Goal: Task Accomplishment & Management: Manage account settings

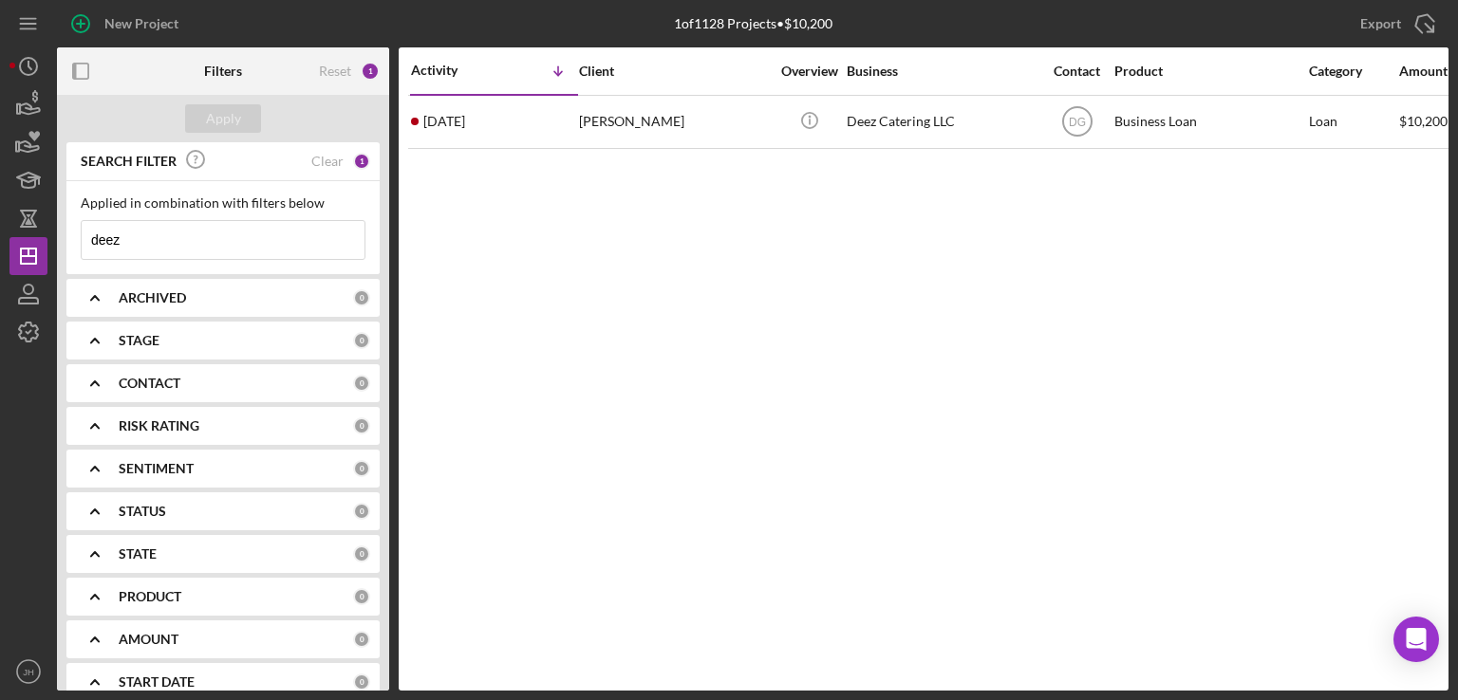
click at [134, 242] on input "deez" at bounding box center [223, 240] width 283 height 38
click at [26, 239] on div "New Project 1 of 1128 Projects • $10,200 deez Export Icon/Export Filters Reset …" at bounding box center [728, 345] width 1439 height 691
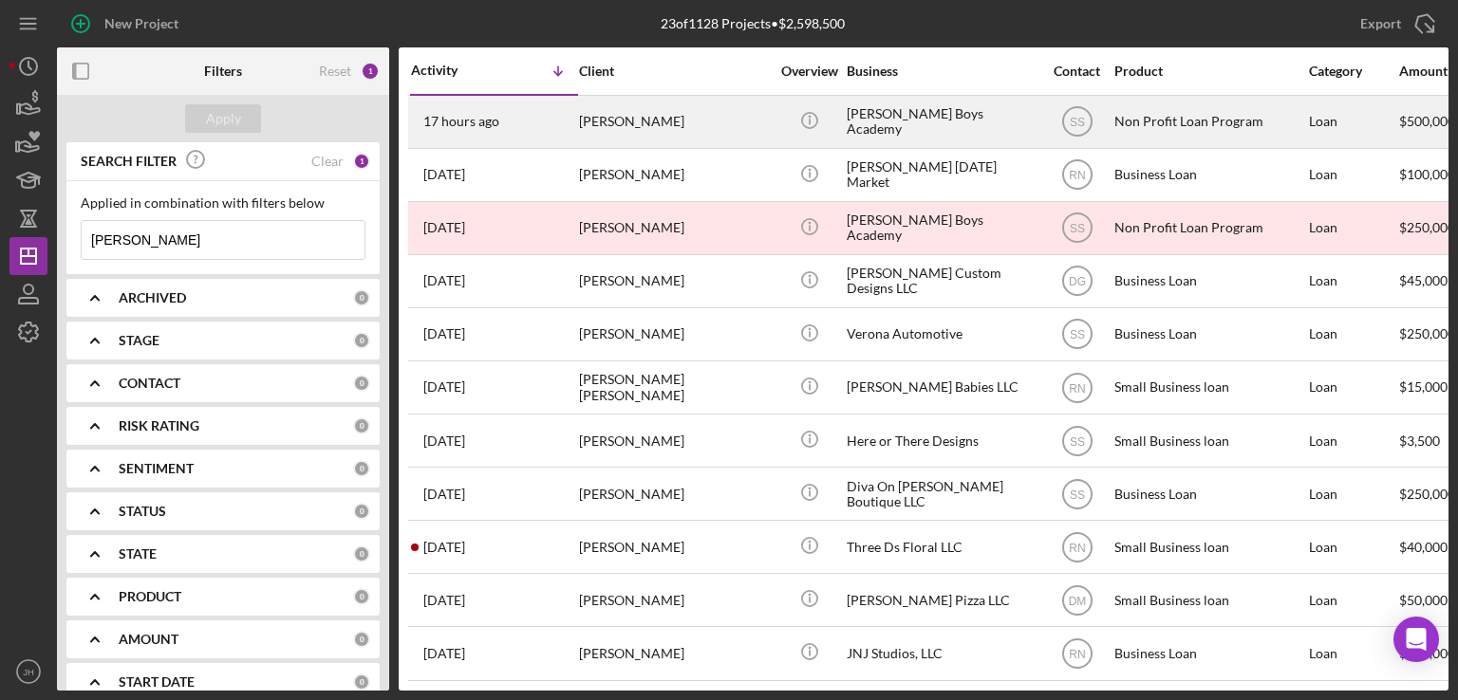
type input "[PERSON_NAME]"
click at [715, 125] on div "[PERSON_NAME]" at bounding box center [674, 122] width 190 height 50
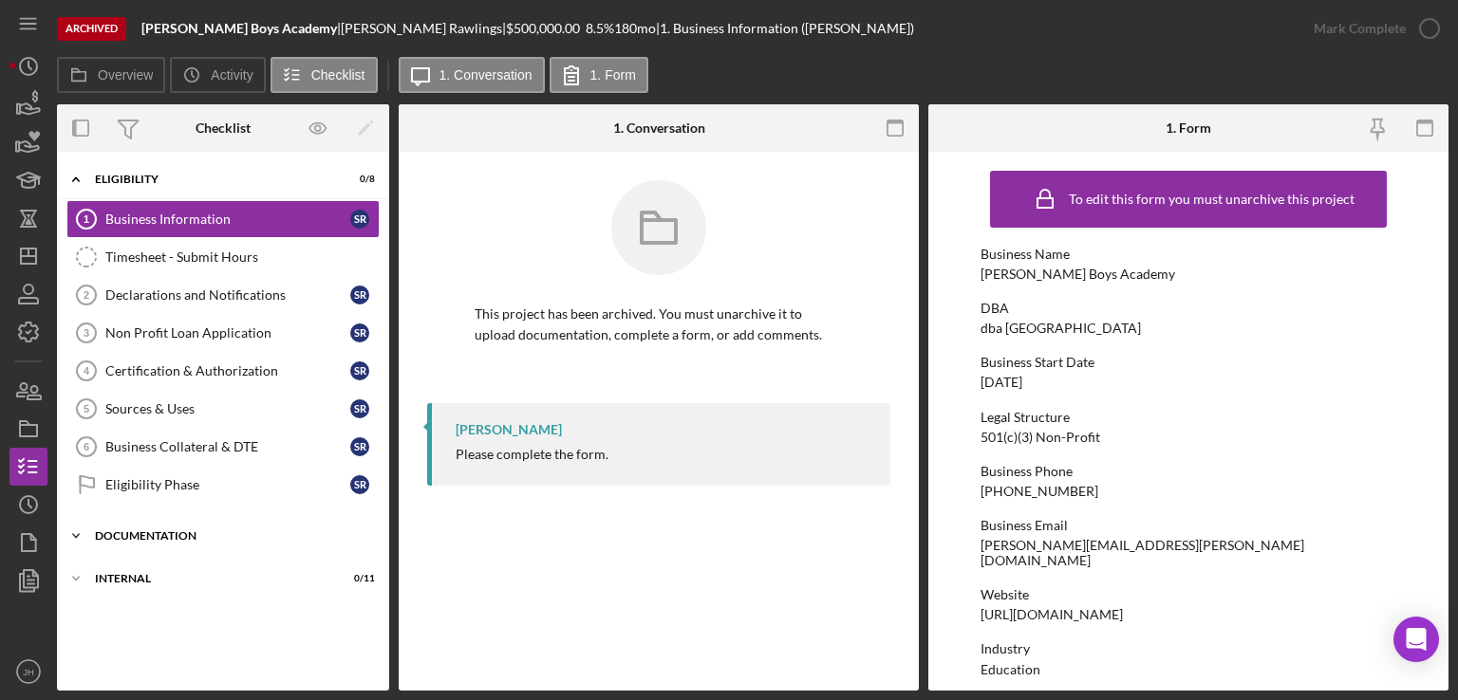
drag, startPoint x: 68, startPoint y: 536, endPoint x: 76, endPoint y: 529, distance: 10.7
click at [68, 534] on icon "Icon/Expander" at bounding box center [76, 536] width 38 height 38
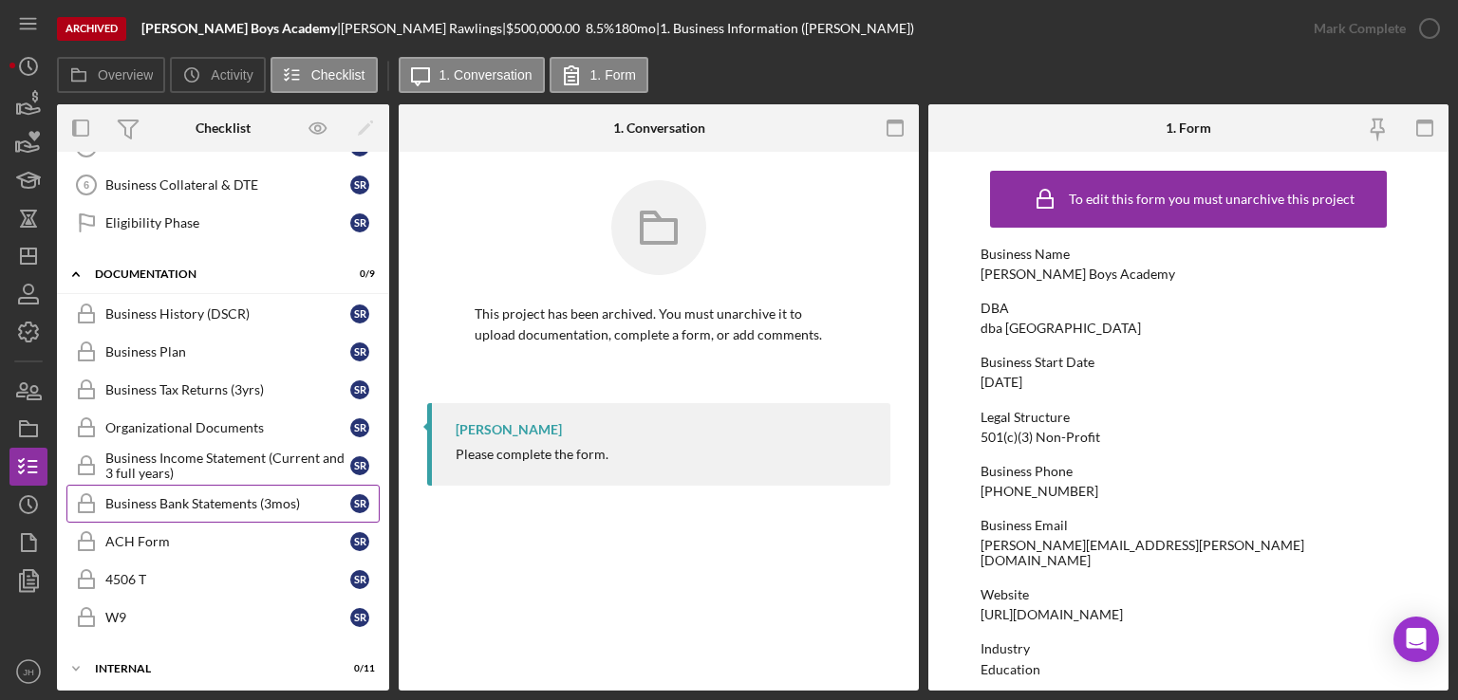
scroll to position [262, 0]
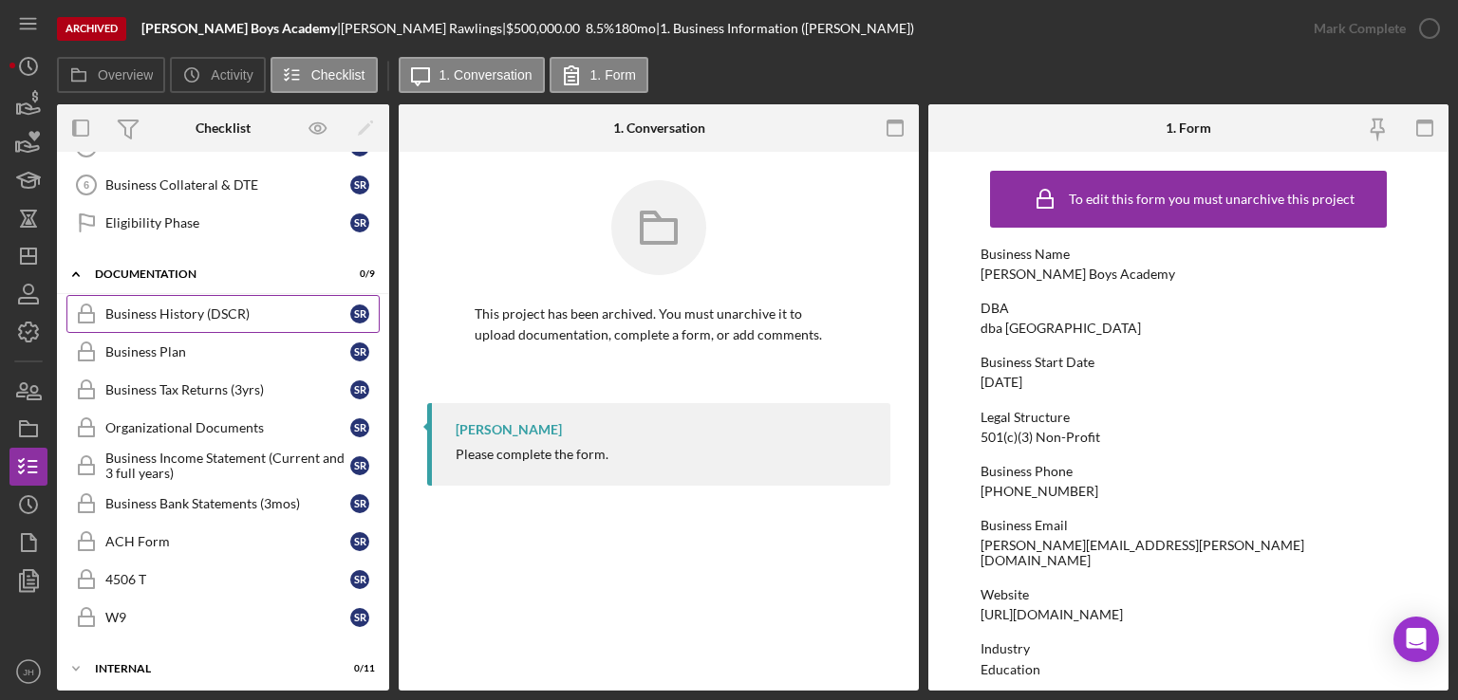
click at [164, 315] on div "Business History (DSCR)" at bounding box center [227, 314] width 245 height 15
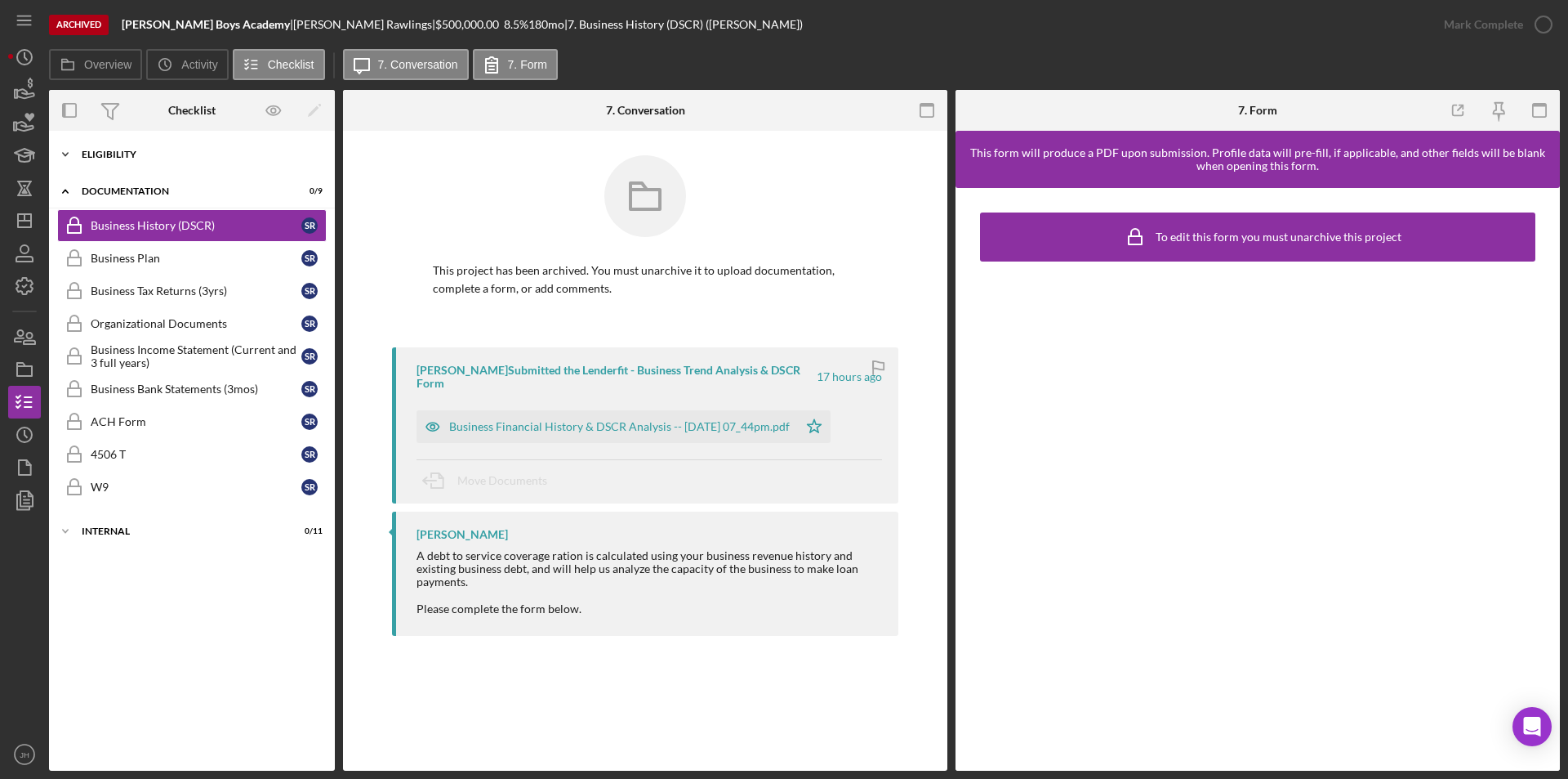
click at [66, 158] on icon "Icon/Expander" at bounding box center [65, 154] width 33 height 33
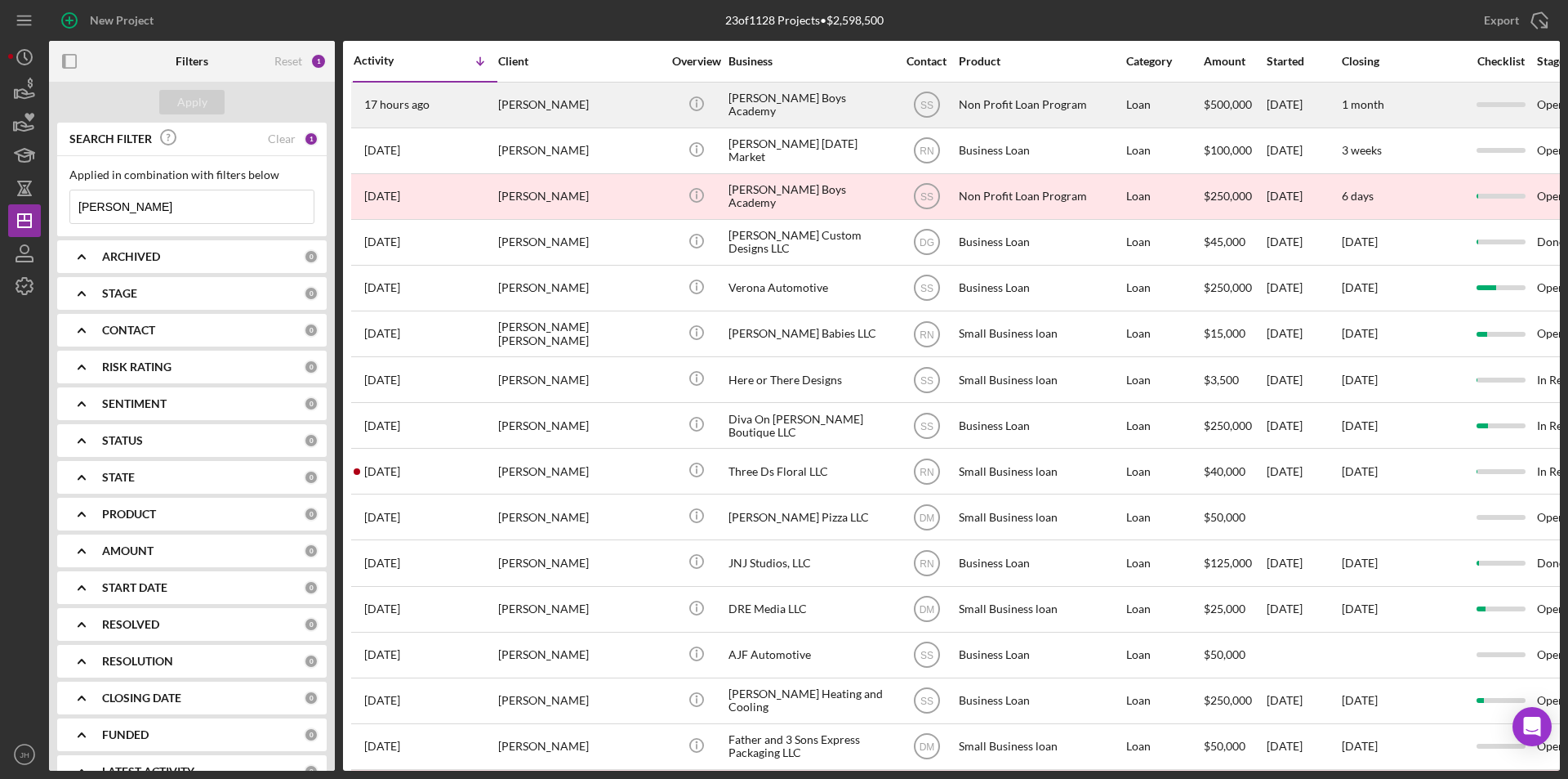
click at [671, 96] on div "Icon/Info" at bounding box center [696, 105] width 61 height 43
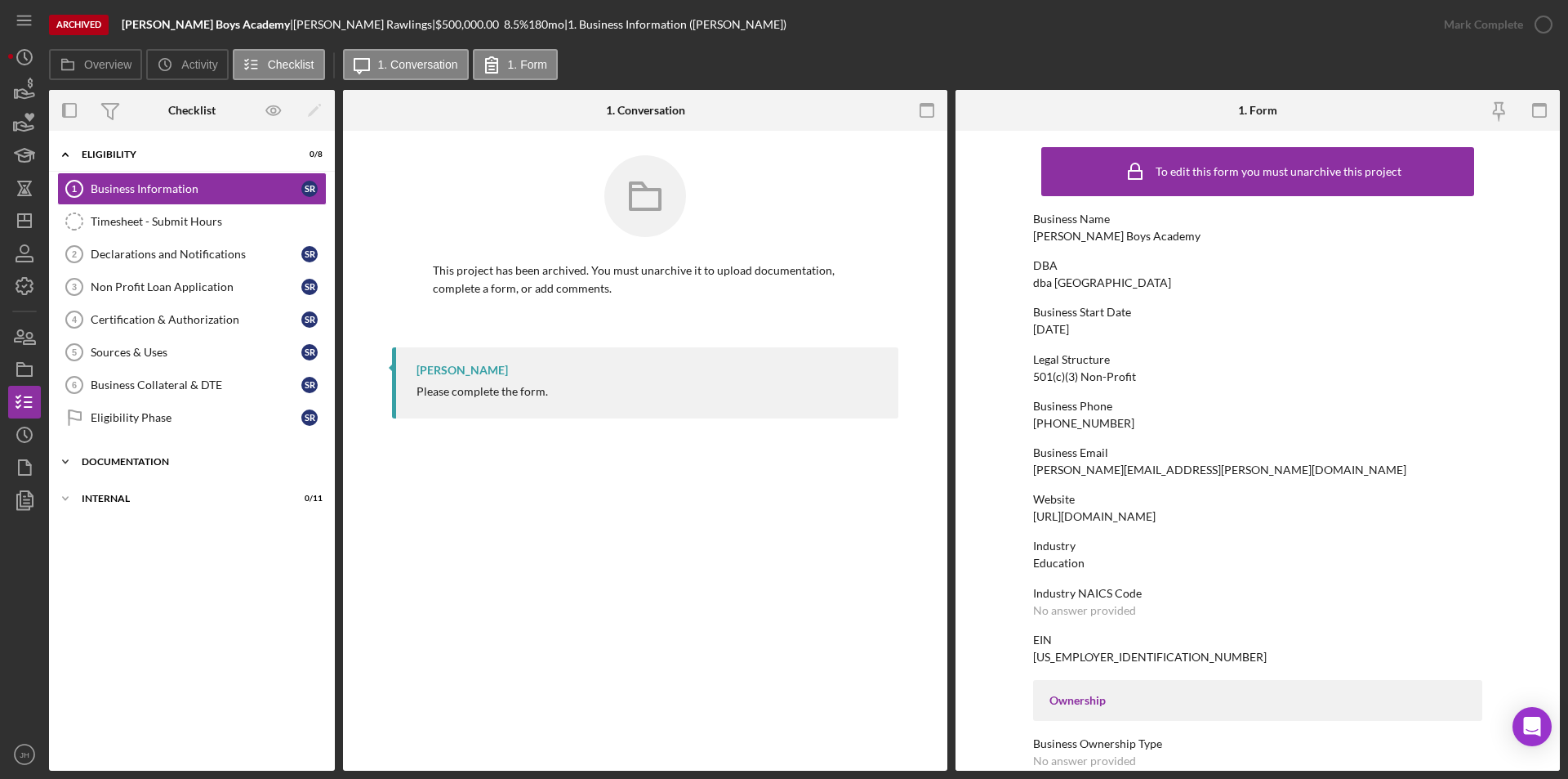
click at [59, 459] on icon "Icon/Expander" at bounding box center [65, 461] width 33 height 33
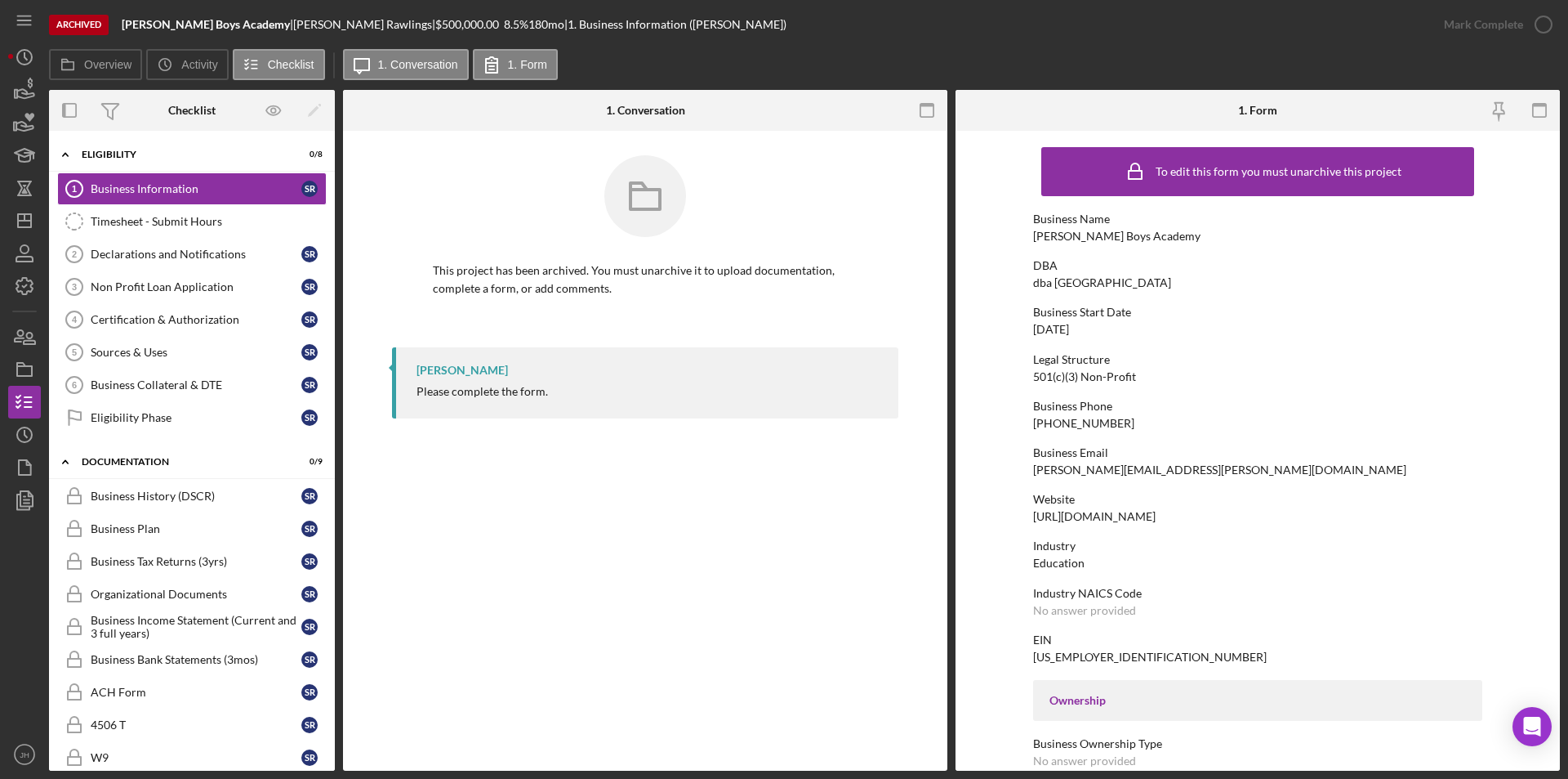
click at [61, 22] on div "Archived" at bounding box center [78, 25] width 59 height 21
click at [100, 61] on label "Overview" at bounding box center [108, 64] width 47 height 13
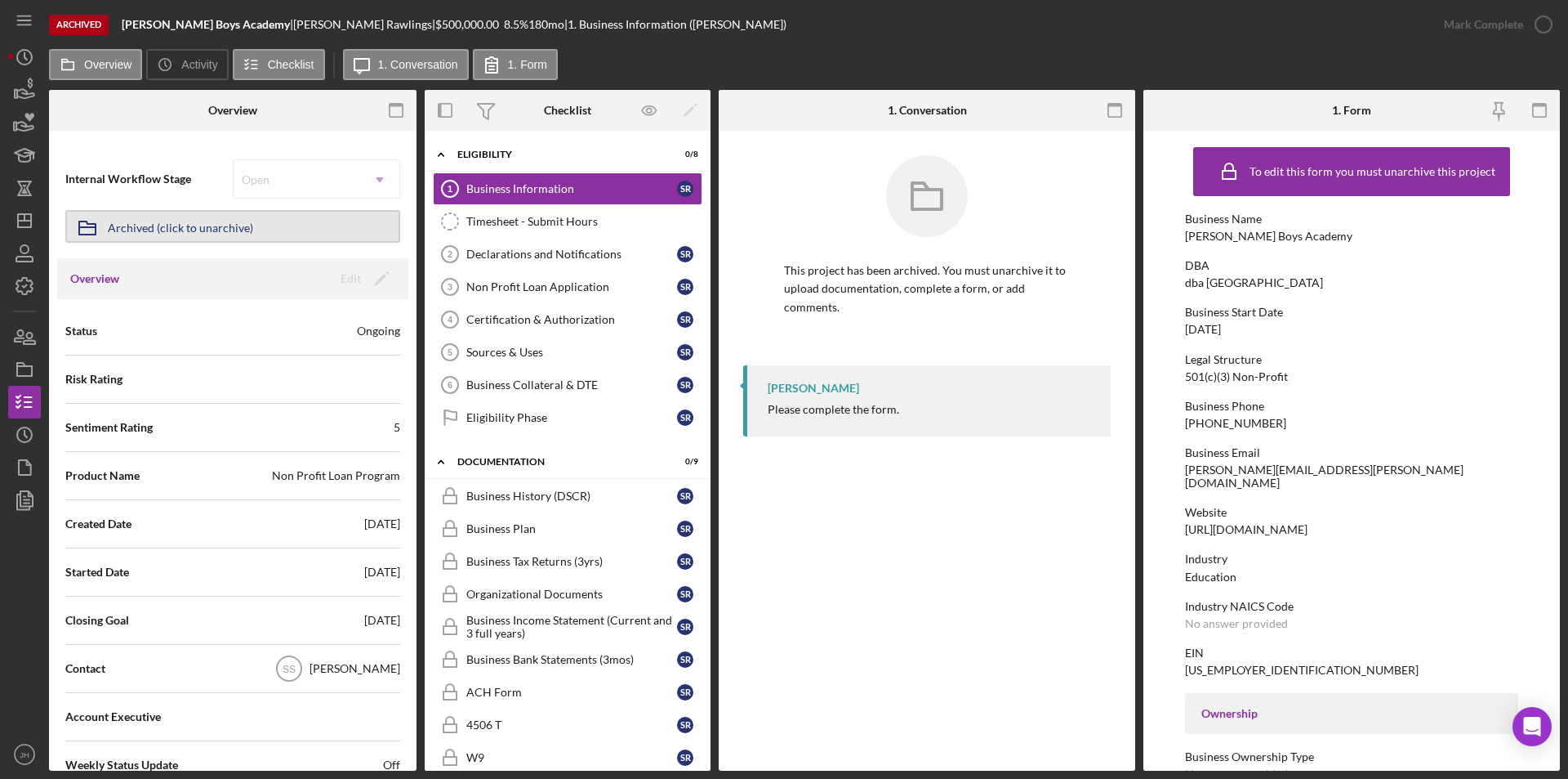
click at [257, 230] on button "Icon/Archived Archived (click to unarchive)" at bounding box center [232, 226] width 335 height 33
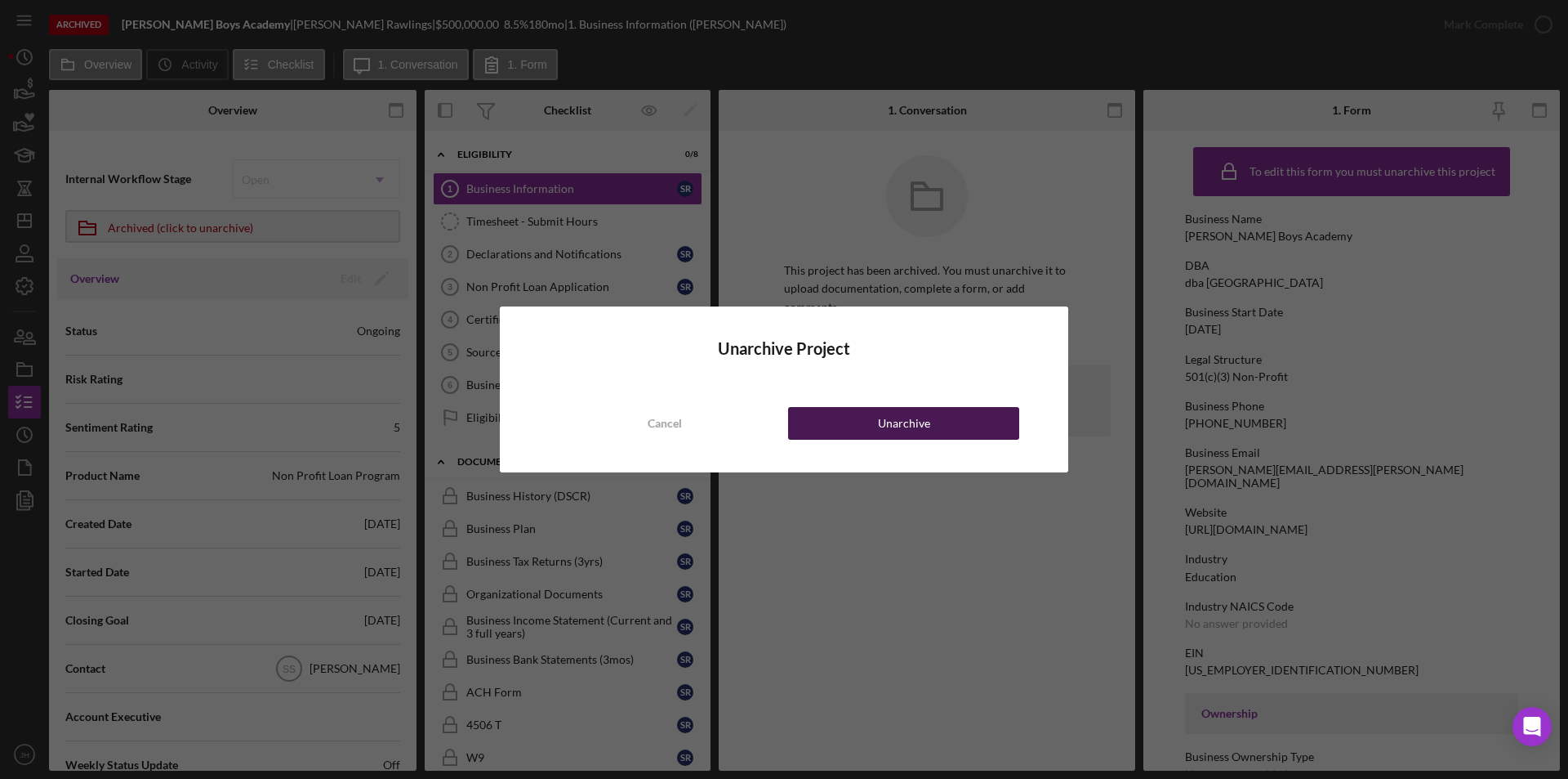
click at [916, 416] on div "Unarchive" at bounding box center [904, 424] width 52 height 33
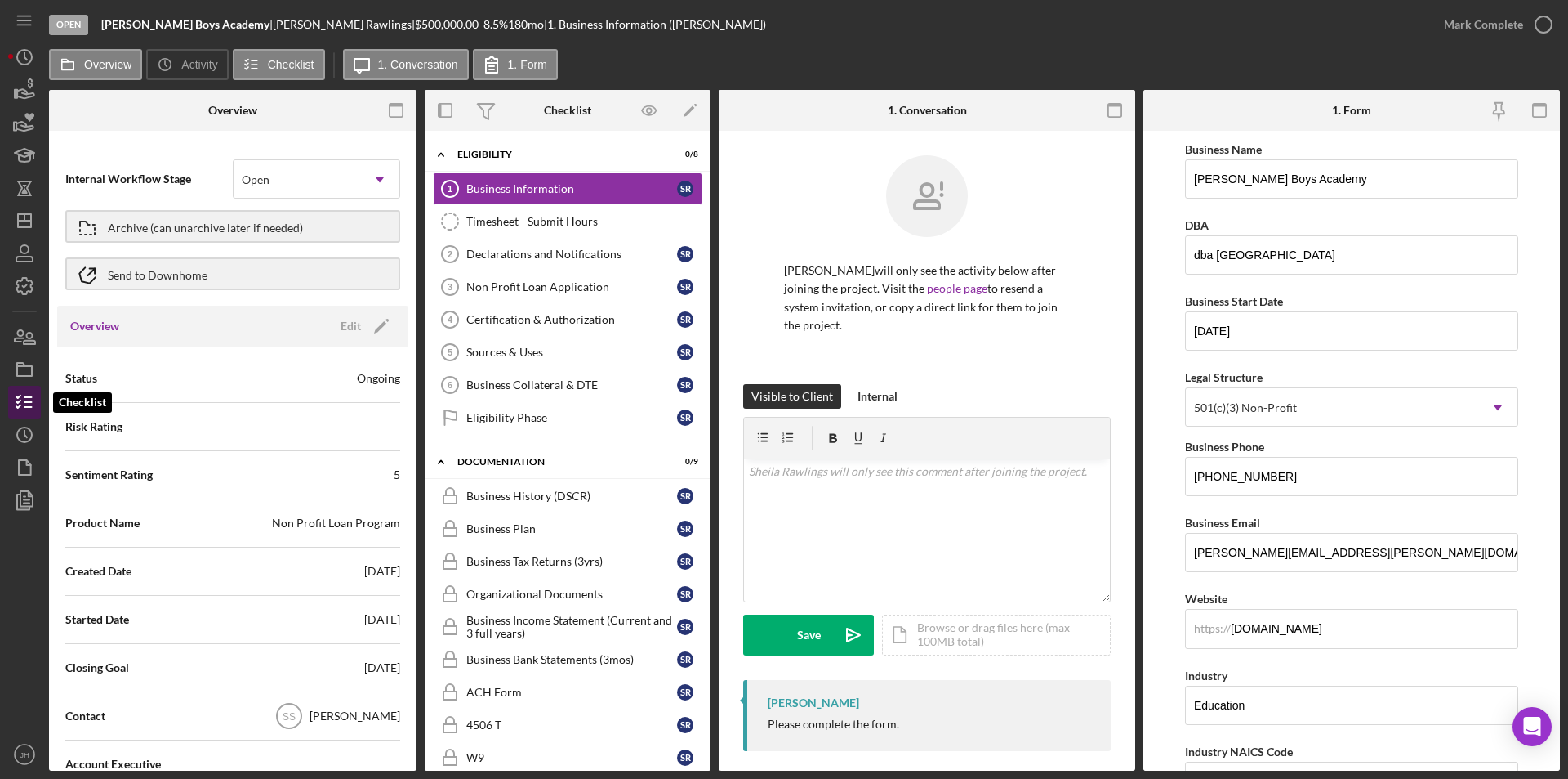
click at [21, 408] on icon "button" at bounding box center [24, 401] width 40 height 40
click at [510, 491] on div "Business History (DSCR)" at bounding box center [571, 496] width 211 height 13
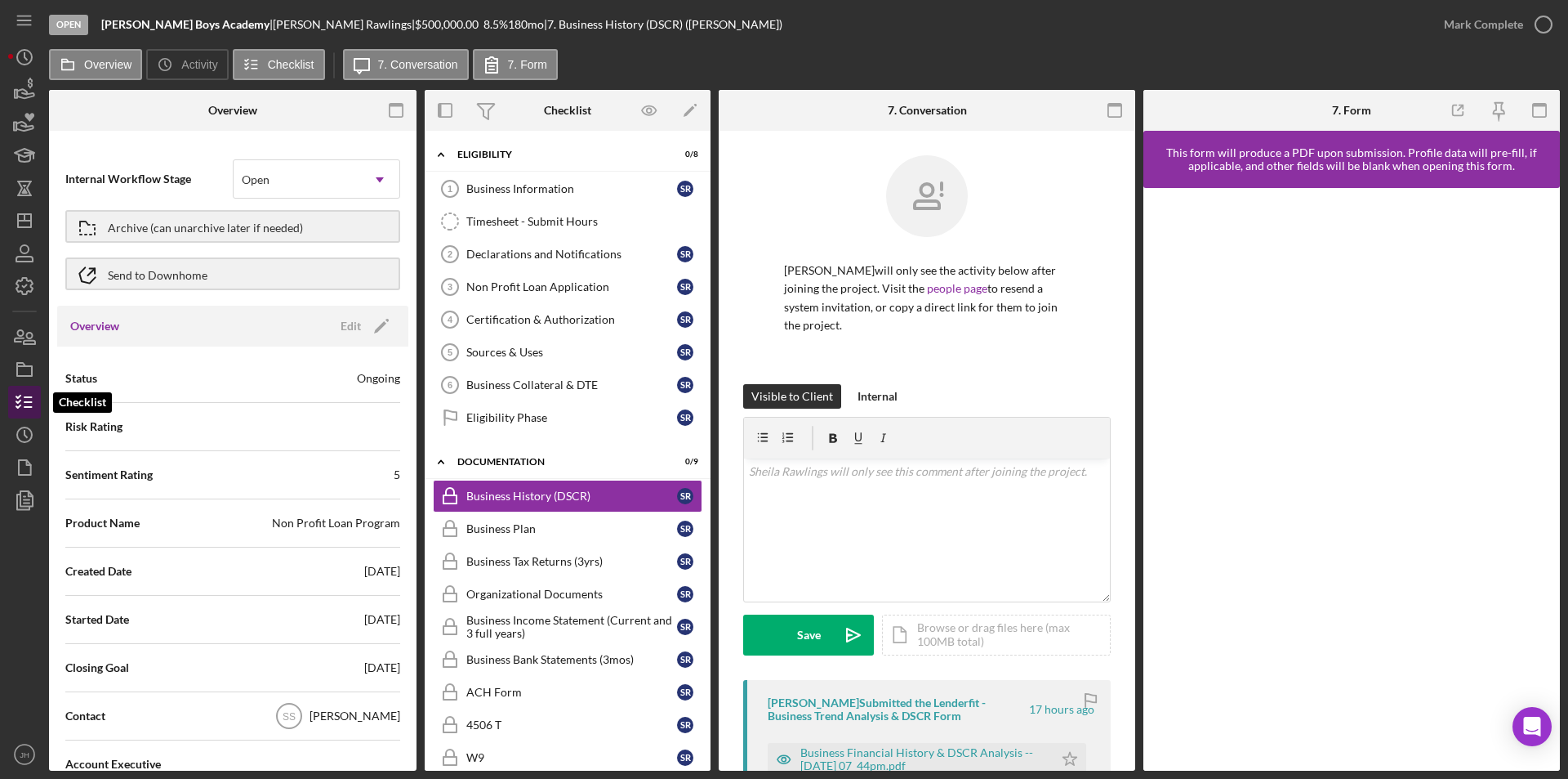
click at [28, 402] on line "button" at bounding box center [28, 402] width 8 height 0
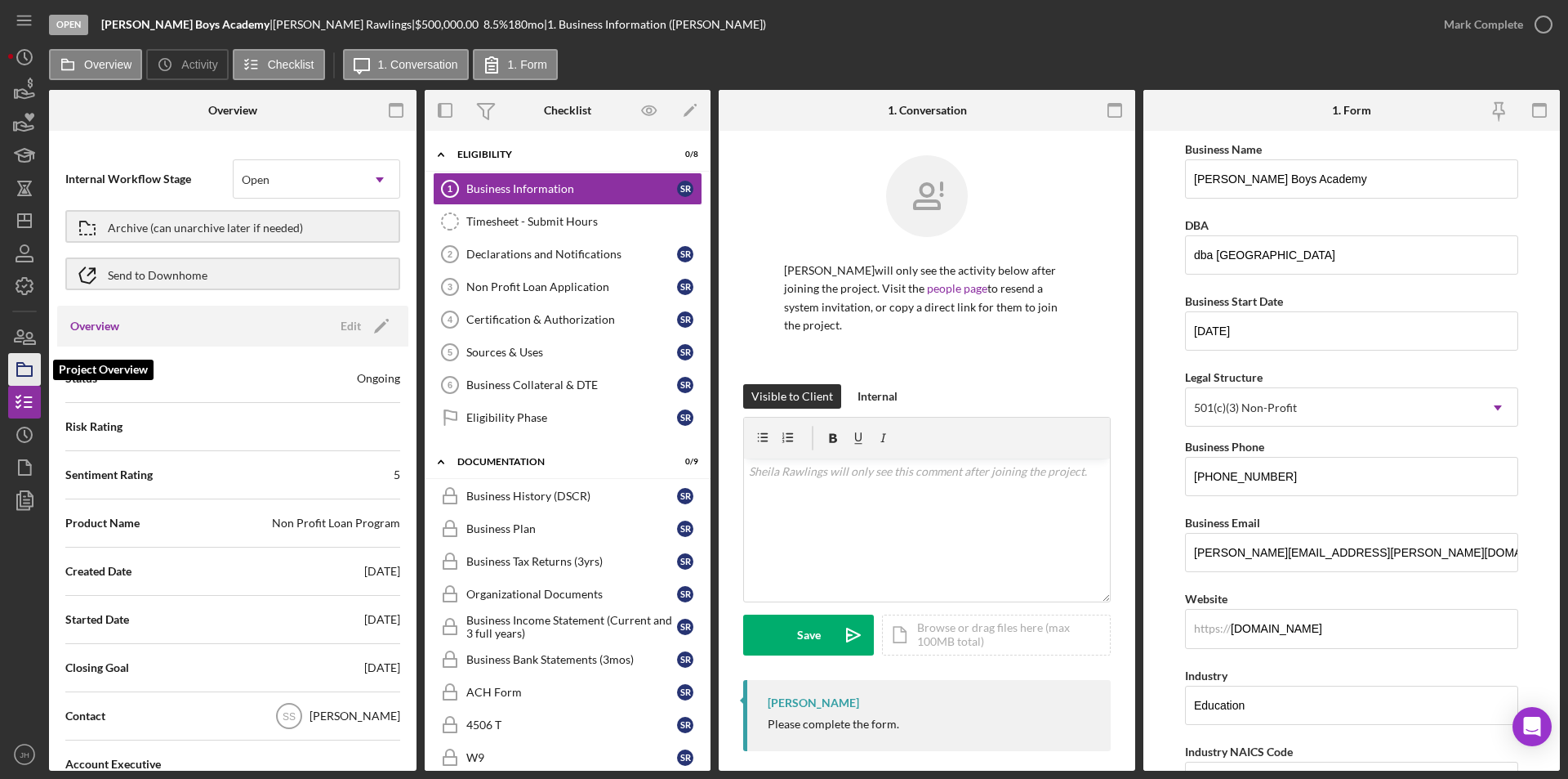
click at [22, 368] on icon "button" at bounding box center [24, 368] width 40 height 40
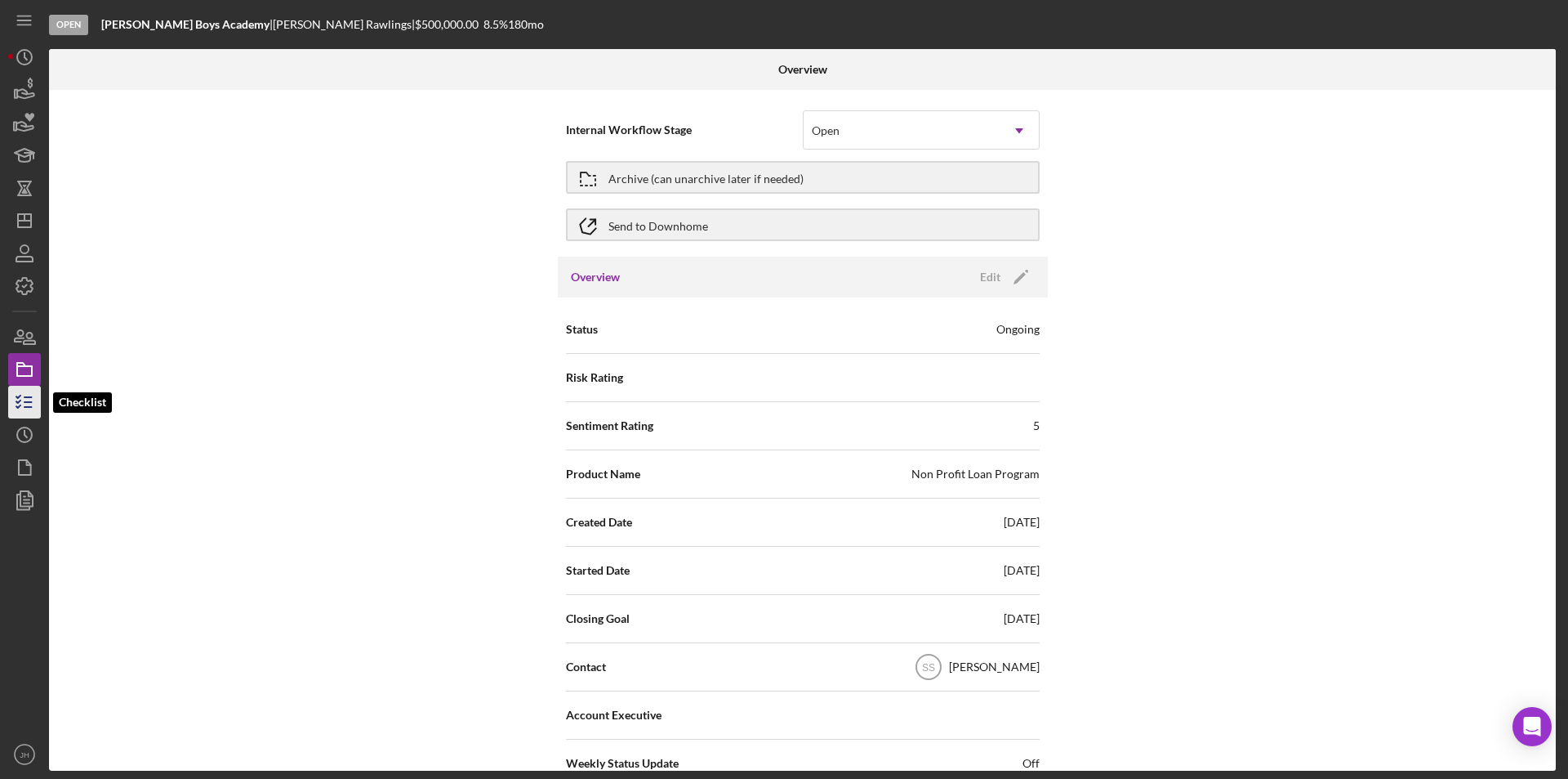
click at [29, 400] on icon "button" at bounding box center [24, 401] width 40 height 40
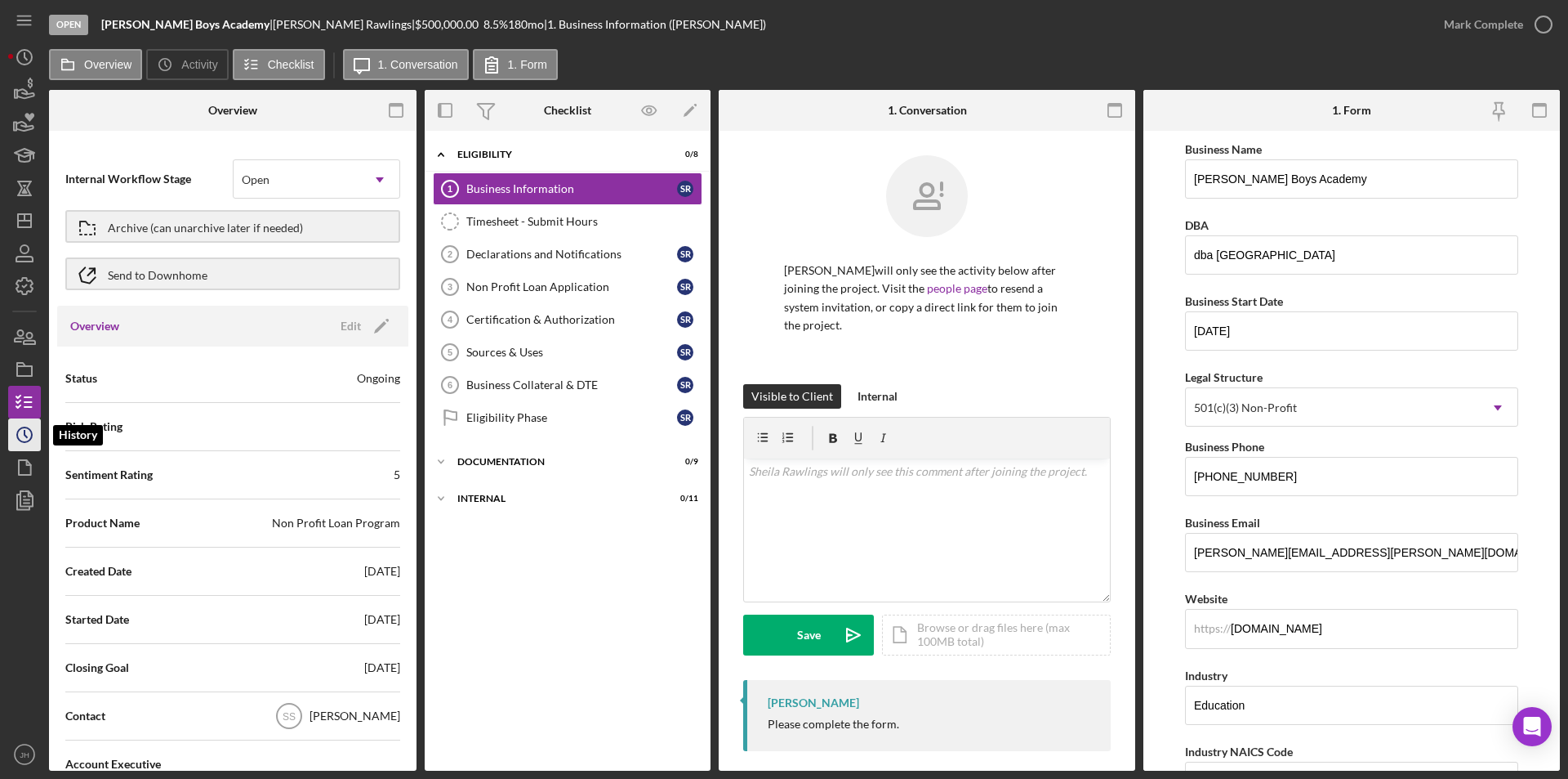
click at [20, 441] on circle "button" at bounding box center [24, 434] width 15 height 15
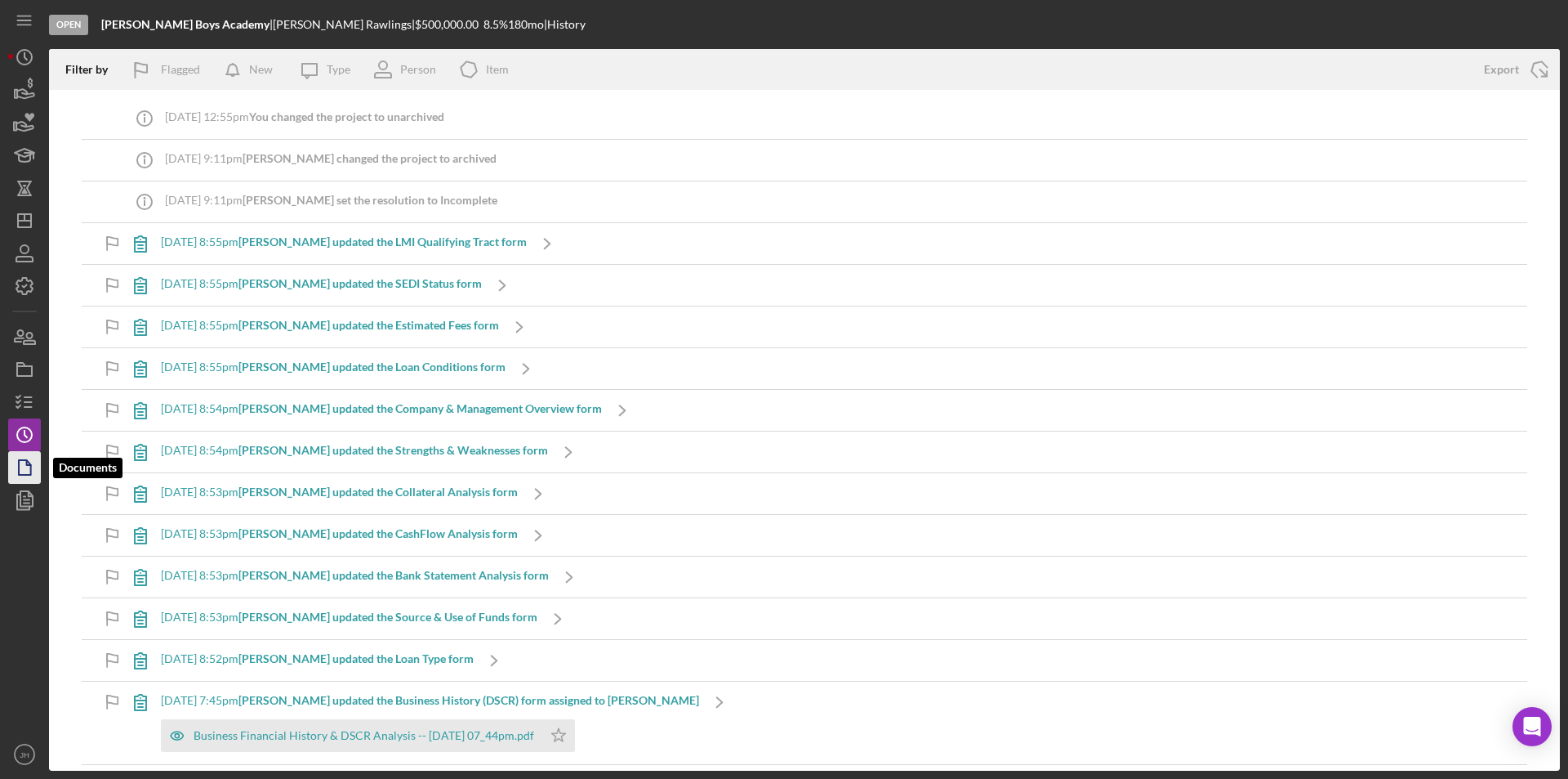
click at [23, 471] on icon "button" at bounding box center [24, 467] width 40 height 40
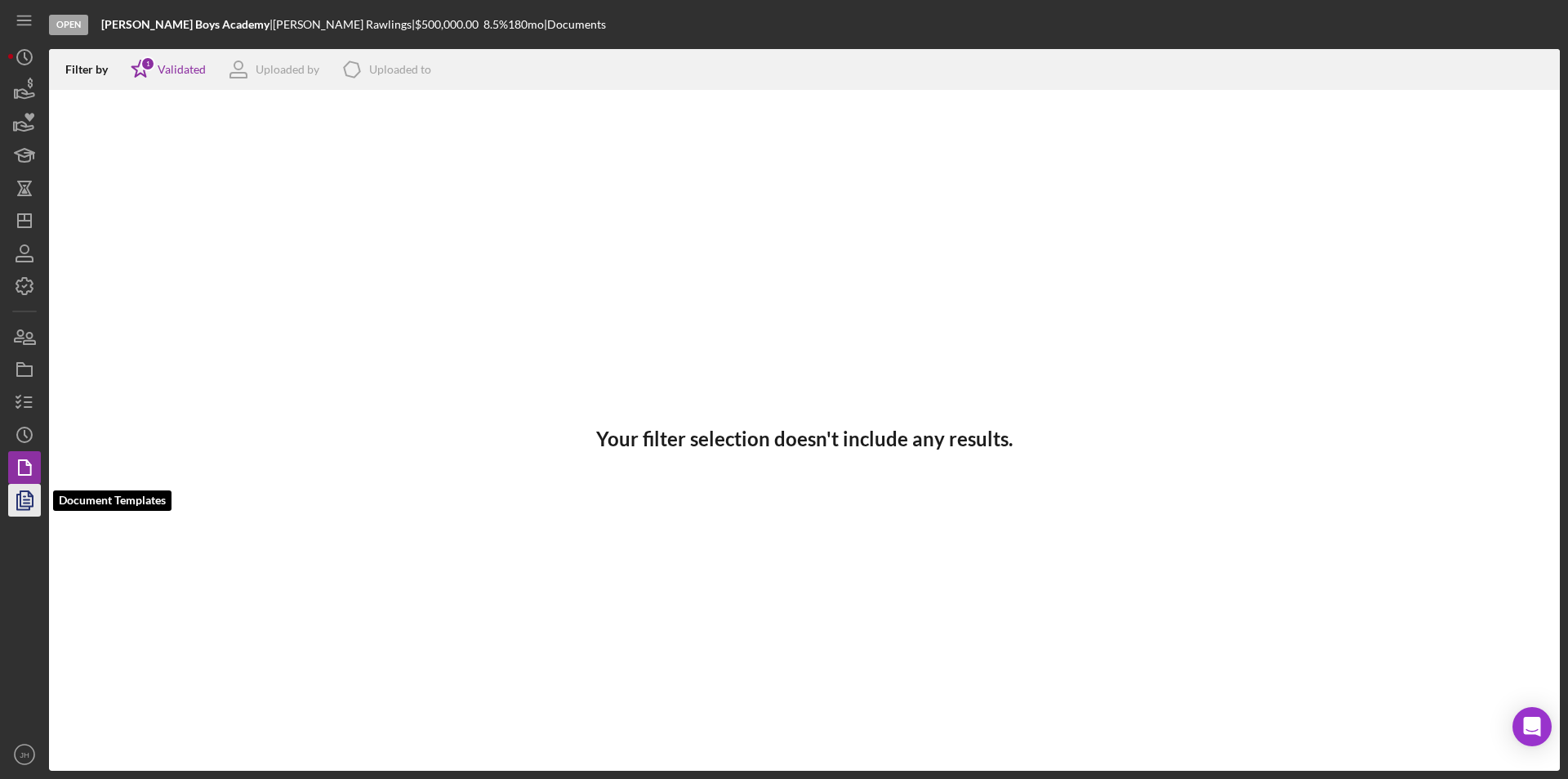
click at [22, 498] on polygon "button" at bounding box center [27, 498] width 12 height 15
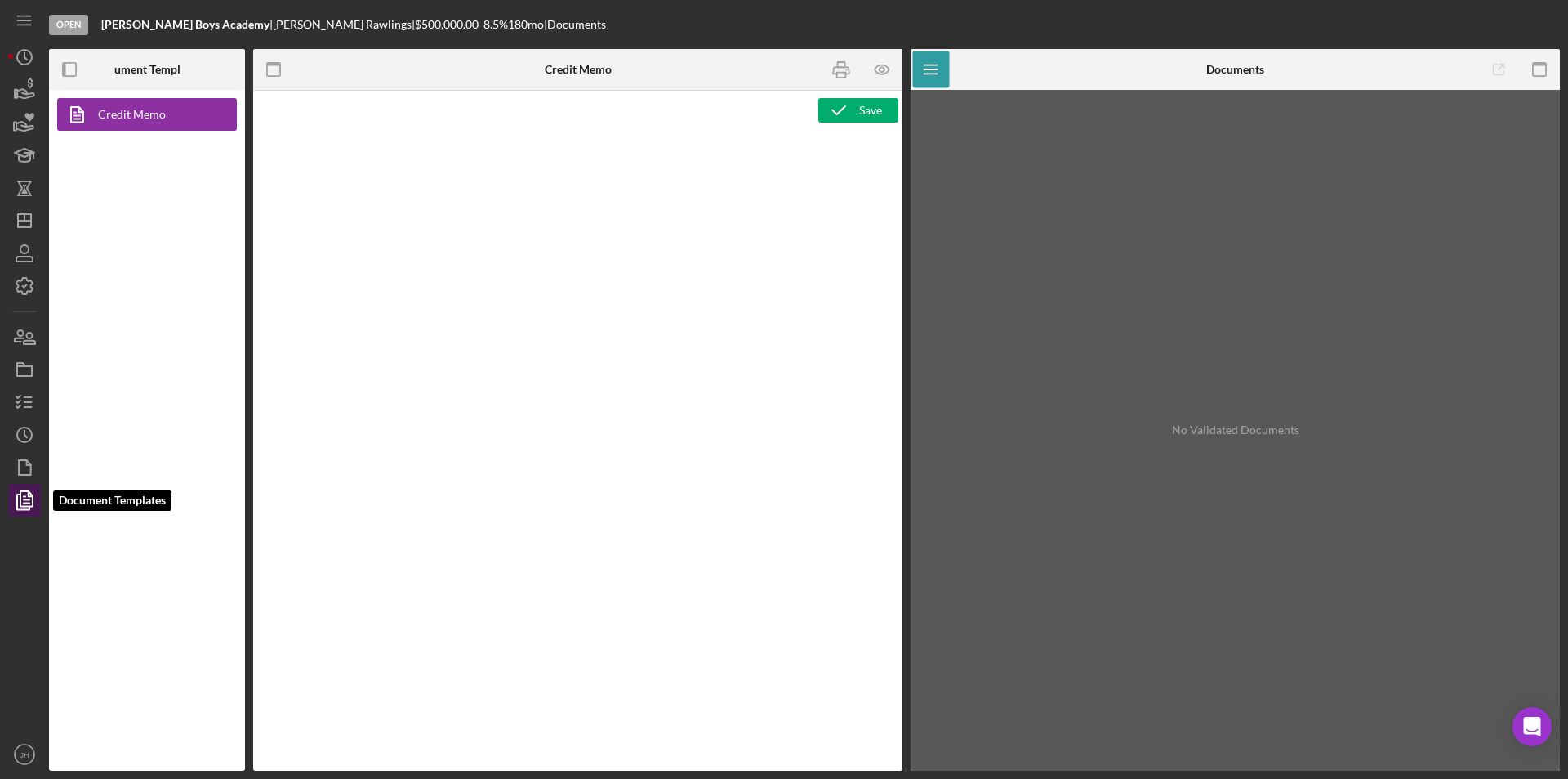
type textarea "<h1>Credit Memo</h1>"
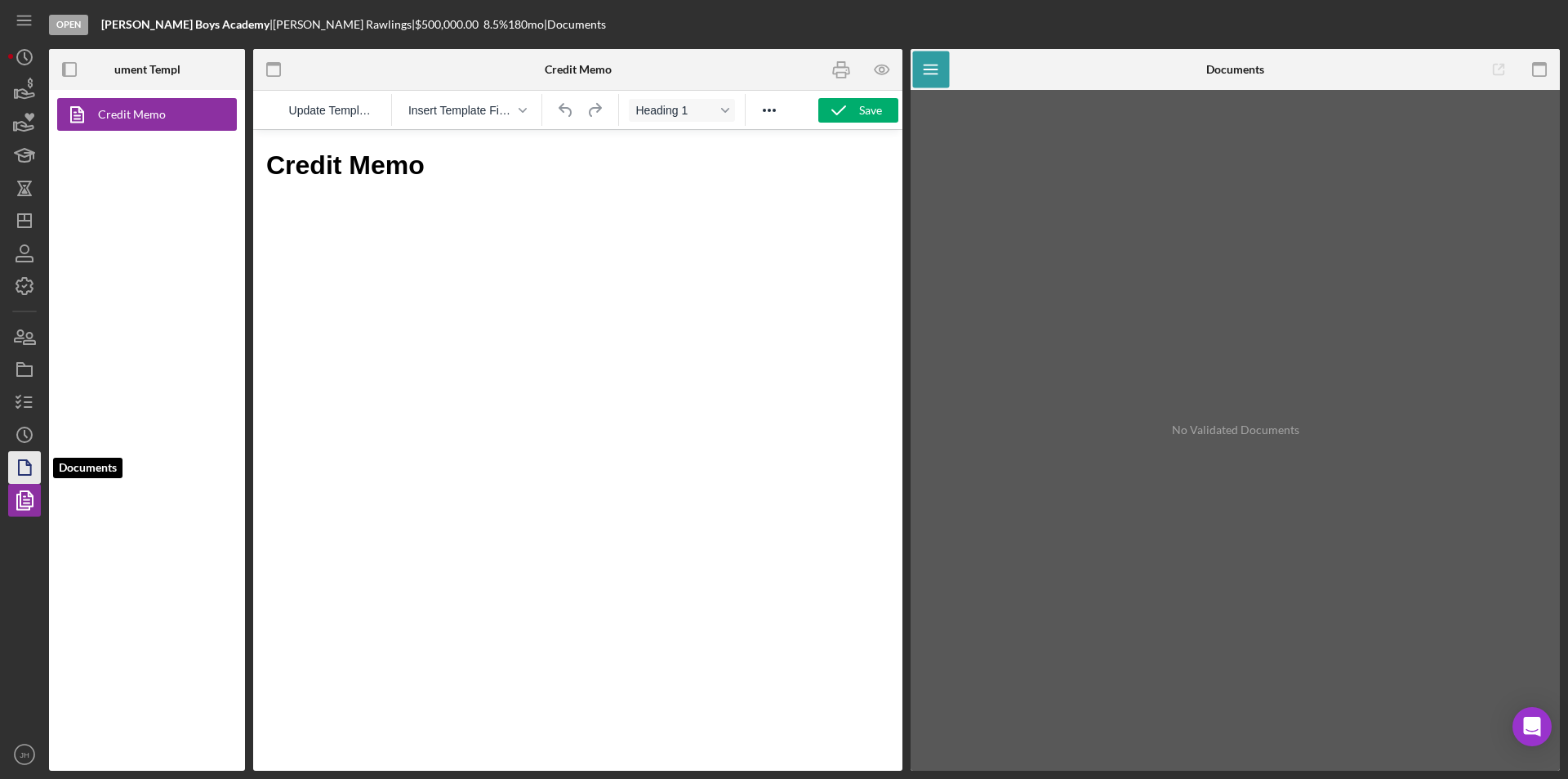
click at [27, 465] on icon "button" at bounding box center [28, 462] width 4 height 4
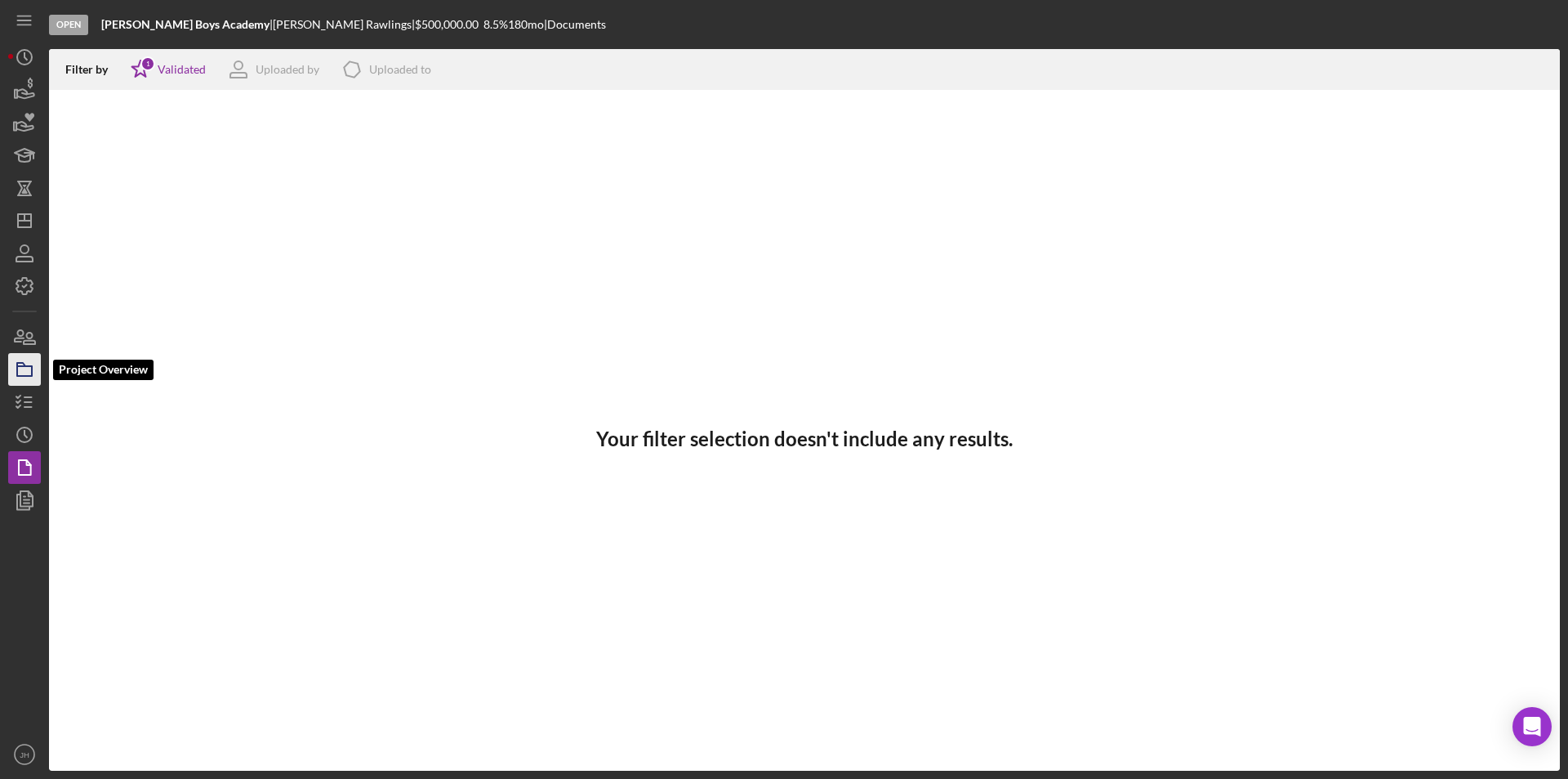
click at [24, 370] on icon "button" at bounding box center [24, 368] width 40 height 40
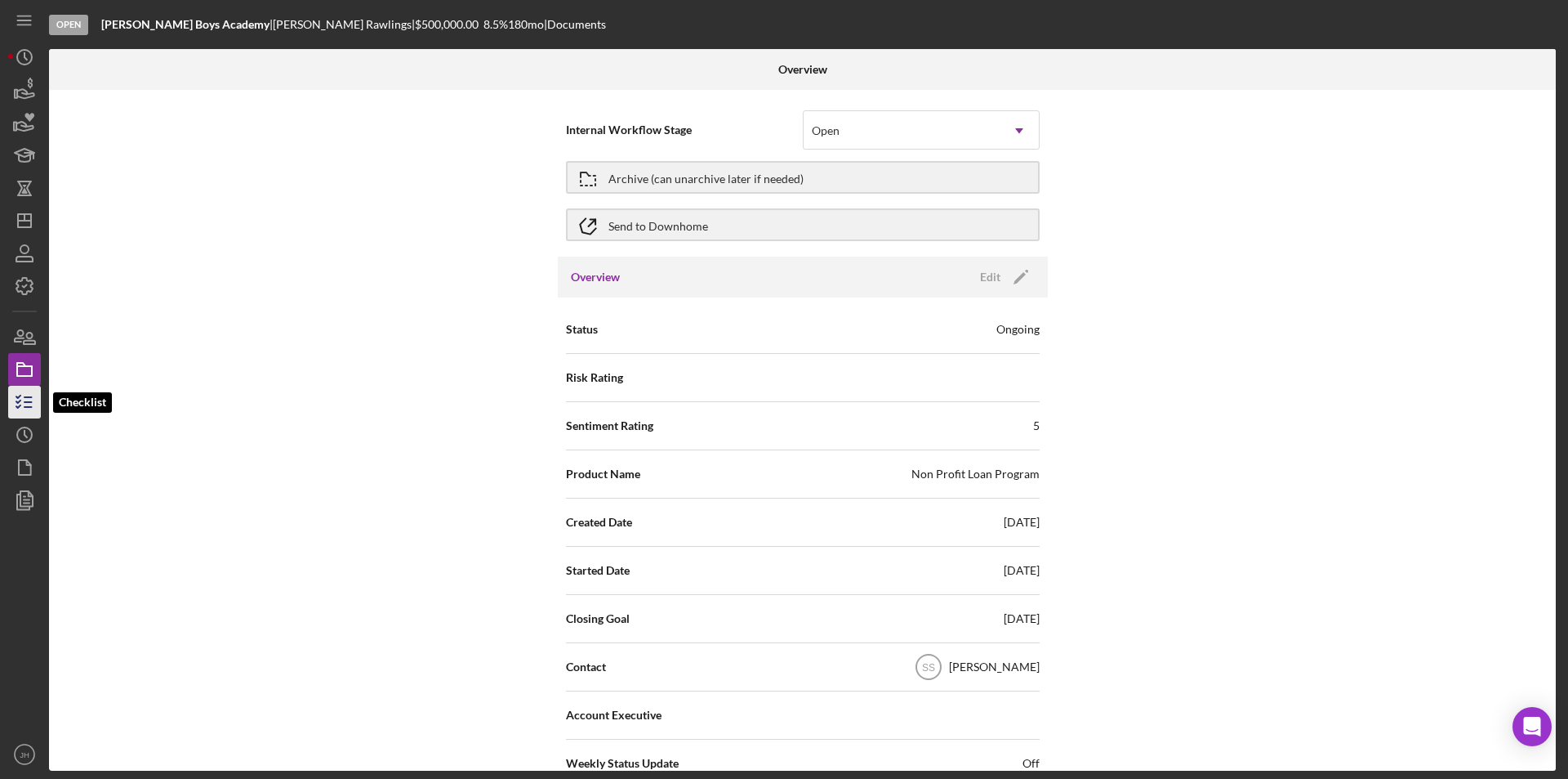
click at [25, 405] on icon "button" at bounding box center [24, 401] width 40 height 40
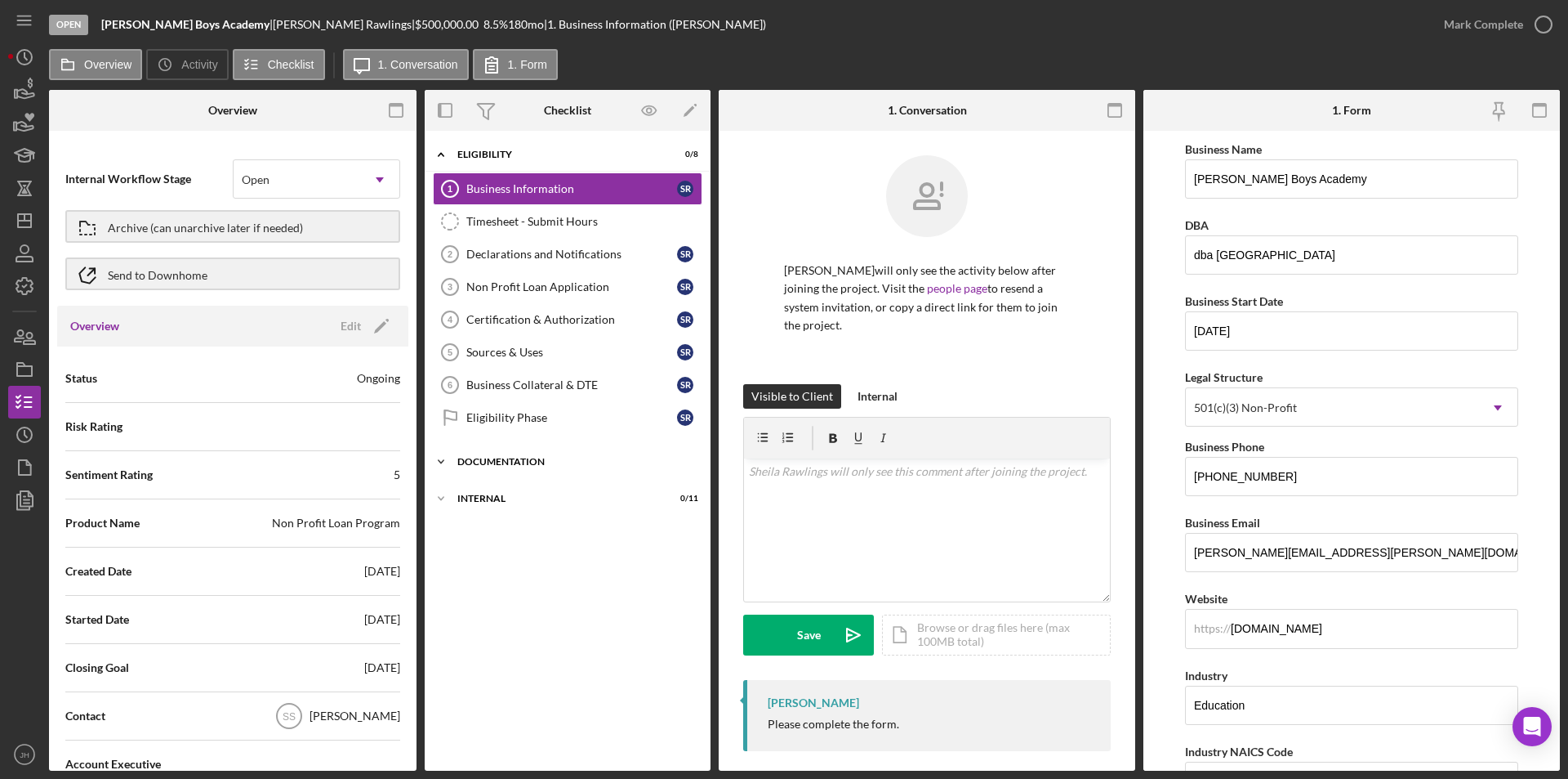
click at [444, 458] on icon "Icon/Expander" at bounding box center [441, 461] width 33 height 33
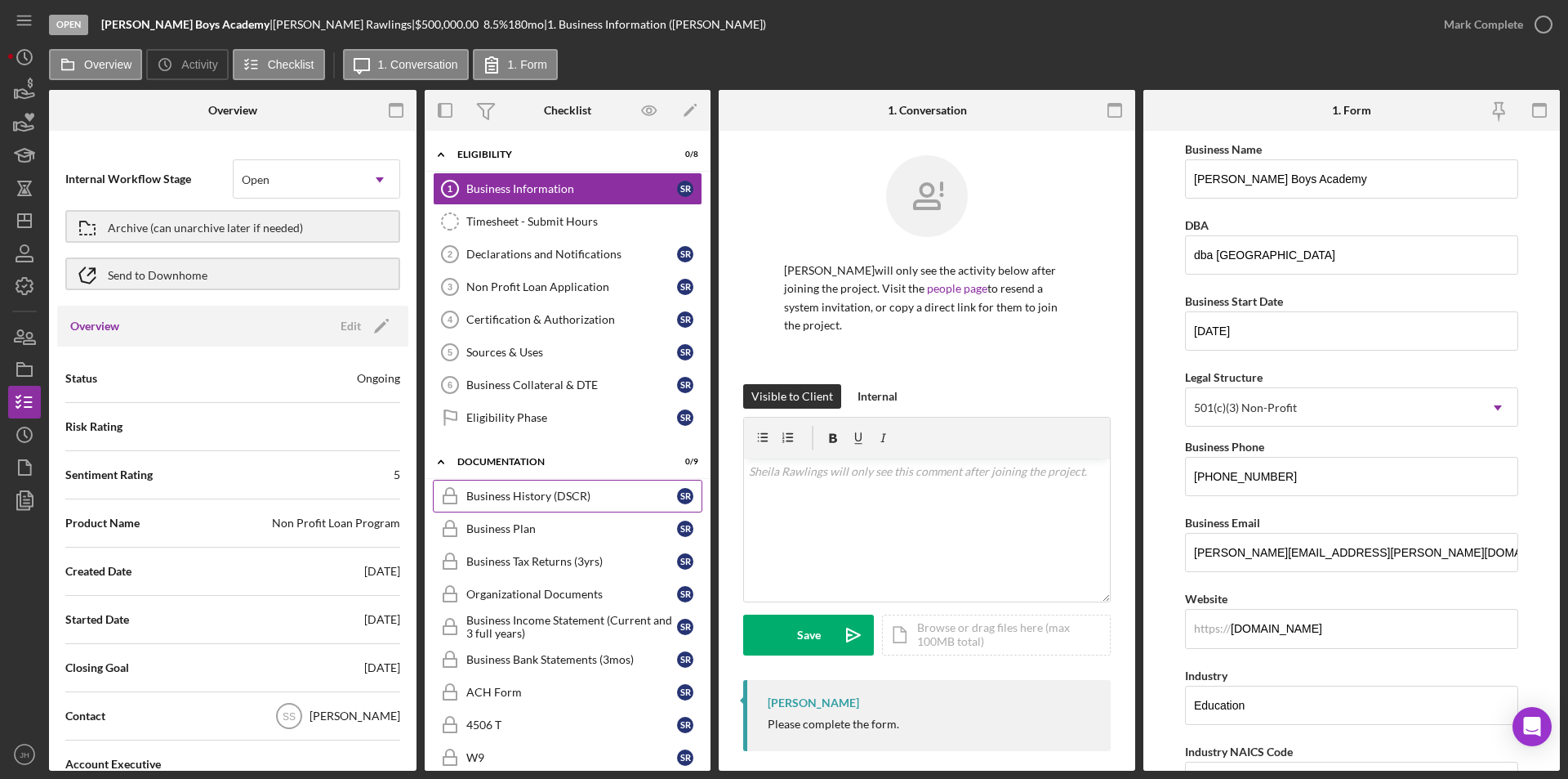
click at [523, 494] on div "Business History (DSCR)" at bounding box center [571, 496] width 211 height 13
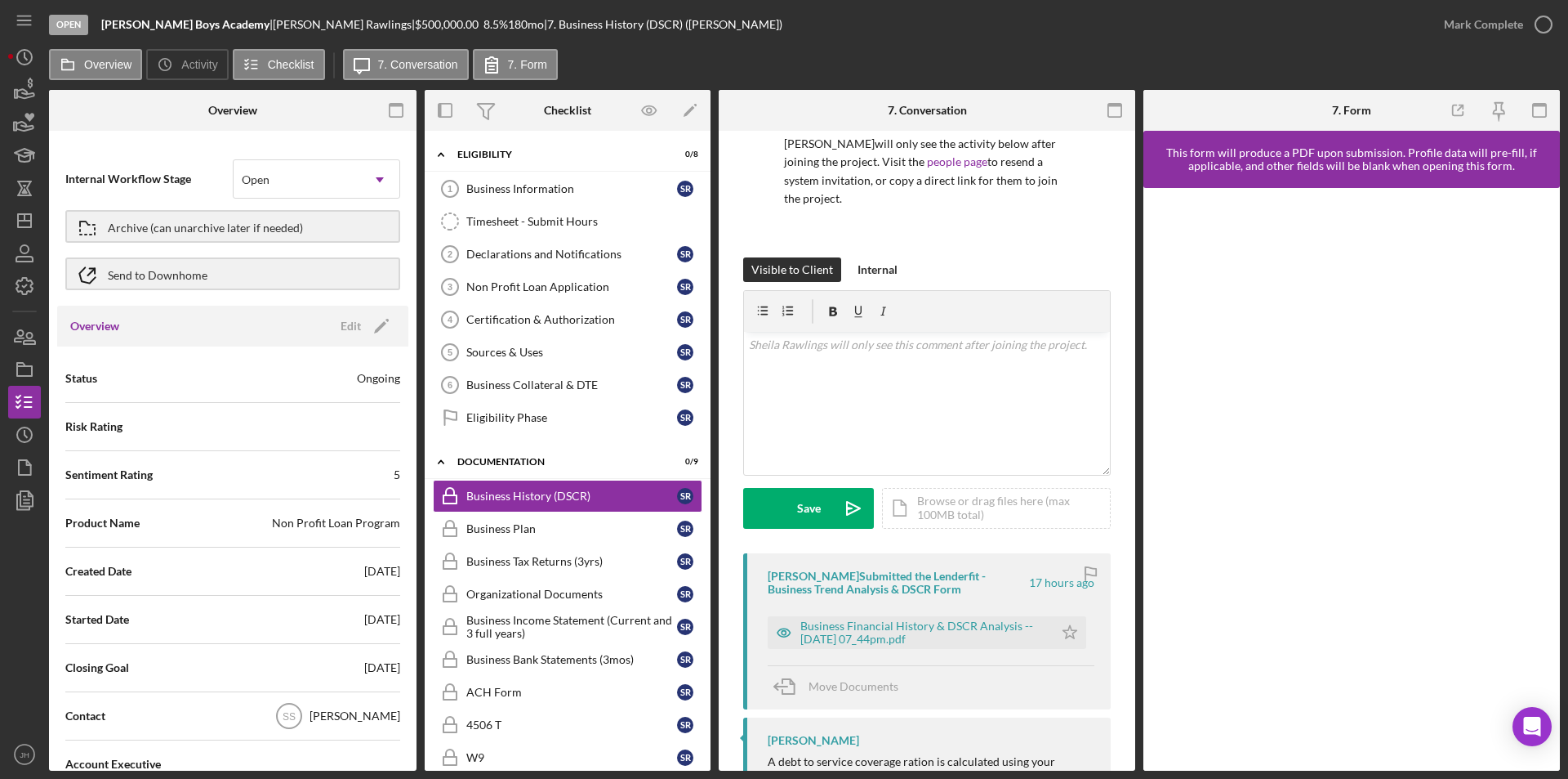
scroll to position [244, 0]
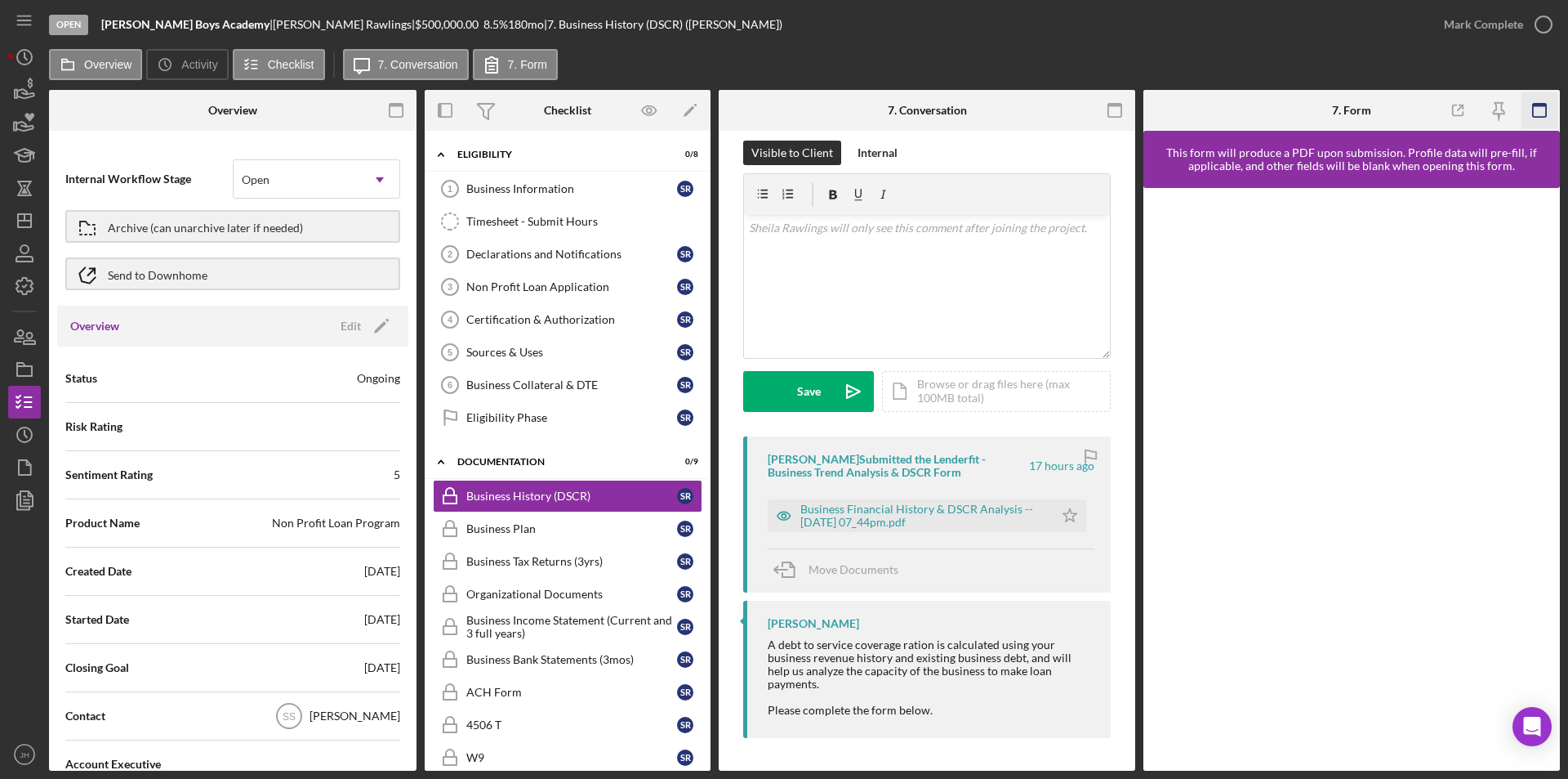
click at [1254, 109] on icon "button" at bounding box center [1540, 110] width 37 height 37
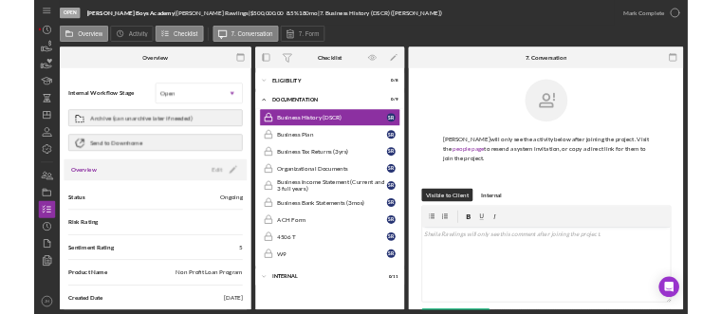
scroll to position [0, 0]
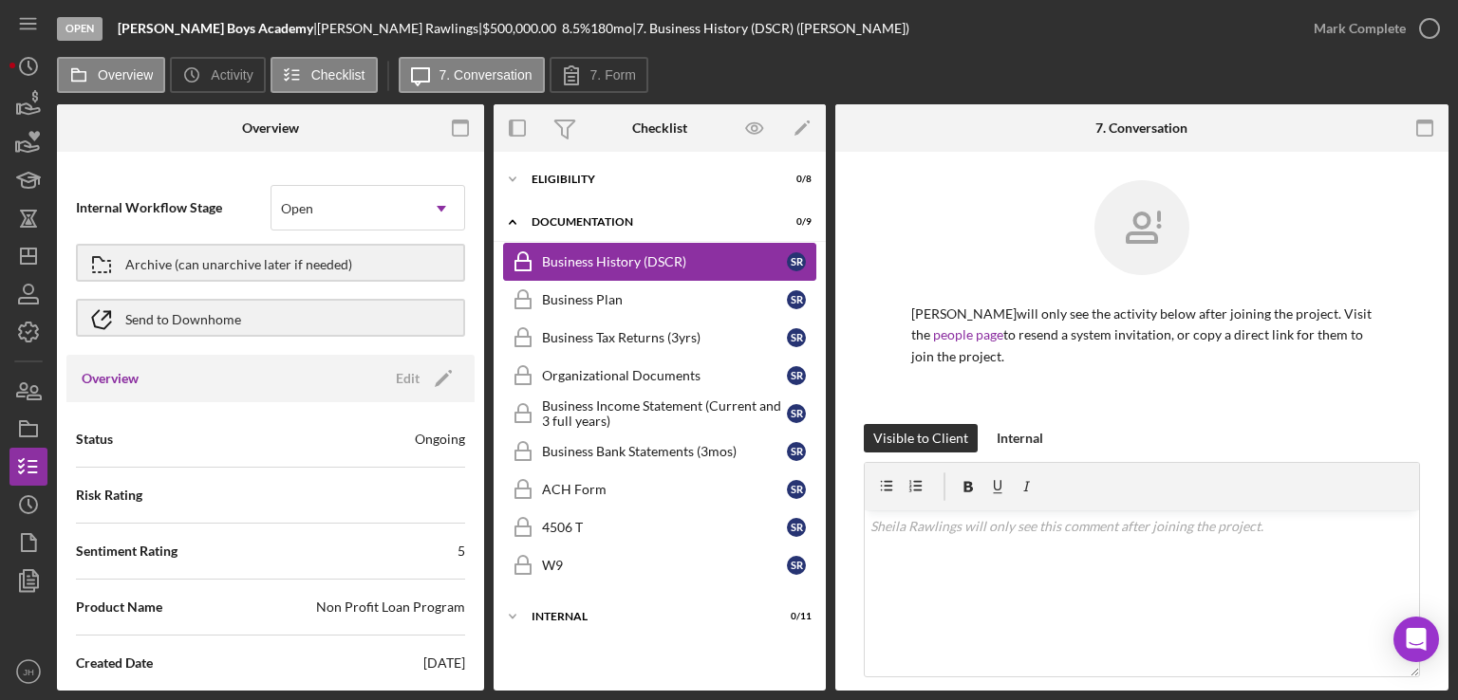
click at [615, 263] on div "Business History (DSCR)" at bounding box center [664, 261] width 245 height 15
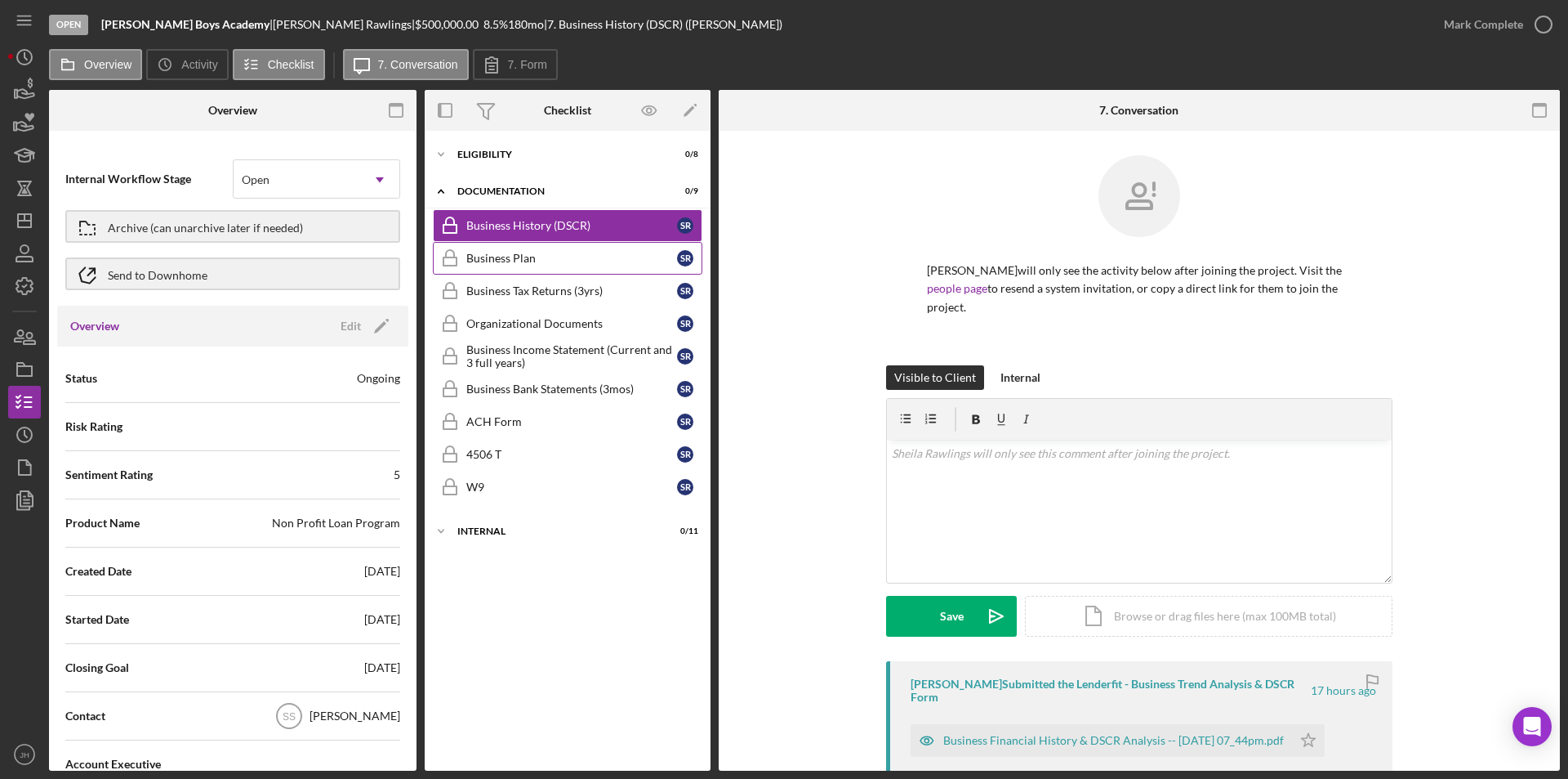
click at [522, 266] on link "Business Plan Business Plan S R" at bounding box center [567, 258] width 269 height 33
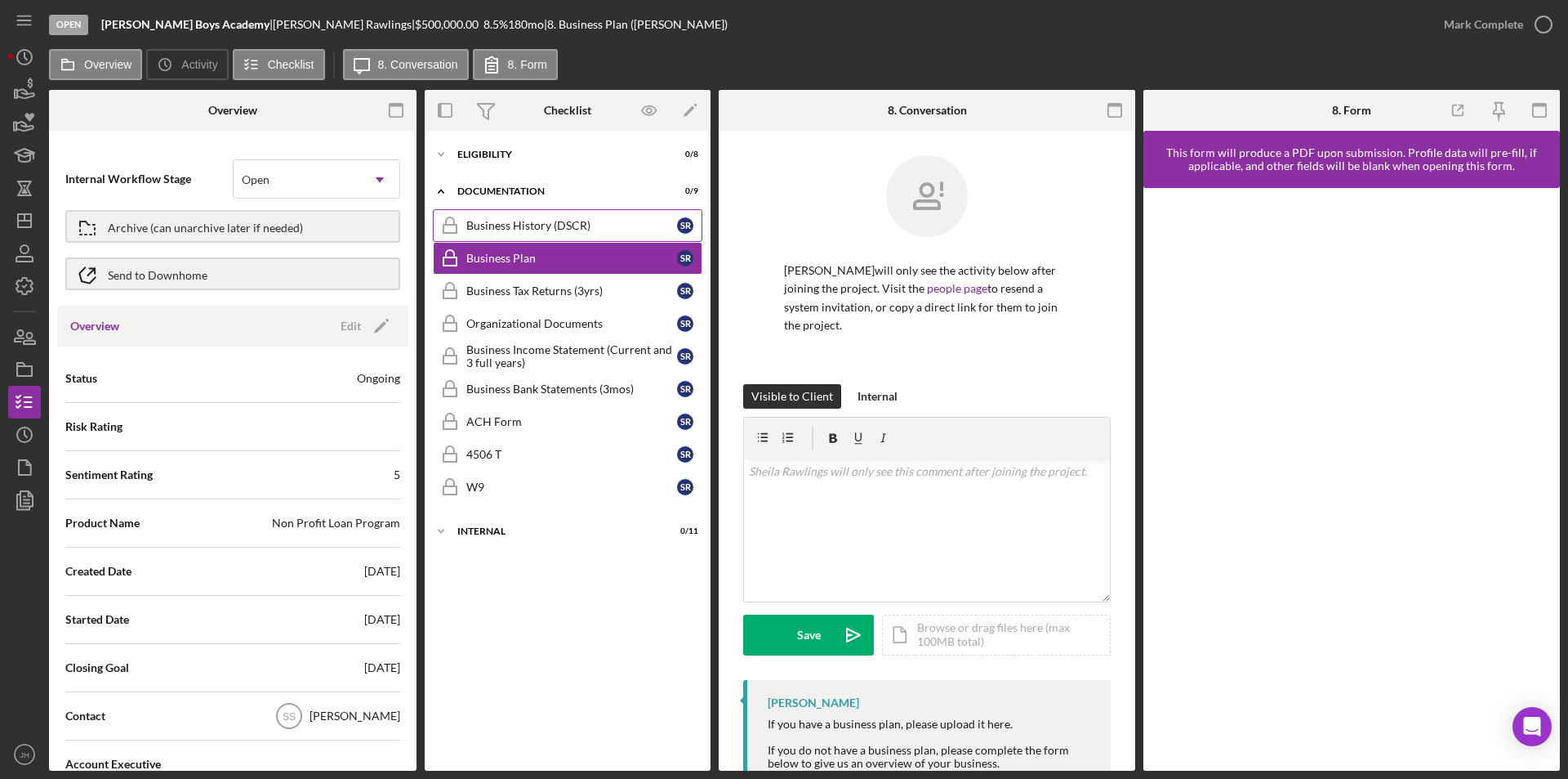
click at [486, 216] on link "Business History (DSCR) Business History (DSCR) S R" at bounding box center [567, 226] width 269 height 33
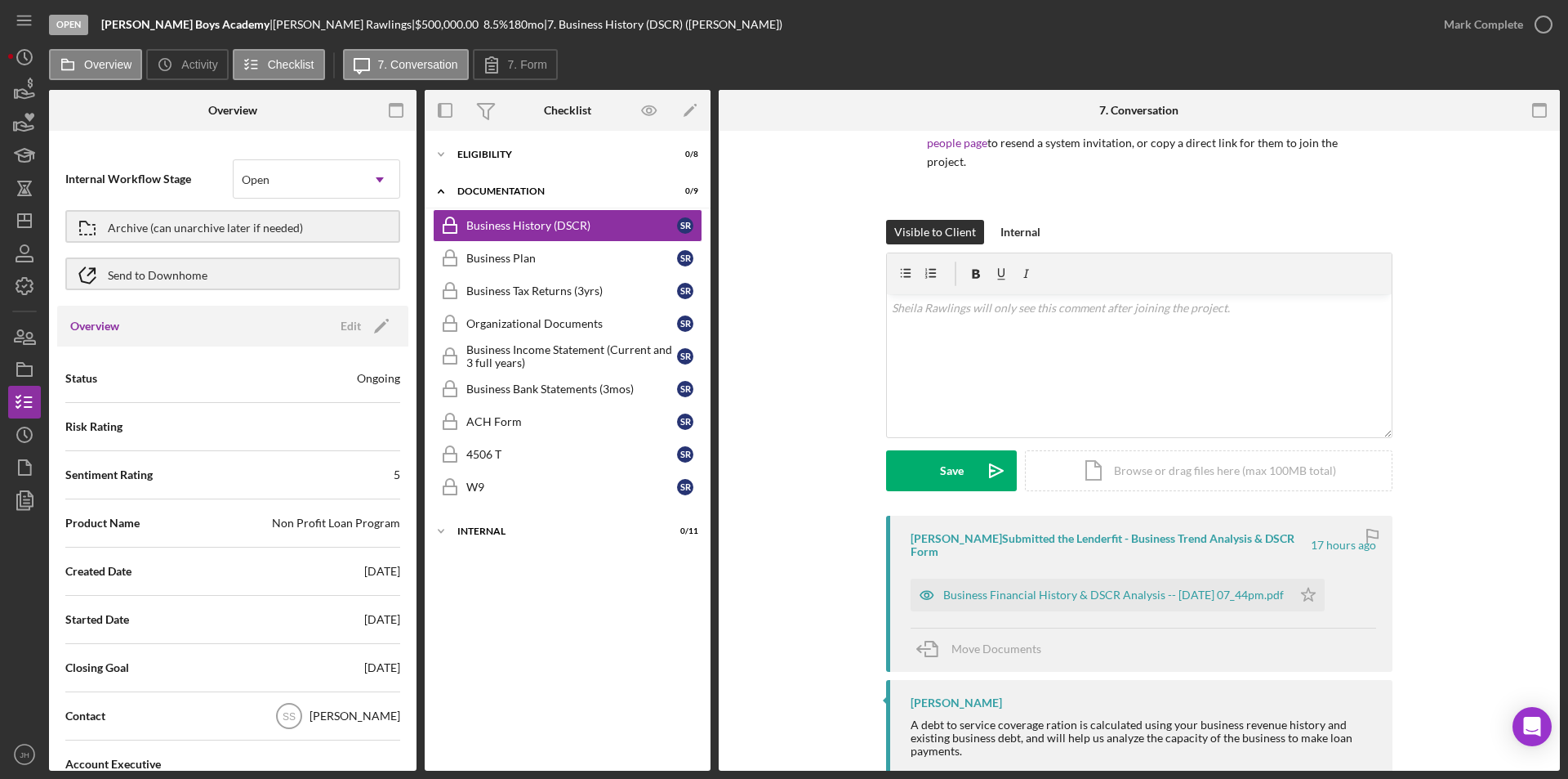
scroll to position [117, 0]
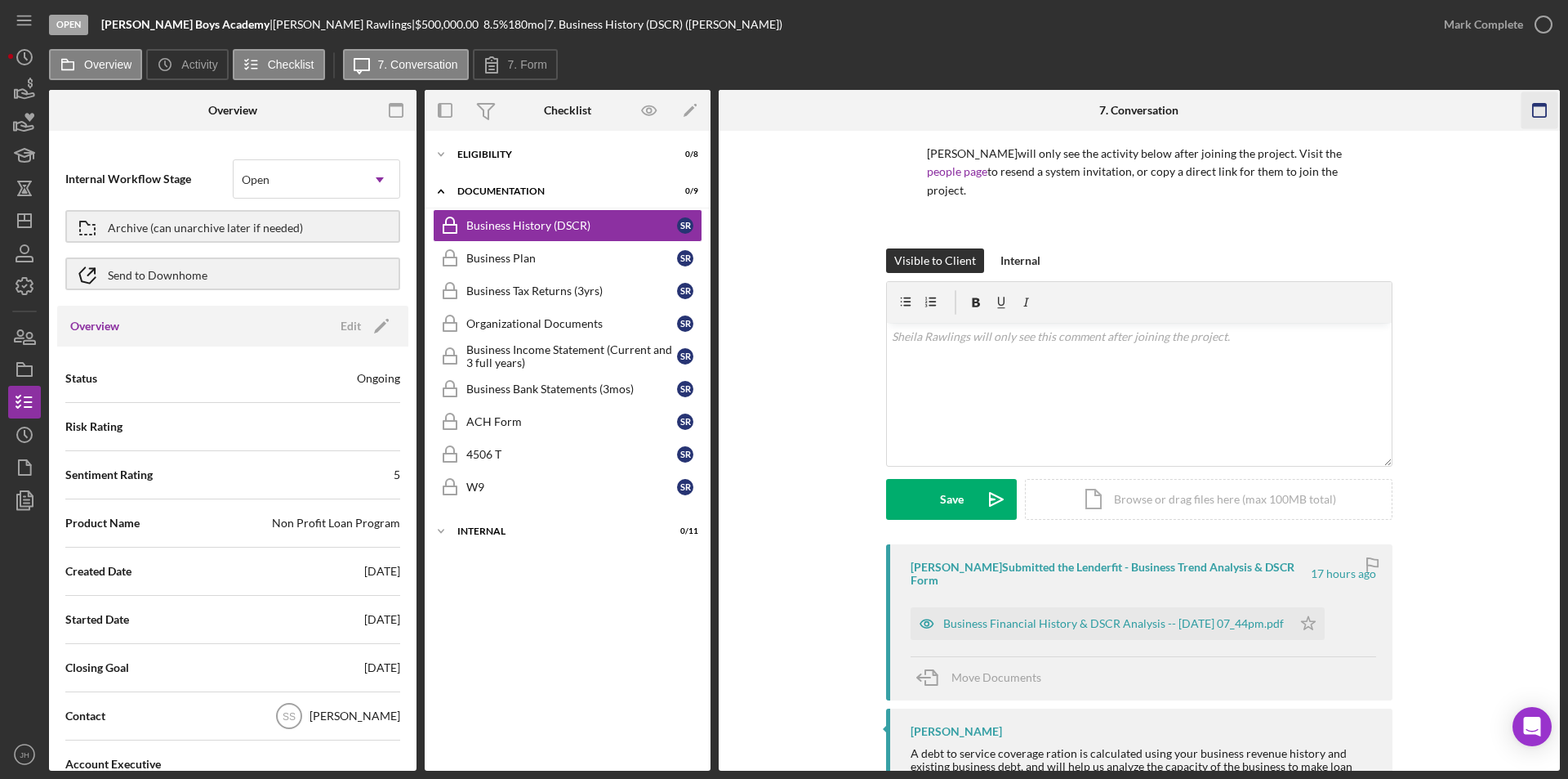
click at [1254, 114] on icon "button" at bounding box center [1539, 110] width 37 height 37
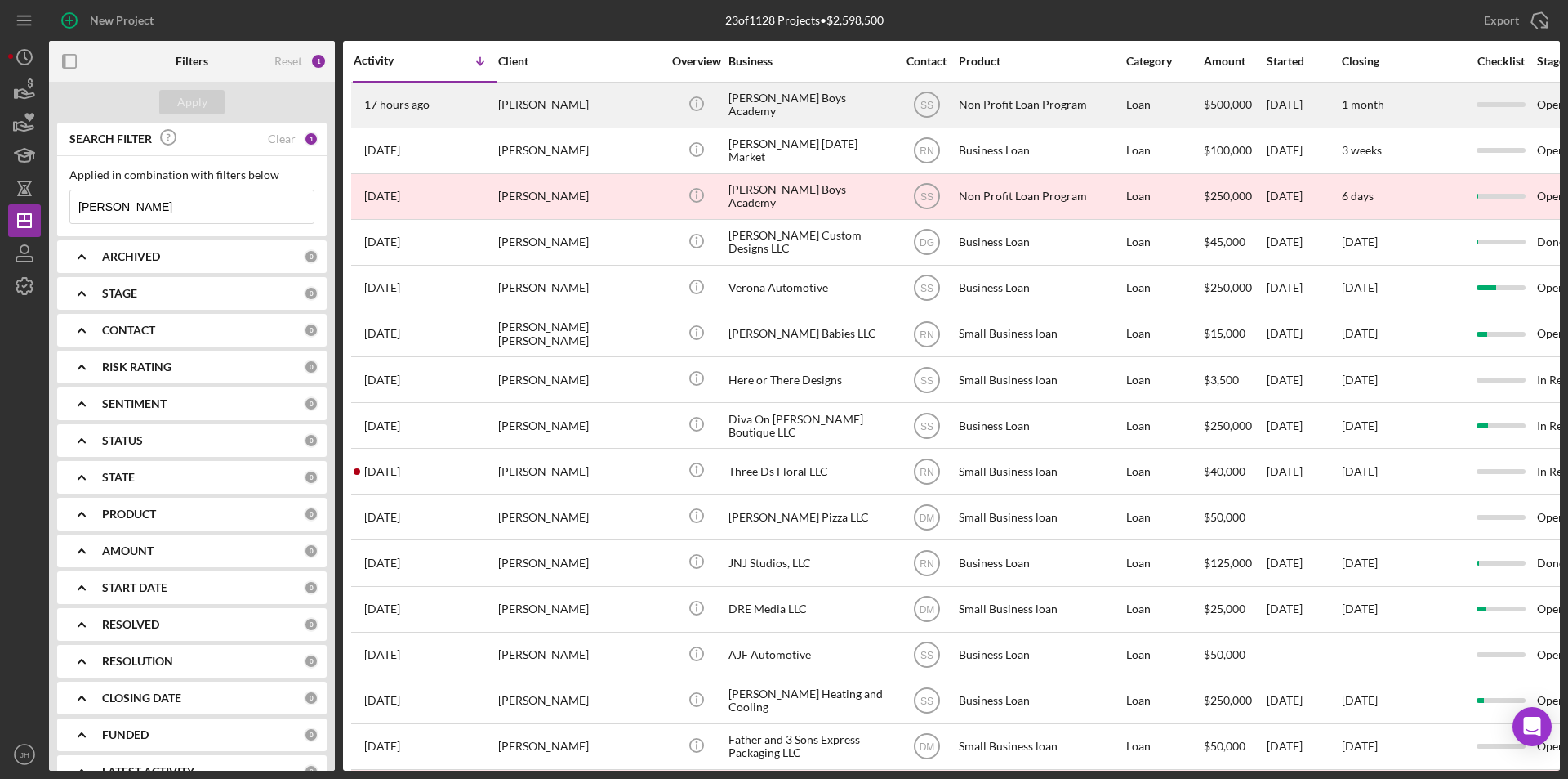
click at [534, 102] on div "[PERSON_NAME]" at bounding box center [580, 105] width 164 height 43
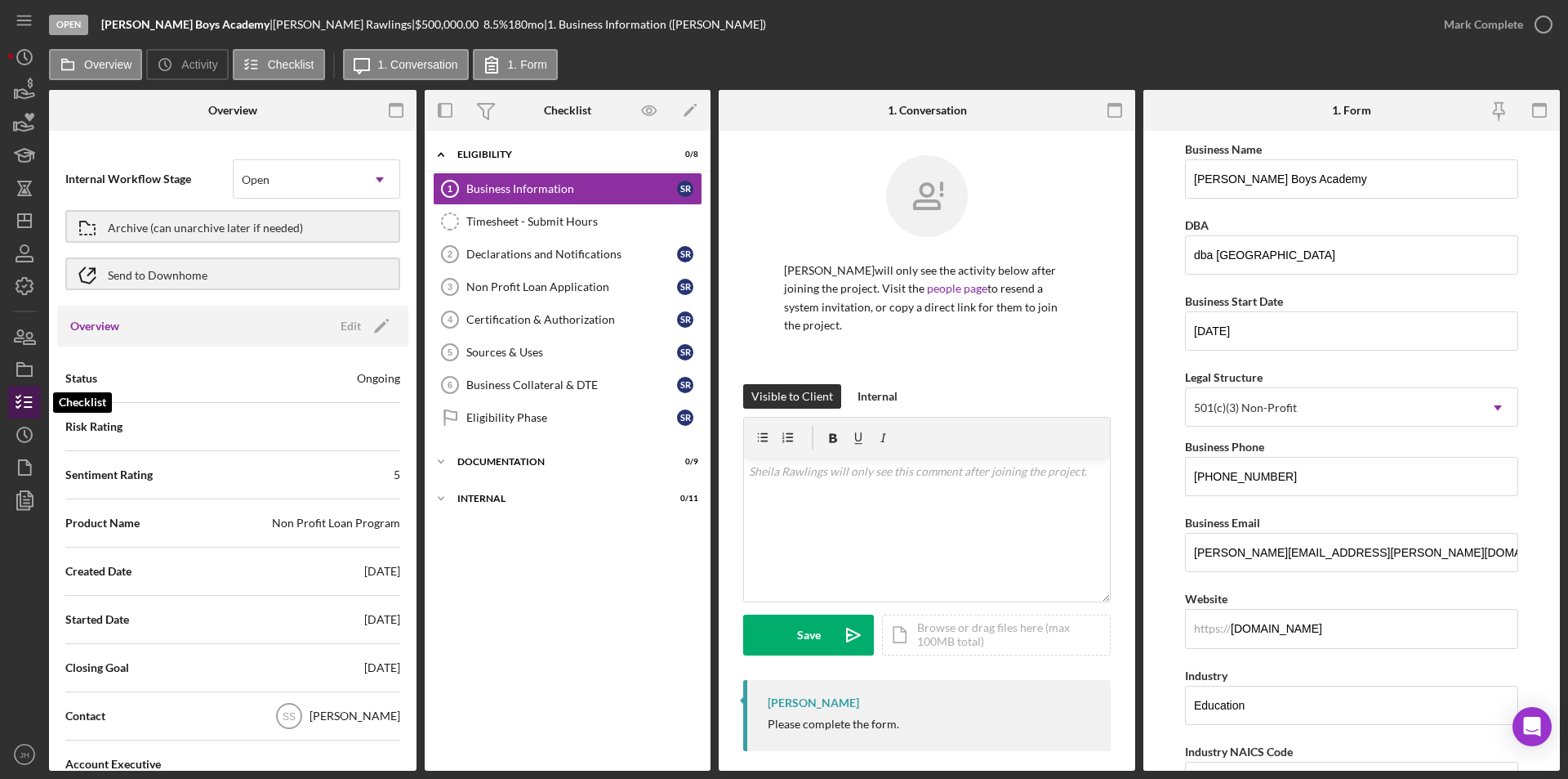
click at [20, 401] on icon "button" at bounding box center [24, 401] width 40 height 40
click at [22, 372] on icon "button" at bounding box center [24, 368] width 40 height 40
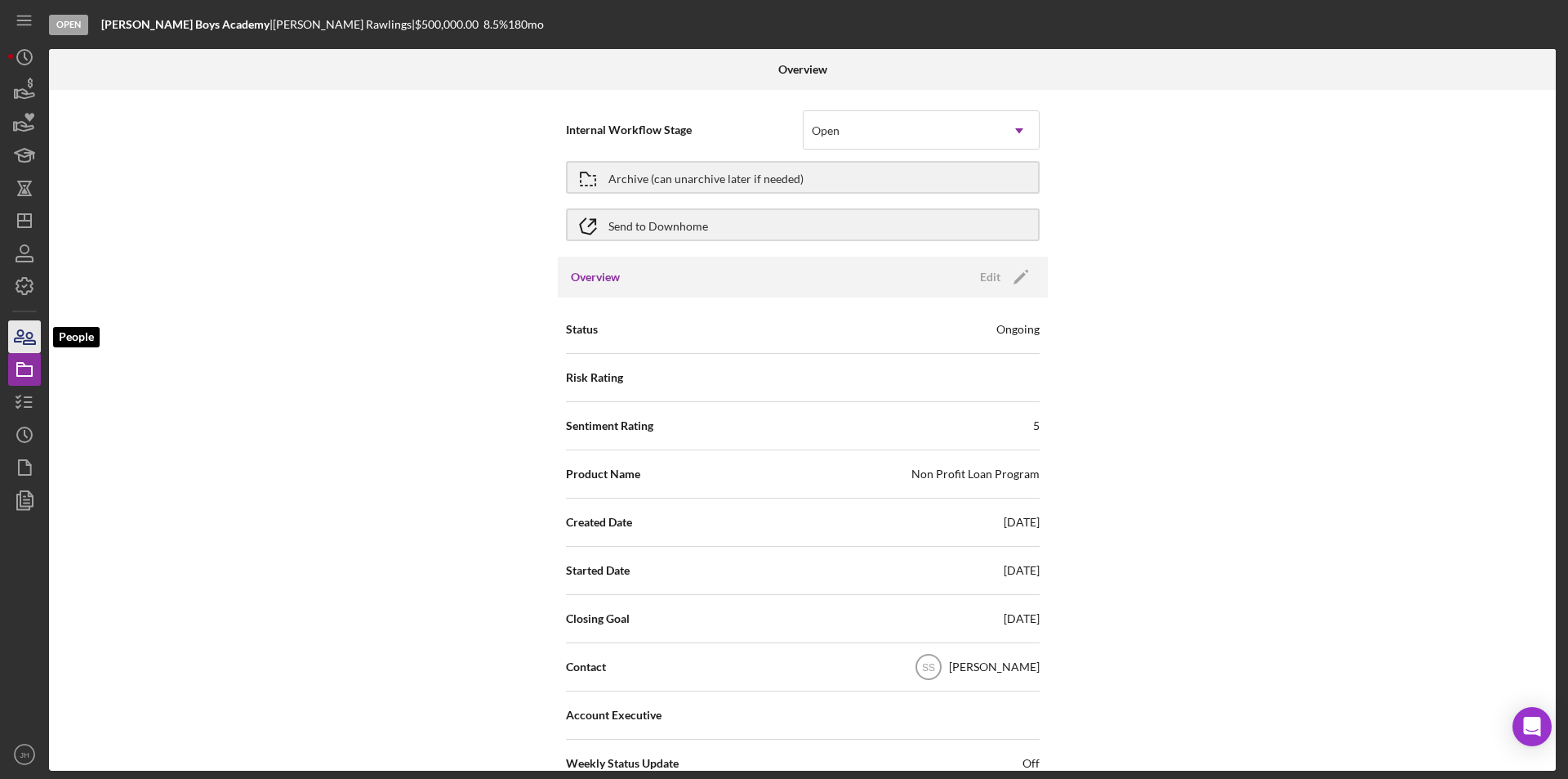
click at [25, 341] on icon "button" at bounding box center [29, 337] width 11 height 11
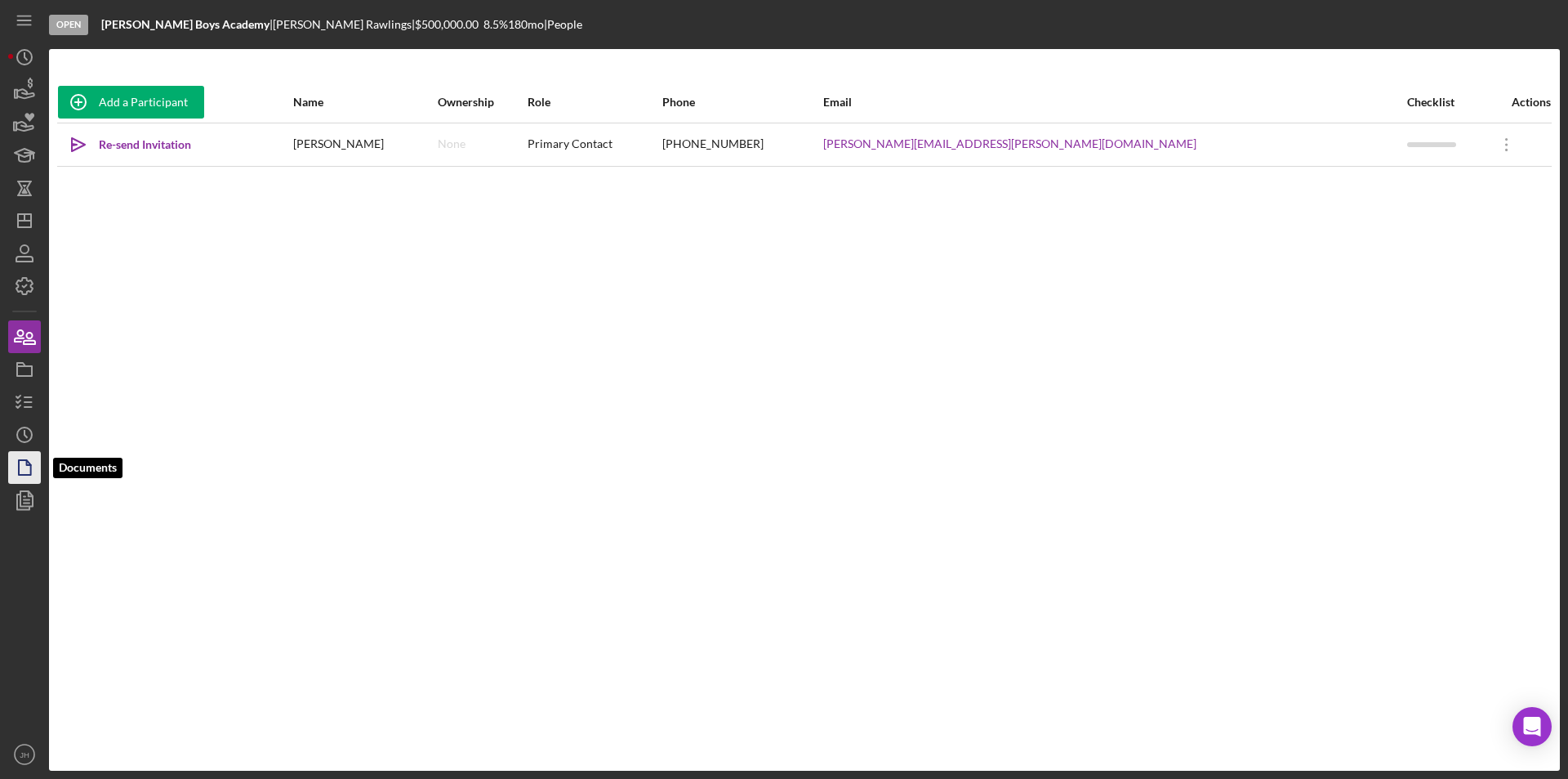
click at [24, 458] on icon "button" at bounding box center [24, 467] width 40 height 40
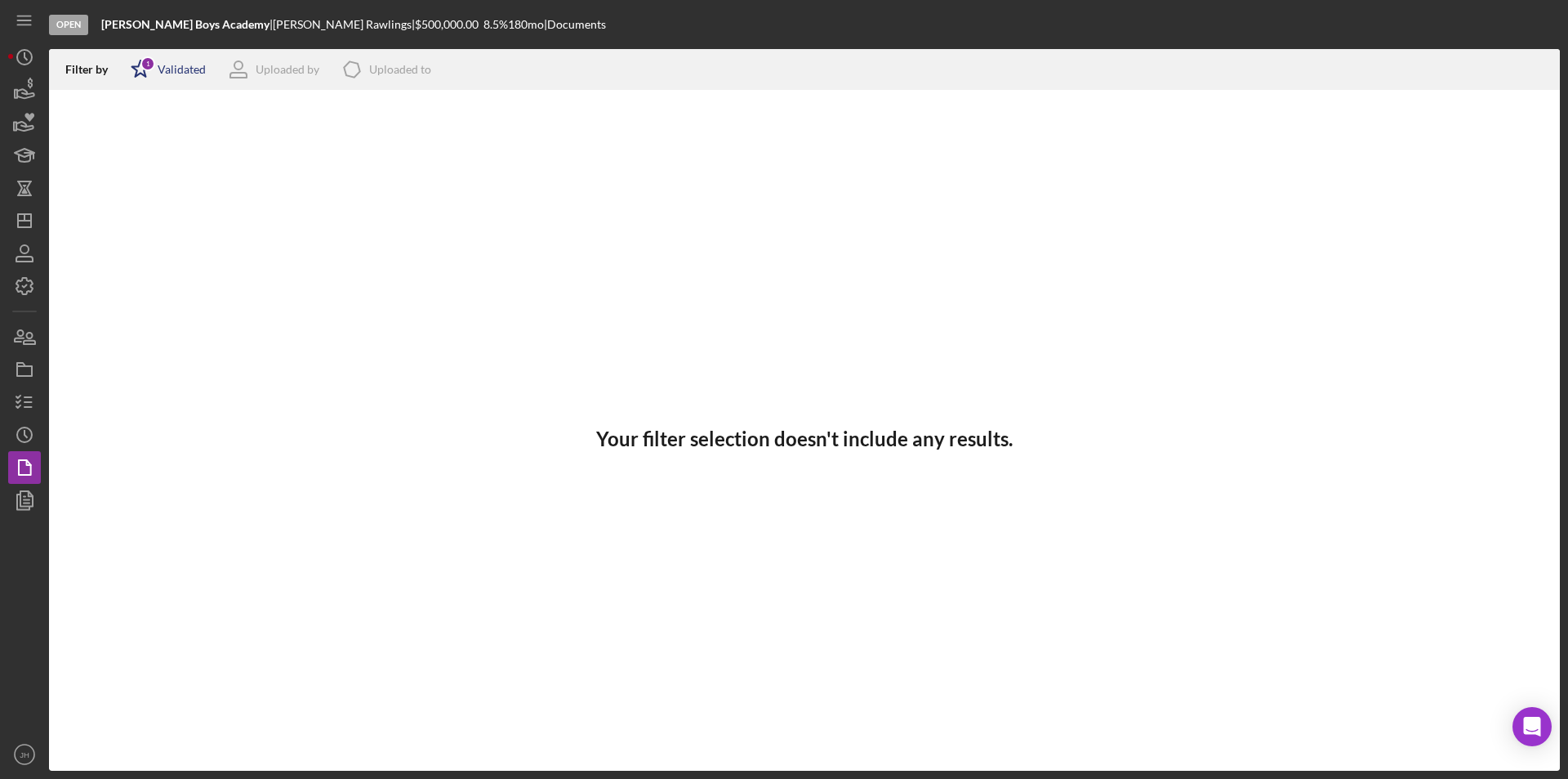
click at [160, 59] on icon "Icon/Star" at bounding box center [140, 69] width 40 height 40
click at [148, 158] on div "Not validated" at bounding box center [212, 156] width 164 height 18
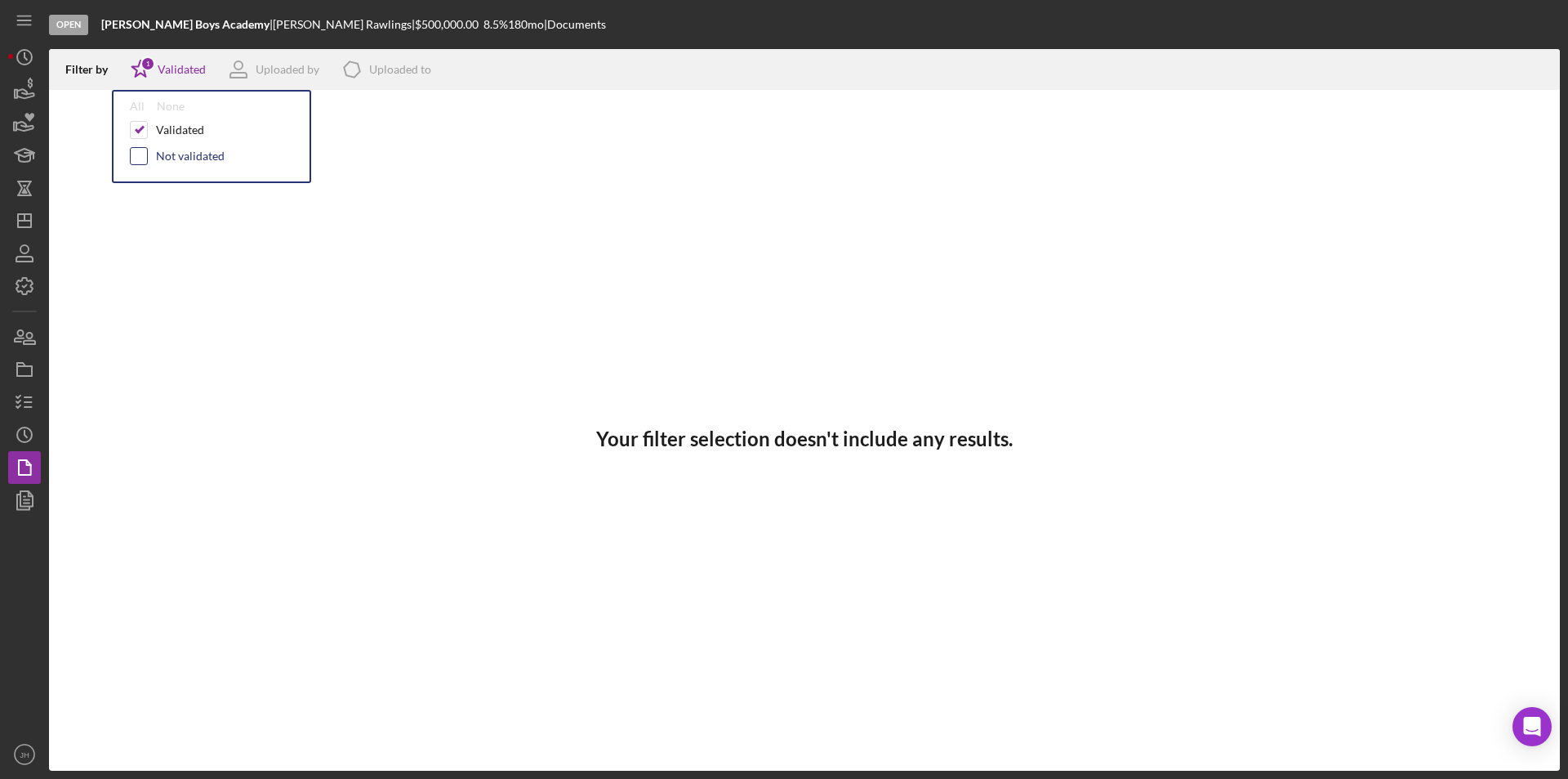
click at [146, 158] on input "checkbox" at bounding box center [139, 156] width 16 height 16
checkbox input "true"
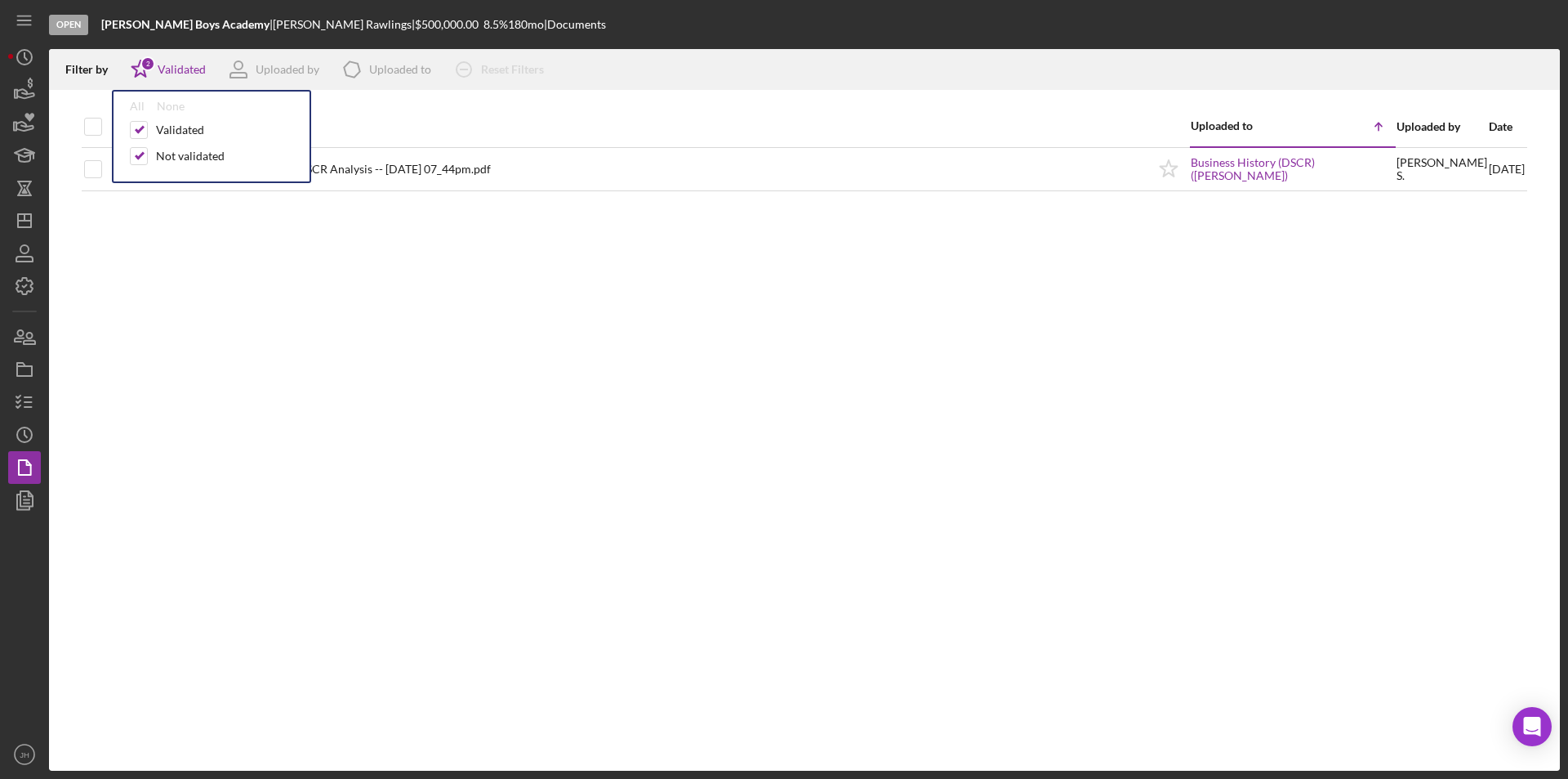
click at [551, 127] on div "Document" at bounding box center [633, 127] width 1027 height 13
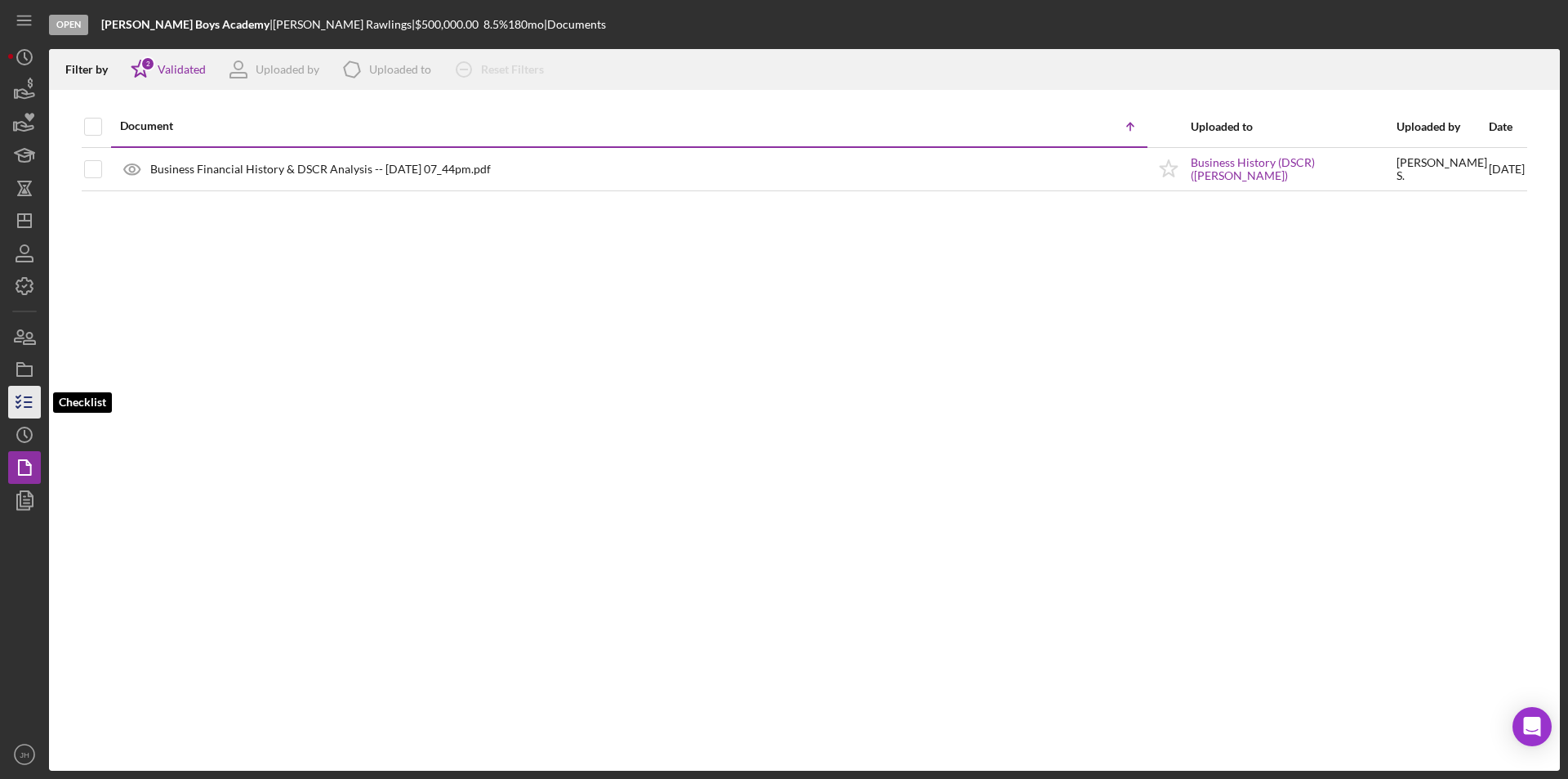
click at [24, 410] on icon "button" at bounding box center [24, 401] width 40 height 40
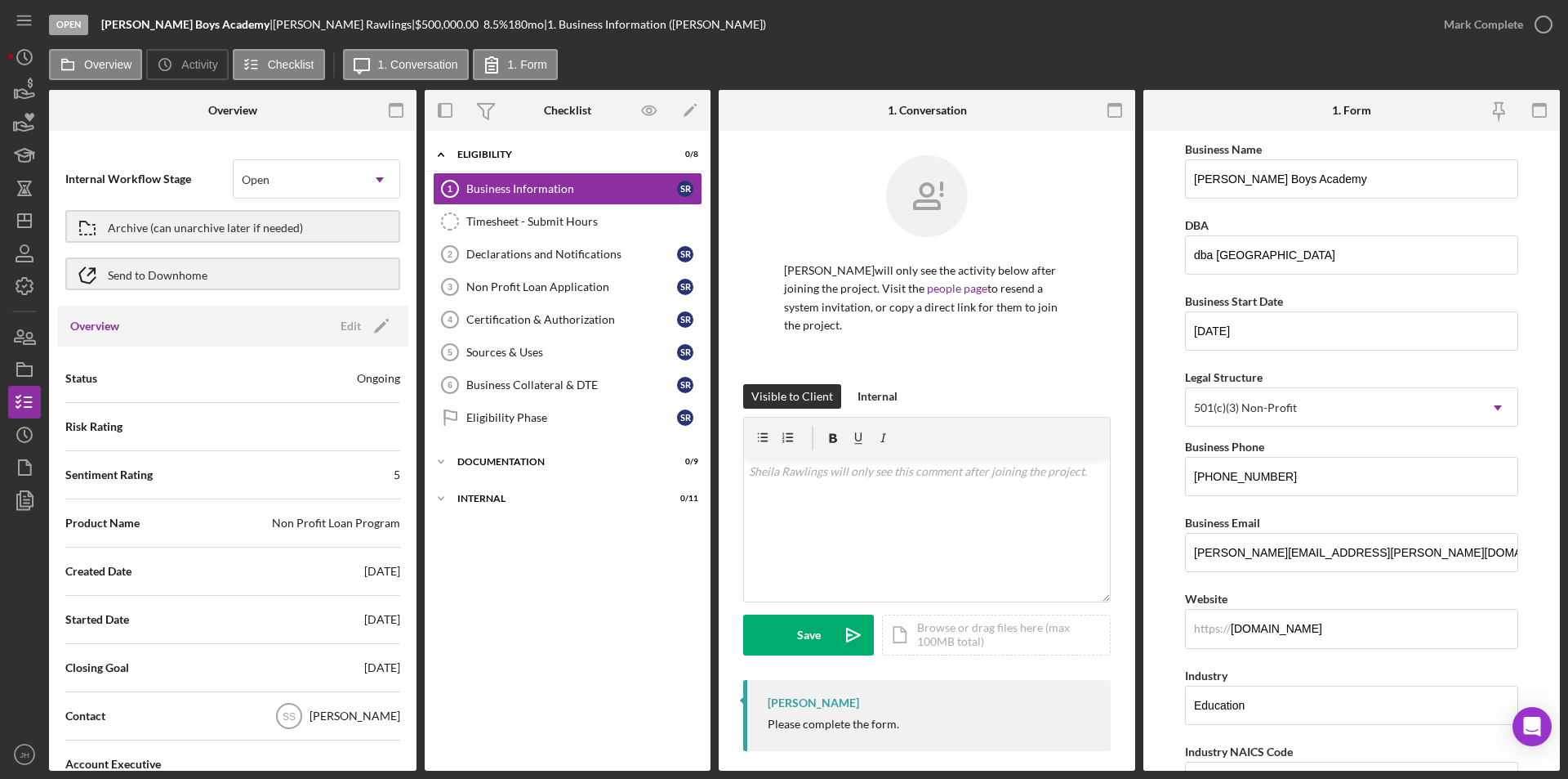
drag, startPoint x: 408, startPoint y: 96, endPoint x: 217, endPoint y: 103, distance: 191.1
click at [274, 116] on div "Overview" at bounding box center [232, 109] width 367 height 40
drag, startPoint x: 201, startPoint y: 102, endPoint x: 102, endPoint y: 98, distance: 99.1
click at [90, 101] on div "Overview" at bounding box center [232, 109] width 367 height 40
click at [445, 104] on icon "button" at bounding box center [445, 110] width 37 height 37
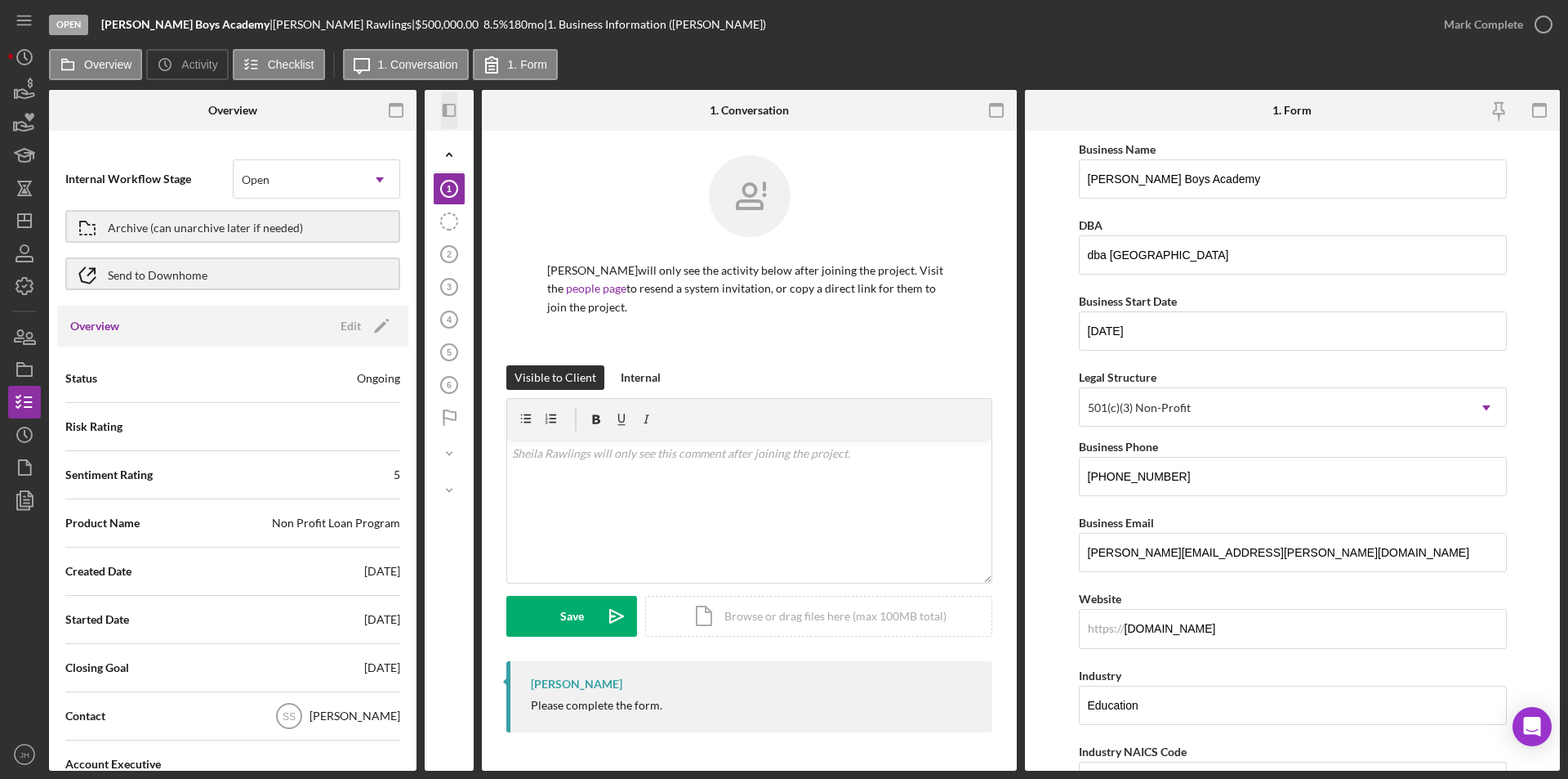
click at [444, 104] on icon "button" at bounding box center [444, 110] width 4 height 13
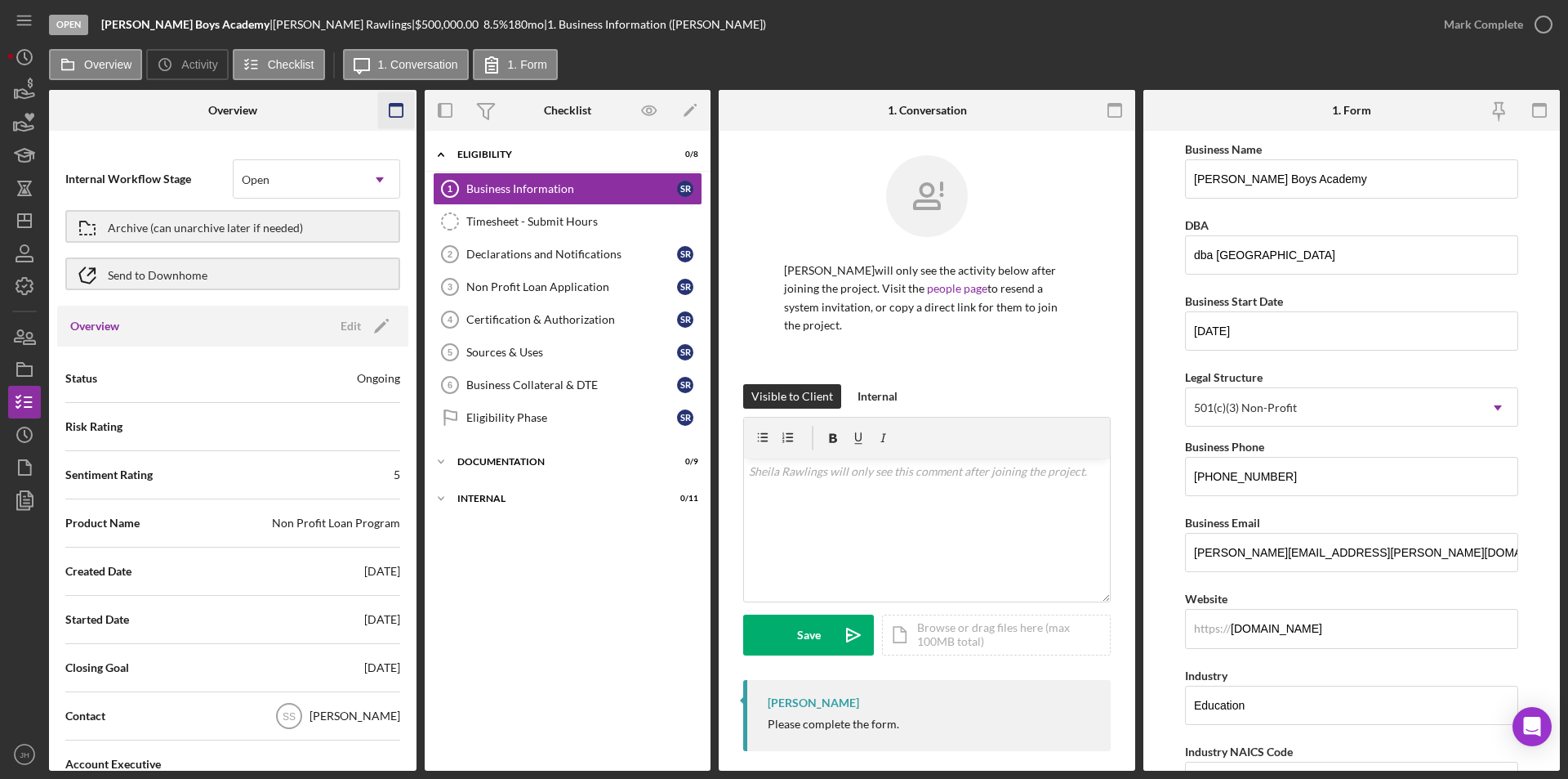
click at [391, 110] on icon "button" at bounding box center [396, 110] width 37 height 37
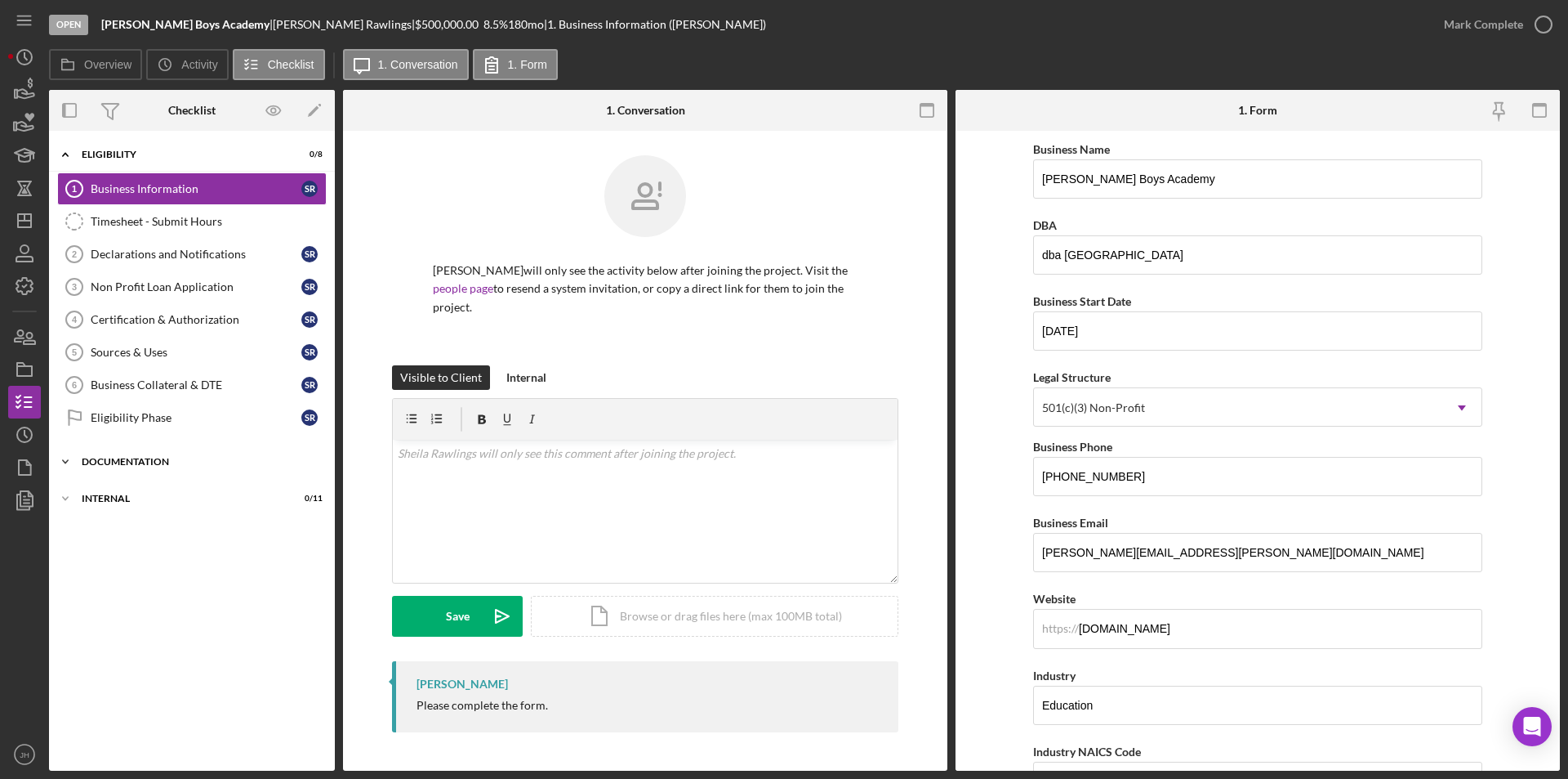
click at [71, 459] on icon "Icon/Expander" at bounding box center [65, 461] width 33 height 33
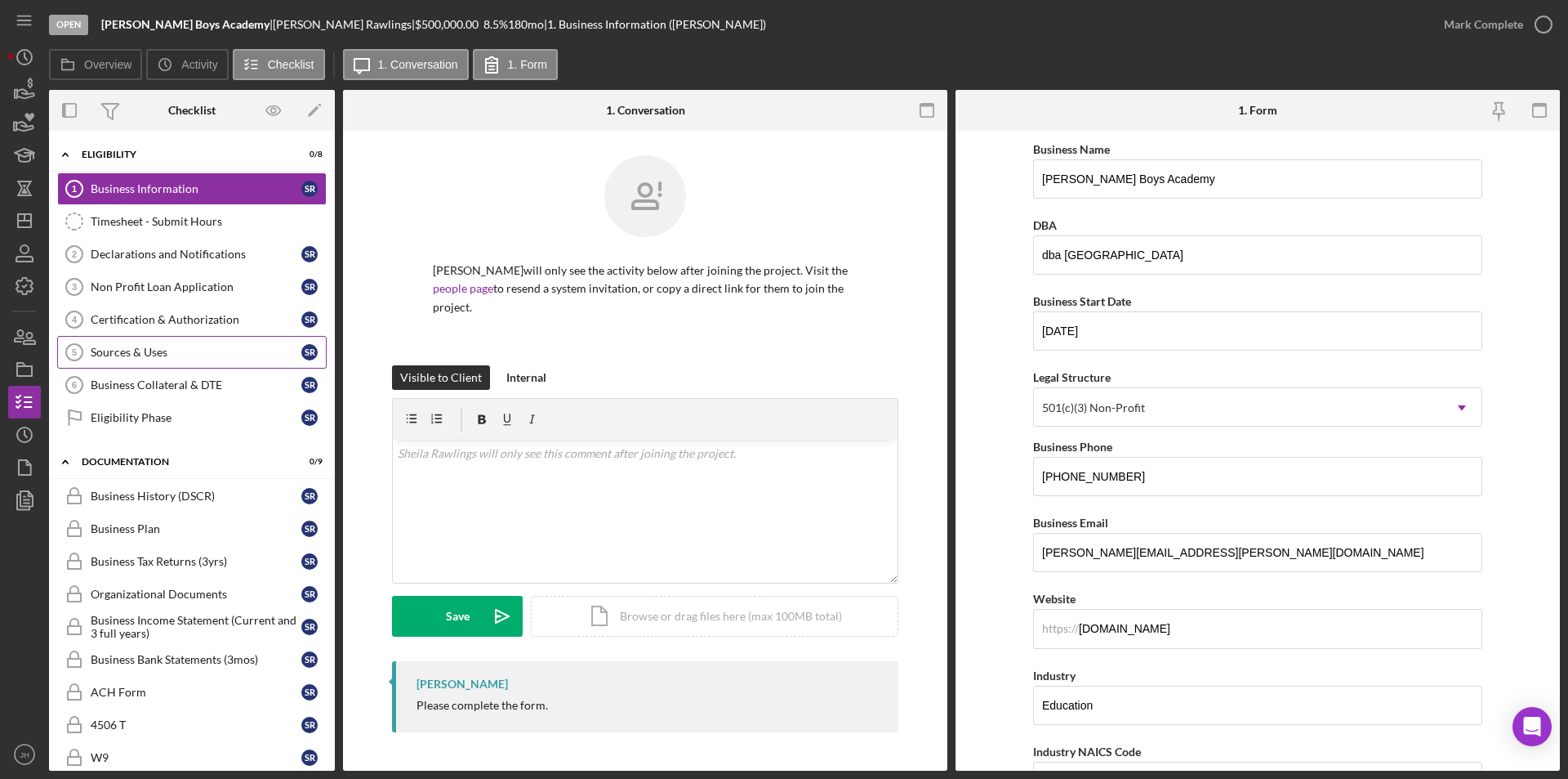
click at [140, 362] on link "Sources & Uses 5 Sources & Uses S R" at bounding box center [191, 352] width 269 height 33
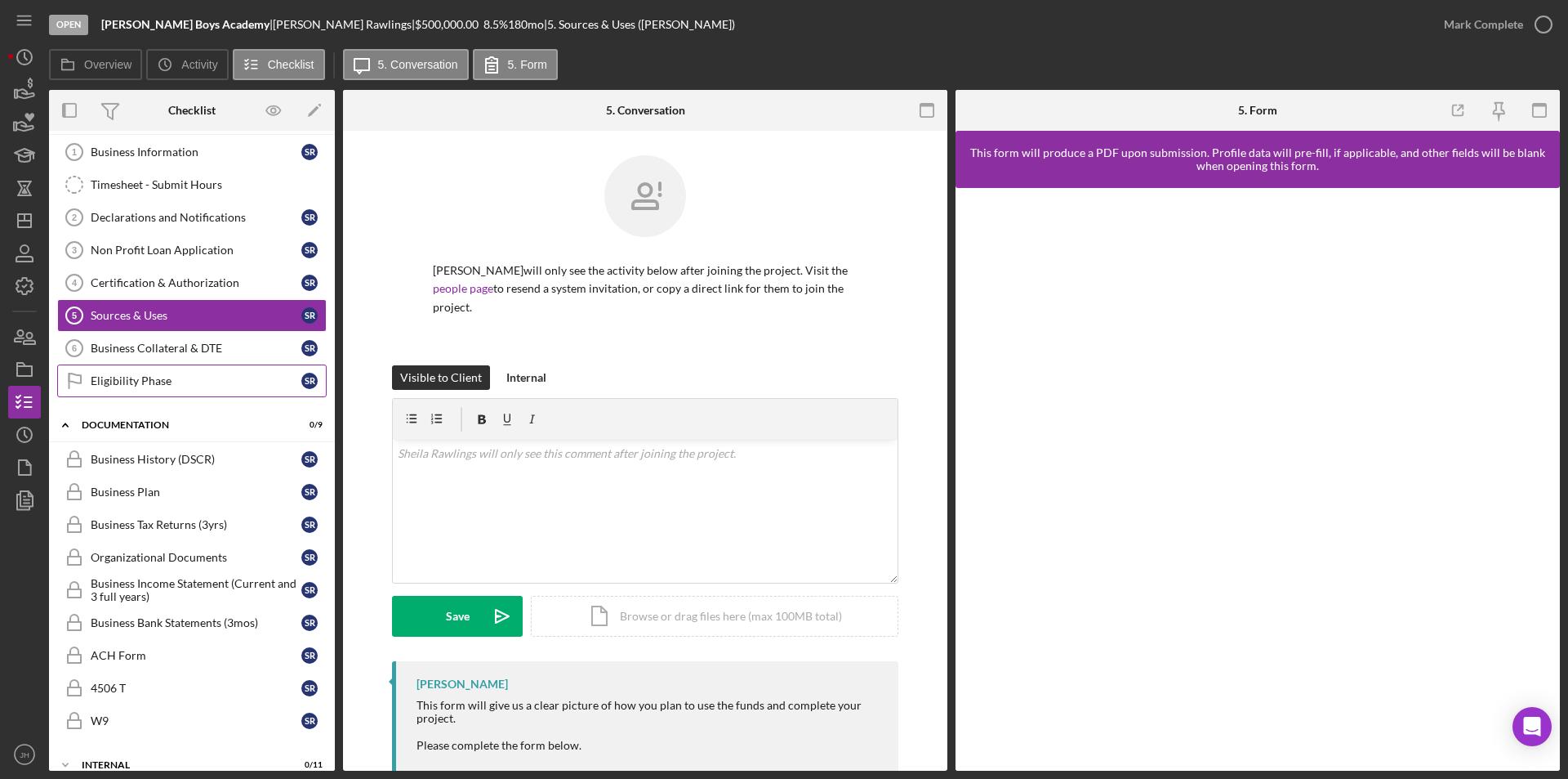
scroll to position [56, 0]
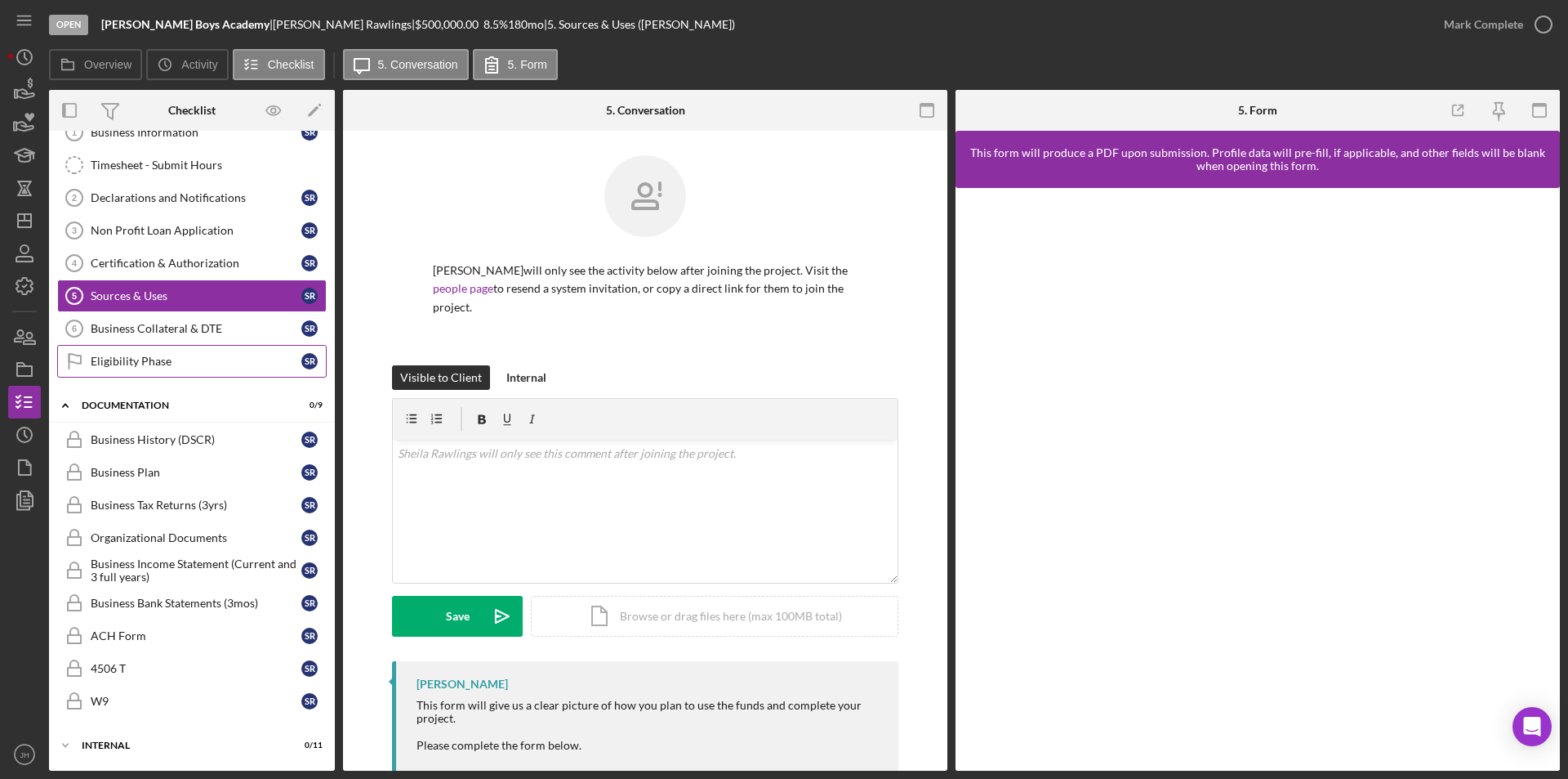
click at [215, 362] on div "Eligibility Phase" at bounding box center [195, 361] width 211 height 13
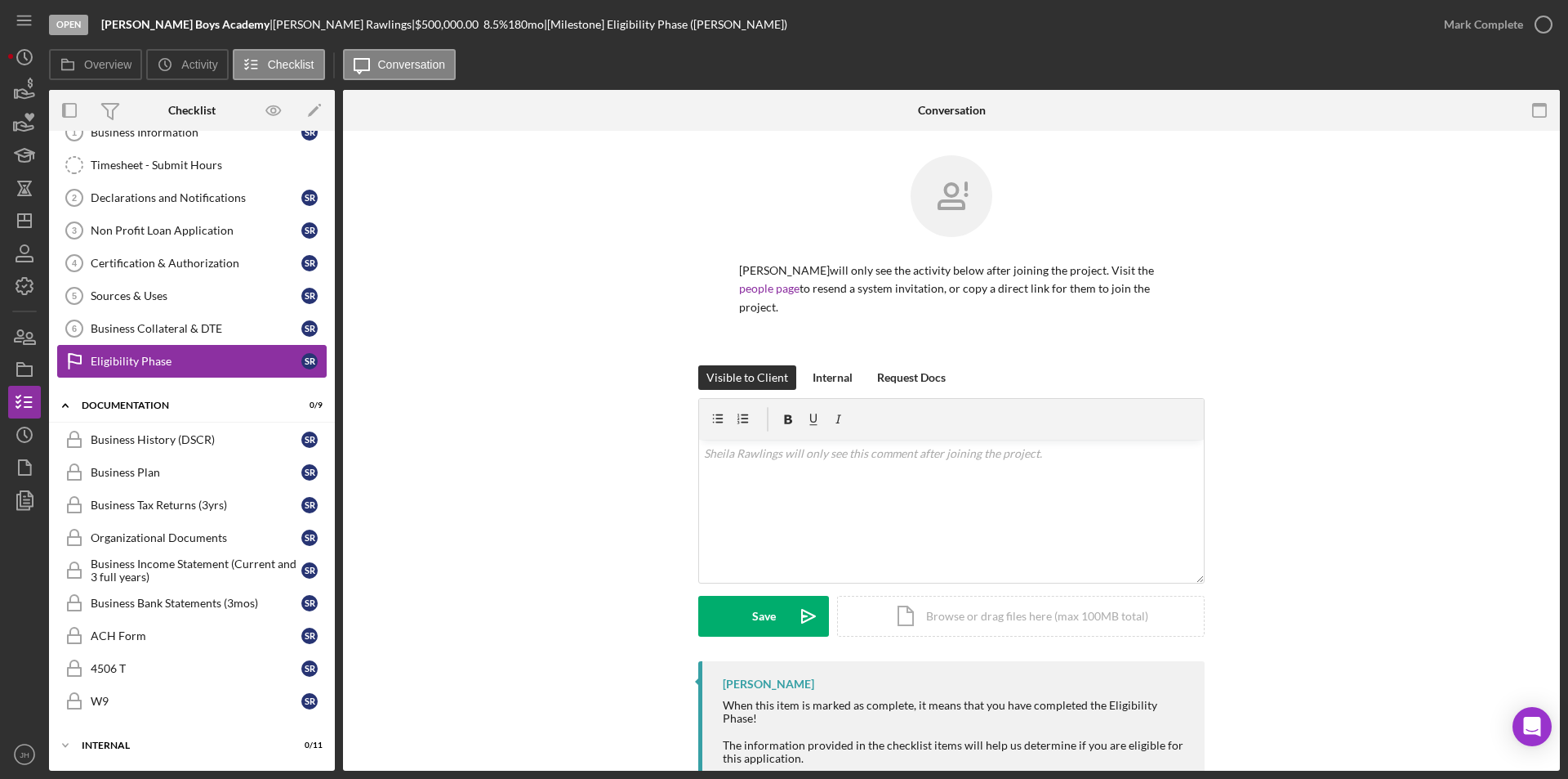
click at [226, 356] on div "Eligibility Phase" at bounding box center [195, 361] width 211 height 13
click at [132, 442] on div "Business History (DSCR)" at bounding box center [195, 439] width 211 height 13
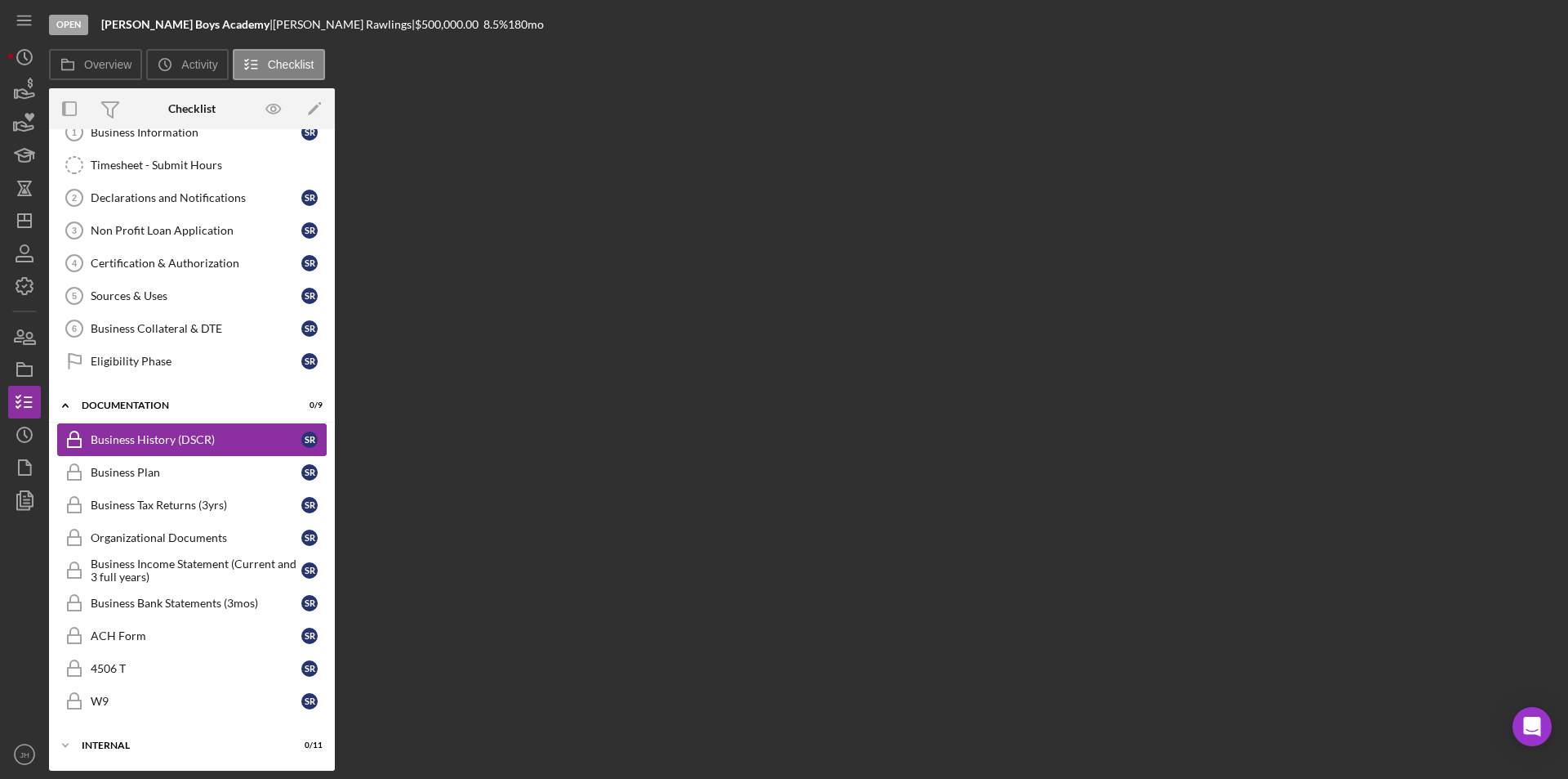
scroll to position [56, 0]
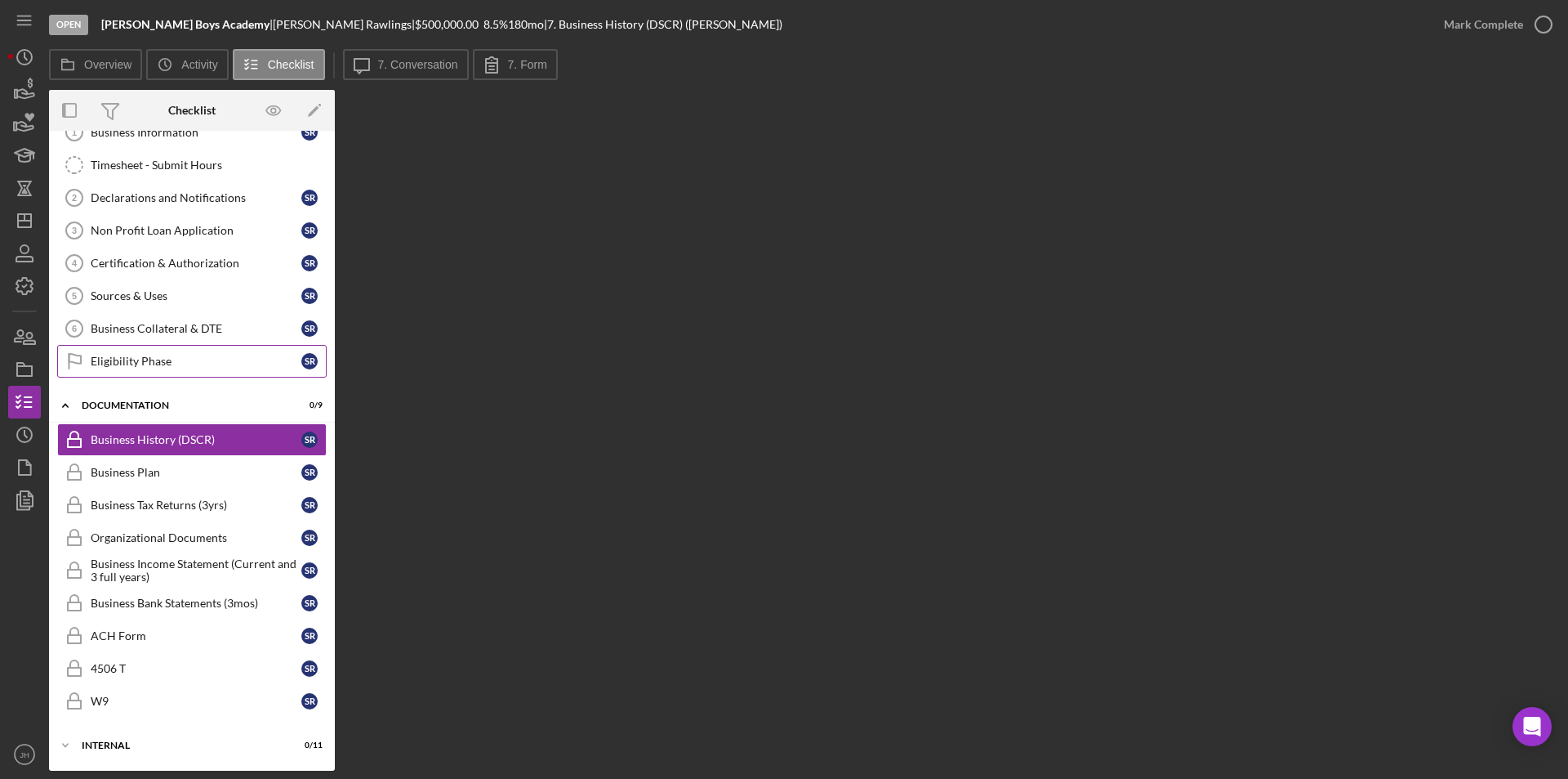
click at [160, 355] on div "Eligibility Phase" at bounding box center [195, 361] width 211 height 13
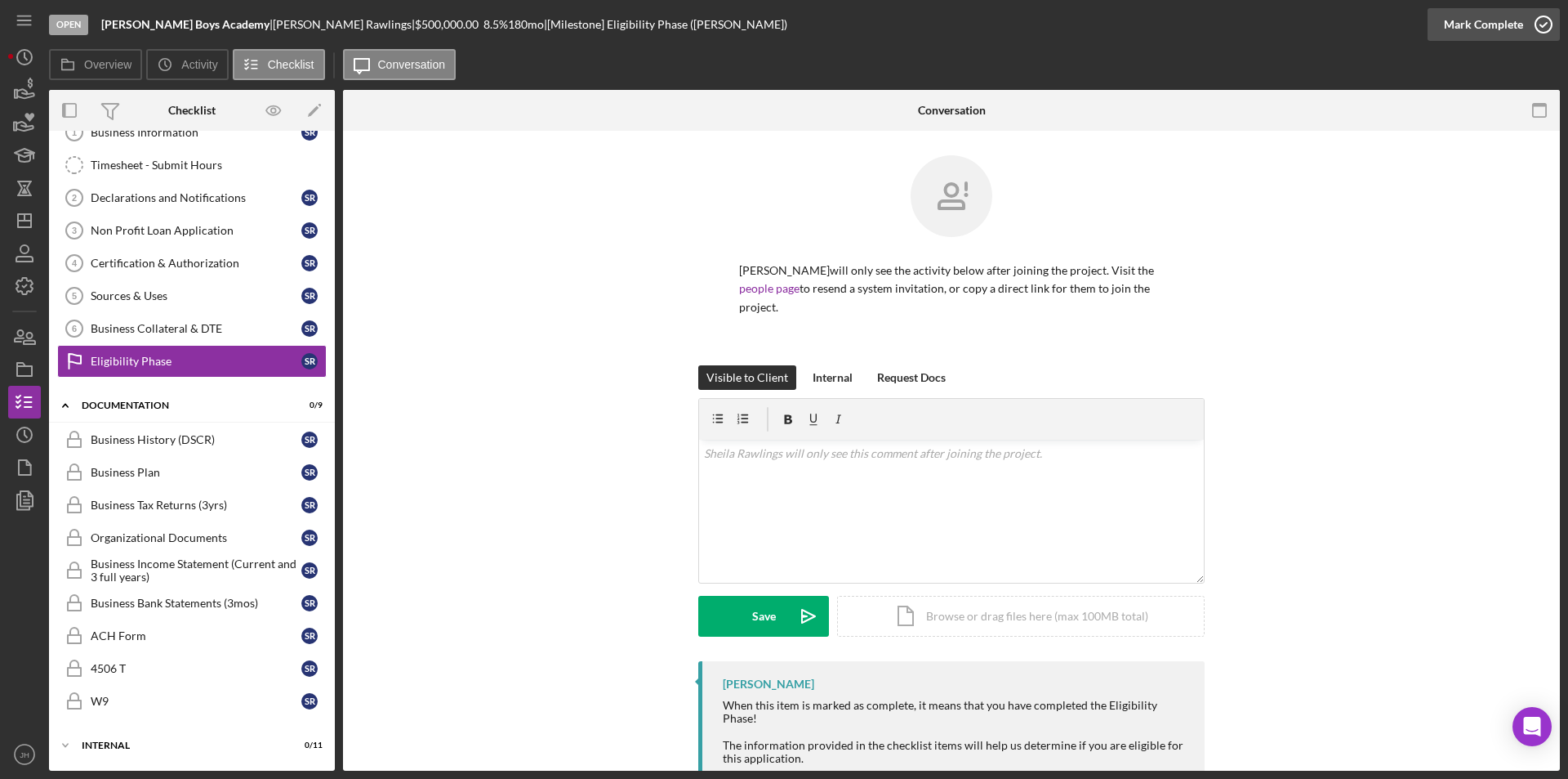
click at [1543, 19] on icon "button" at bounding box center [1543, 24] width 40 height 40
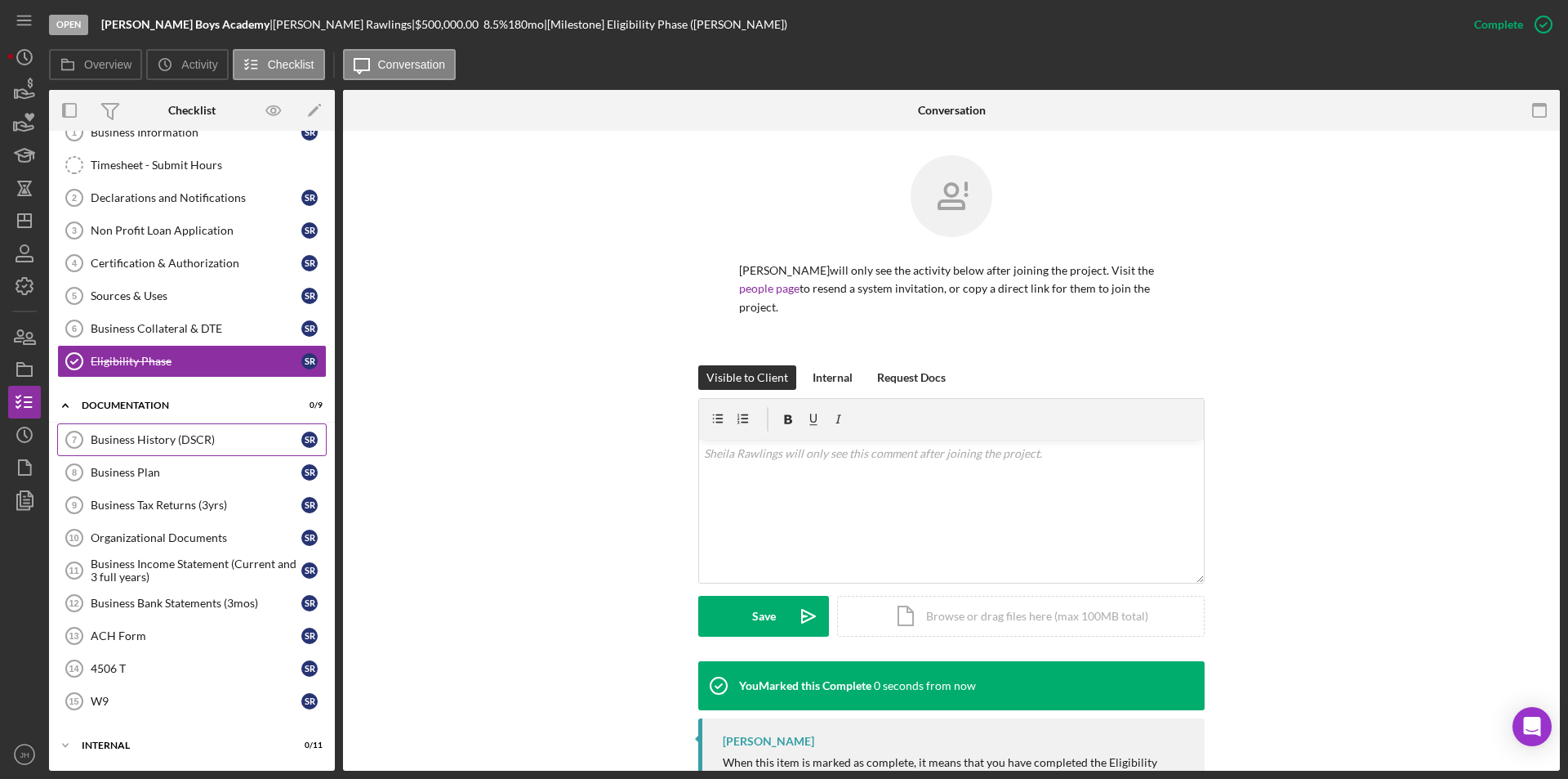
click at [117, 439] on div "Business History (DSCR)" at bounding box center [195, 439] width 211 height 13
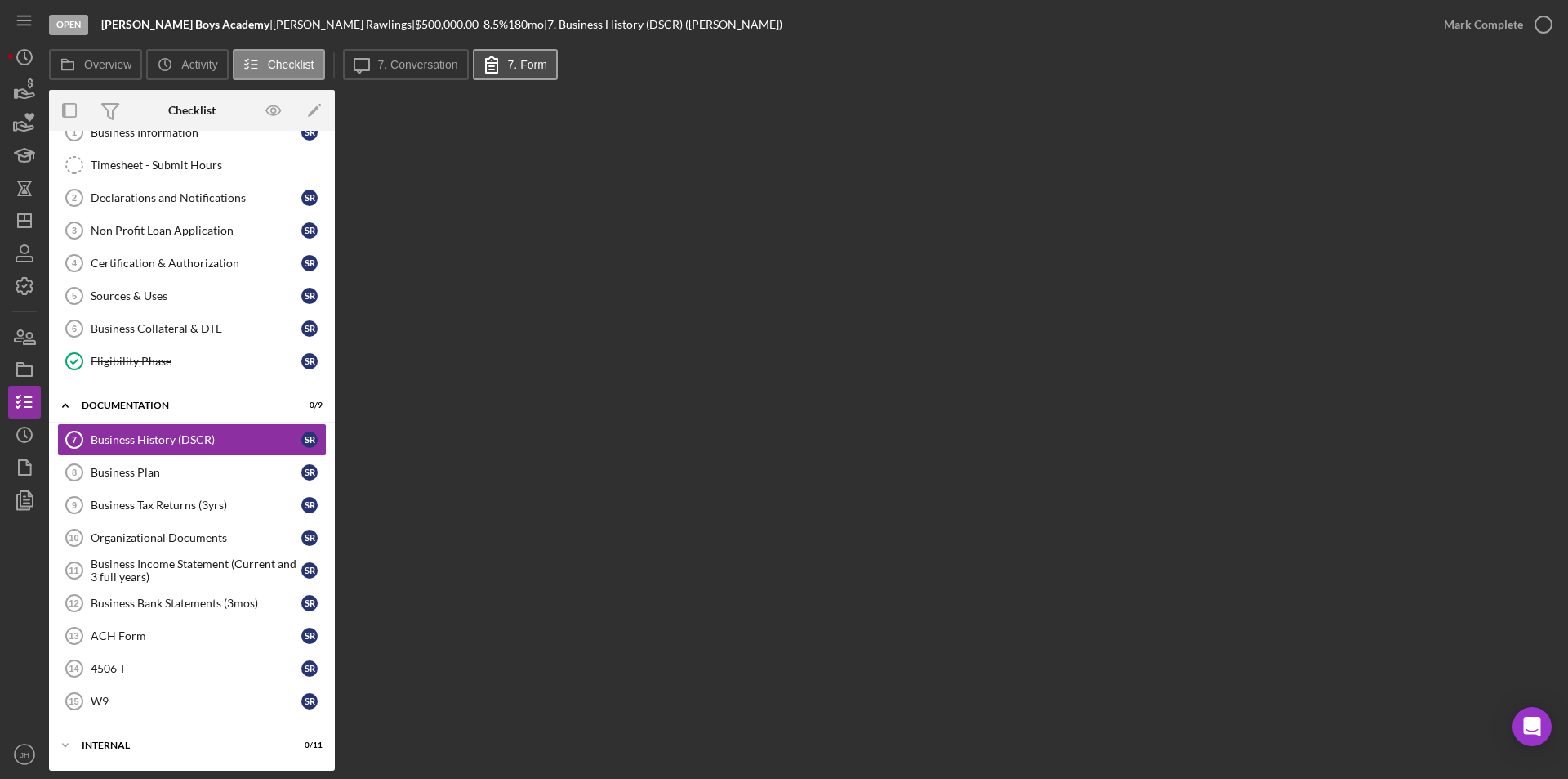
click at [513, 67] on label "7. Form" at bounding box center [528, 64] width 40 height 13
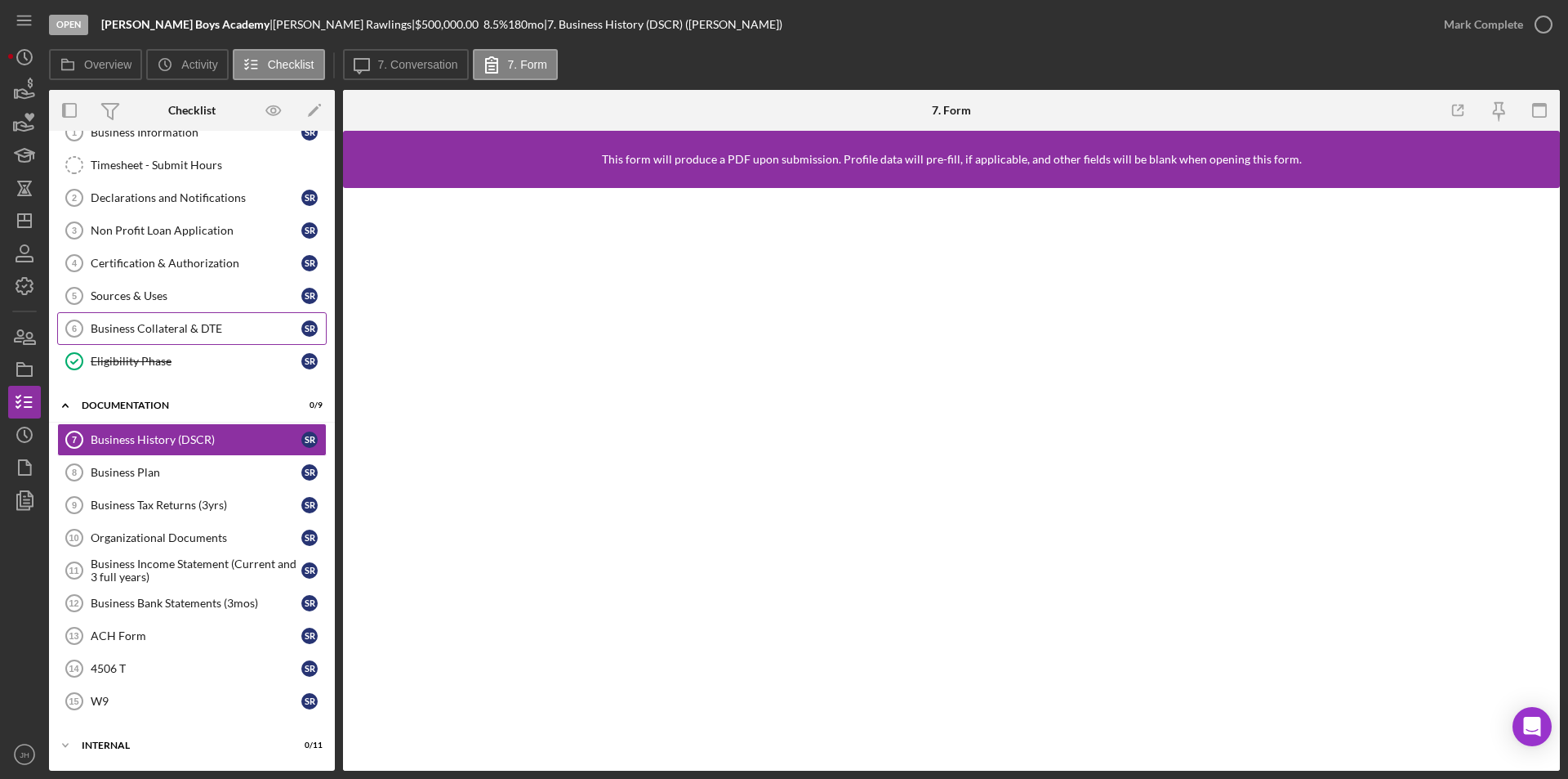
click at [118, 324] on div "Business Collateral & DTE" at bounding box center [195, 328] width 211 height 13
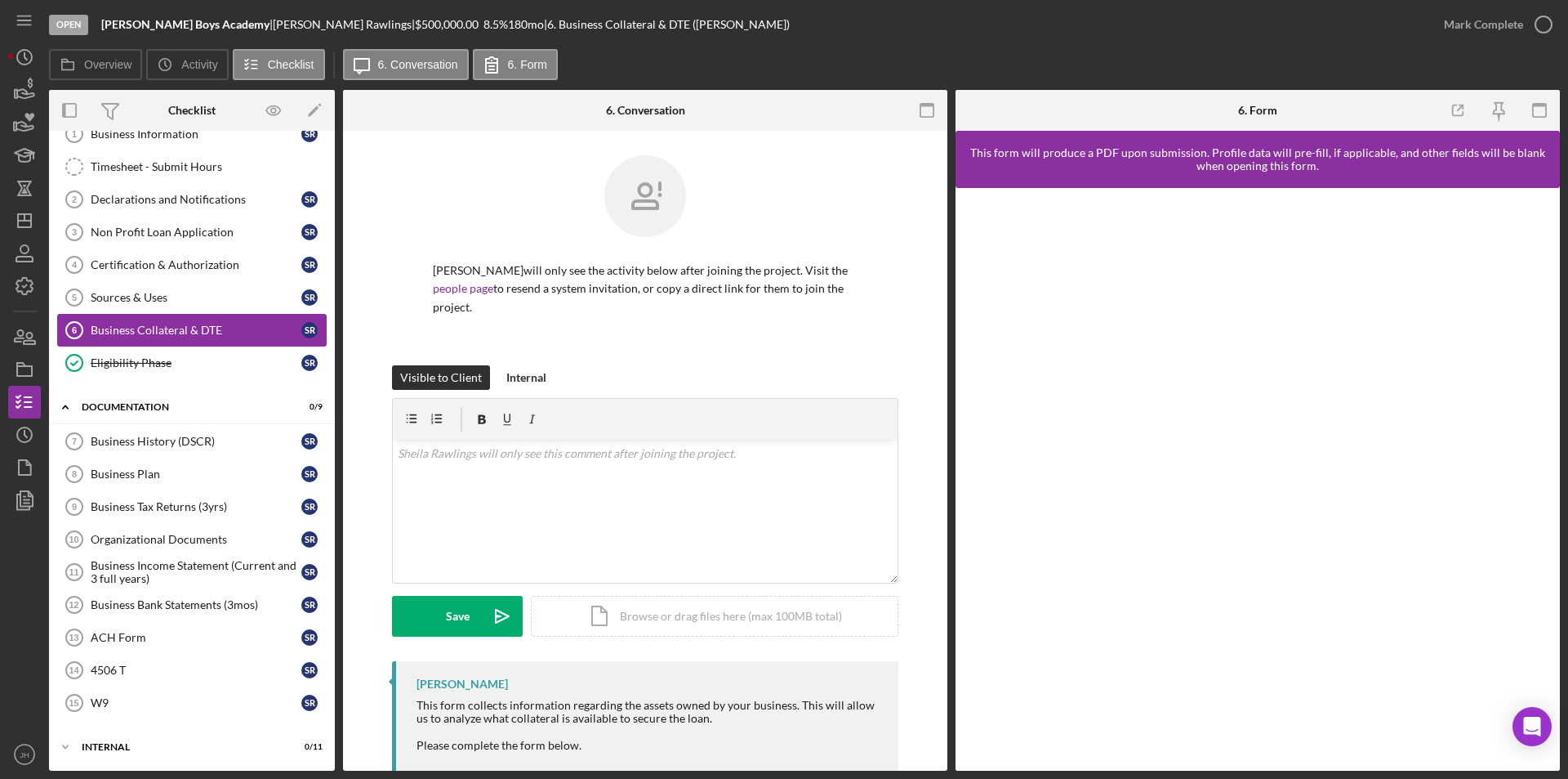
scroll to position [56, 0]
click at [111, 361] on div "Eligibility Phase" at bounding box center [195, 361] width 211 height 13
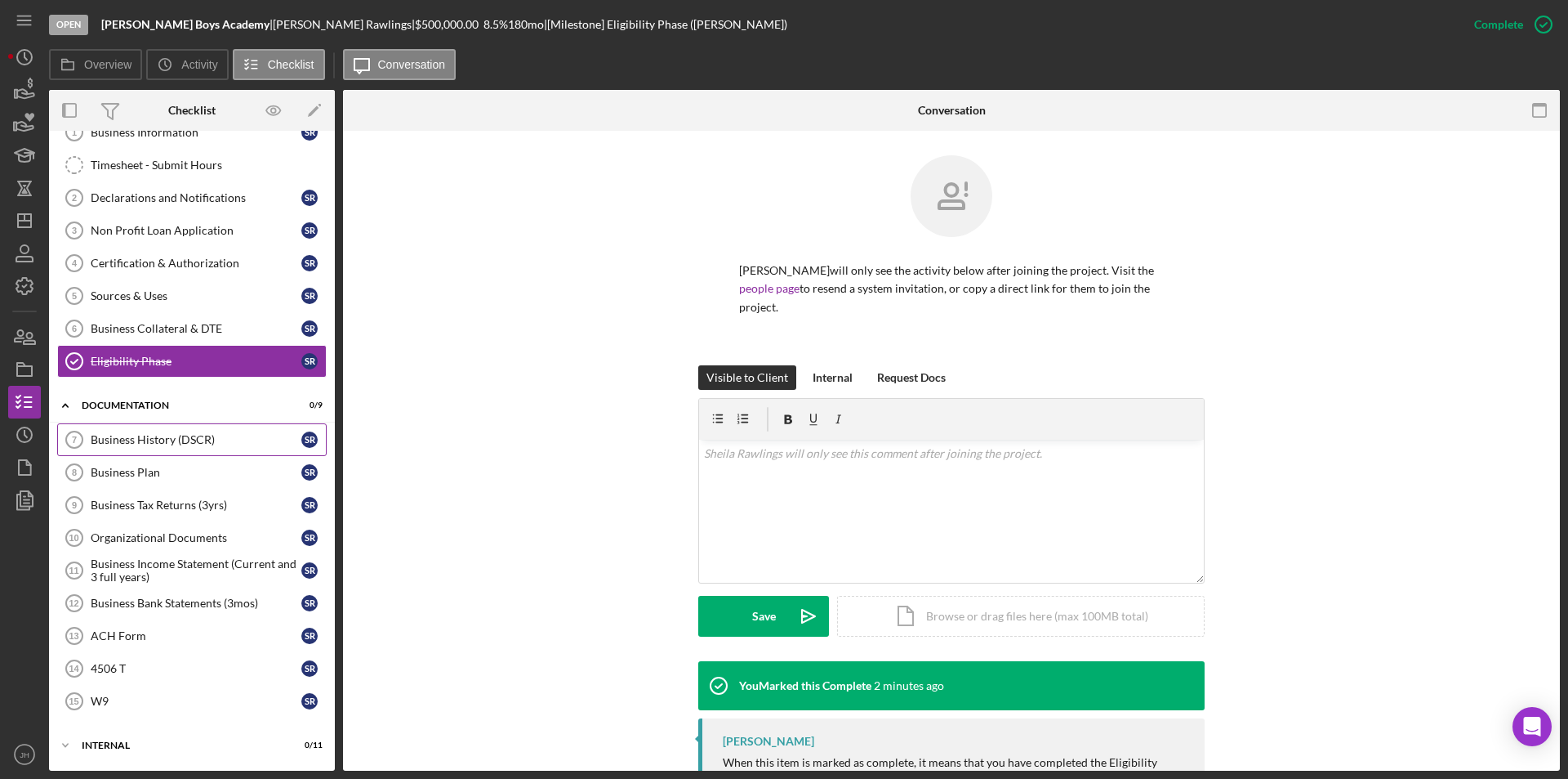
click at [133, 442] on div "Business History (DSCR)" at bounding box center [195, 439] width 211 height 13
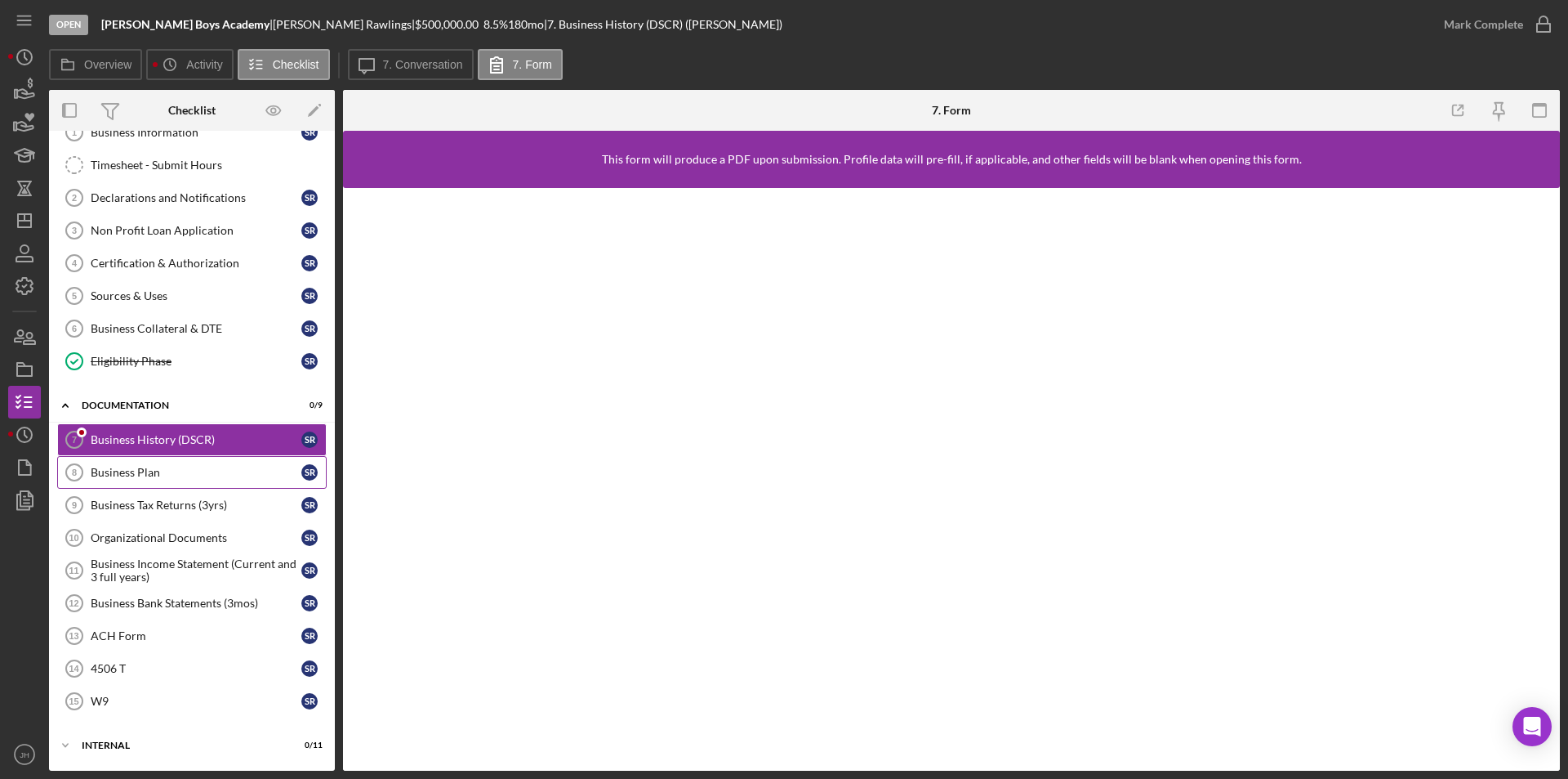
click at [110, 477] on div "Business Plan" at bounding box center [195, 472] width 211 height 13
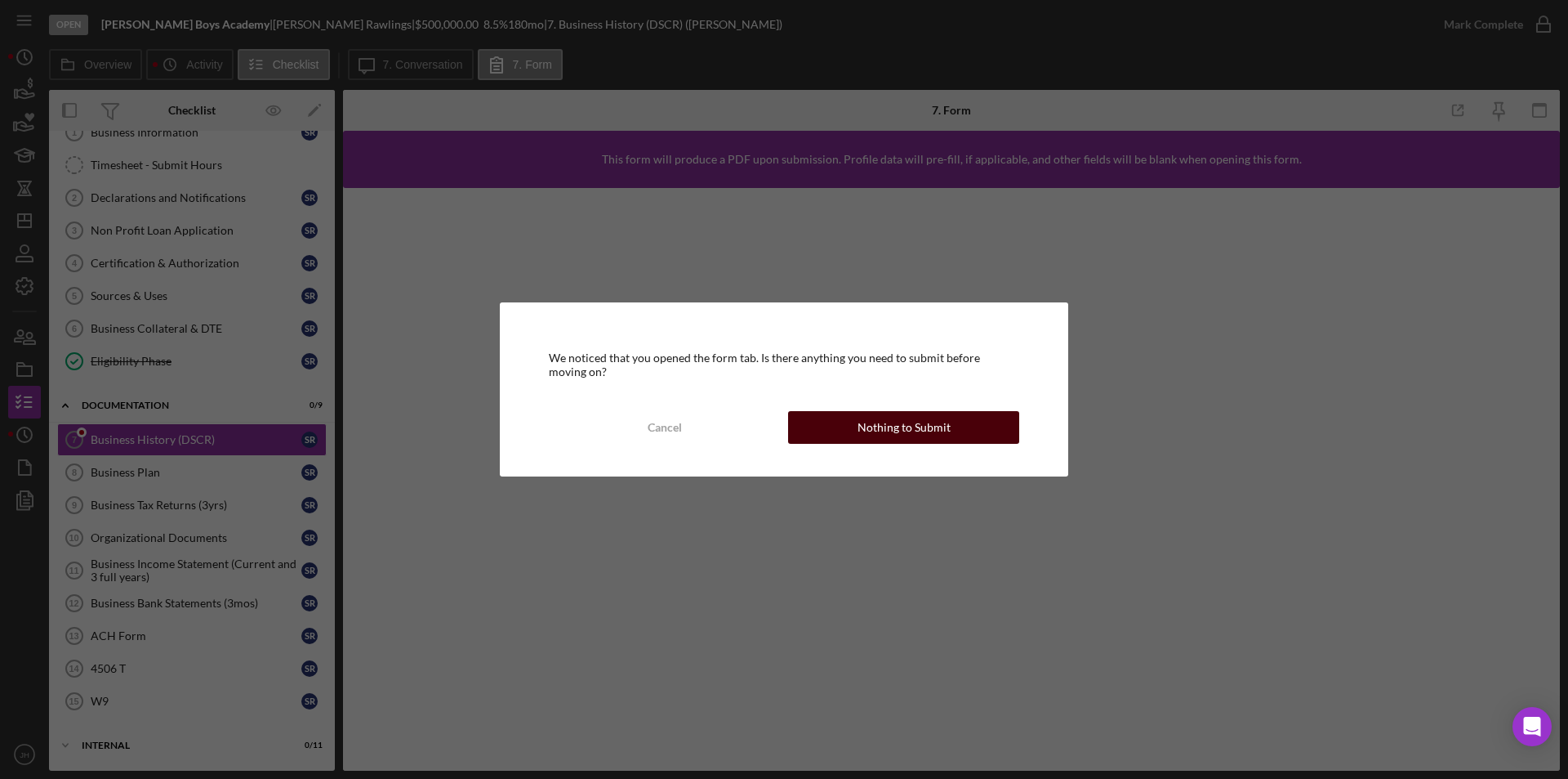
click at [876, 425] on div "Nothing to Submit" at bounding box center [904, 427] width 93 height 33
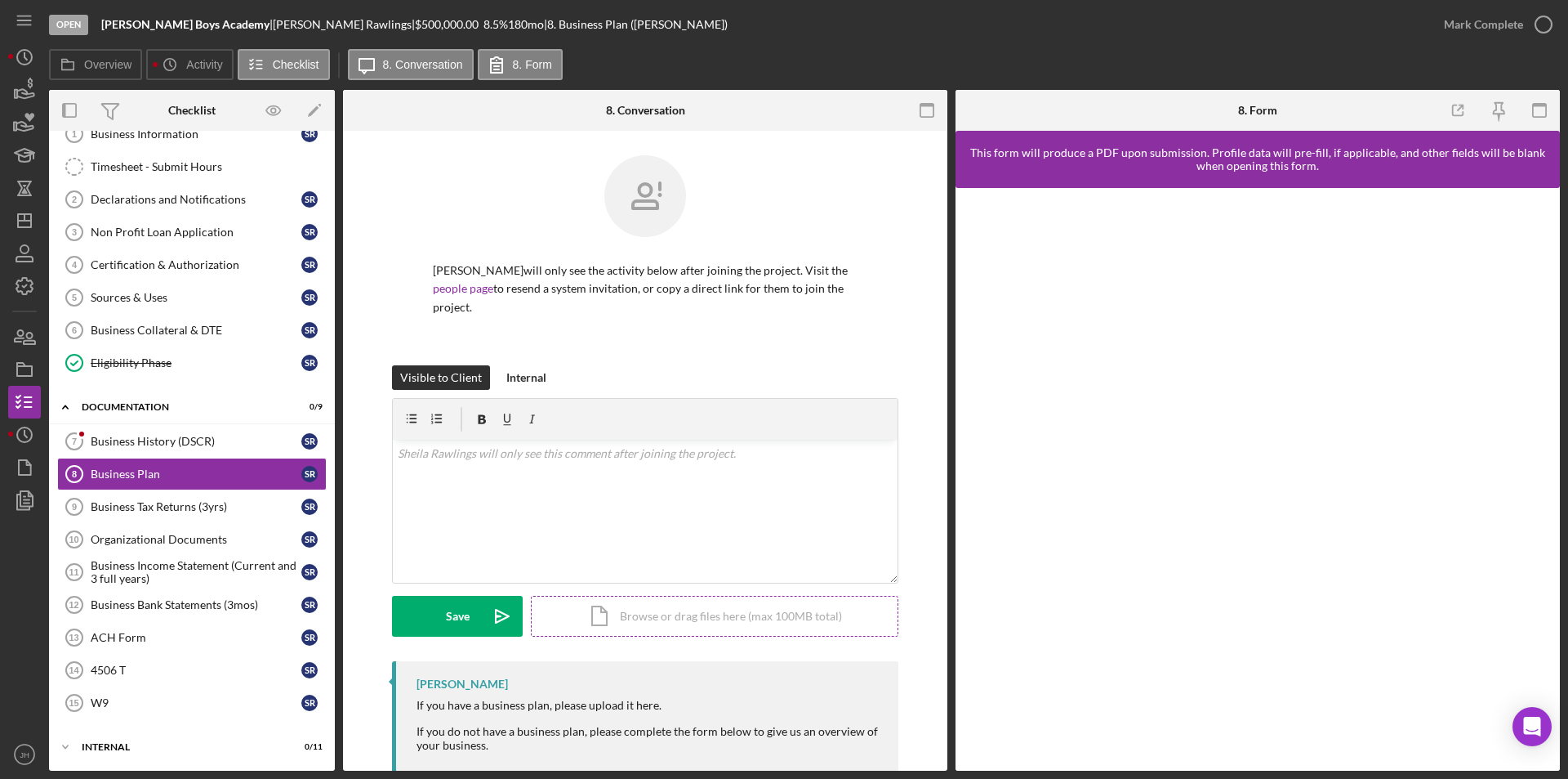
scroll to position [56, 0]
click at [122, 431] on link "Business History (DSCR) 7 Business History (DSCR) S R" at bounding box center [191, 440] width 269 height 33
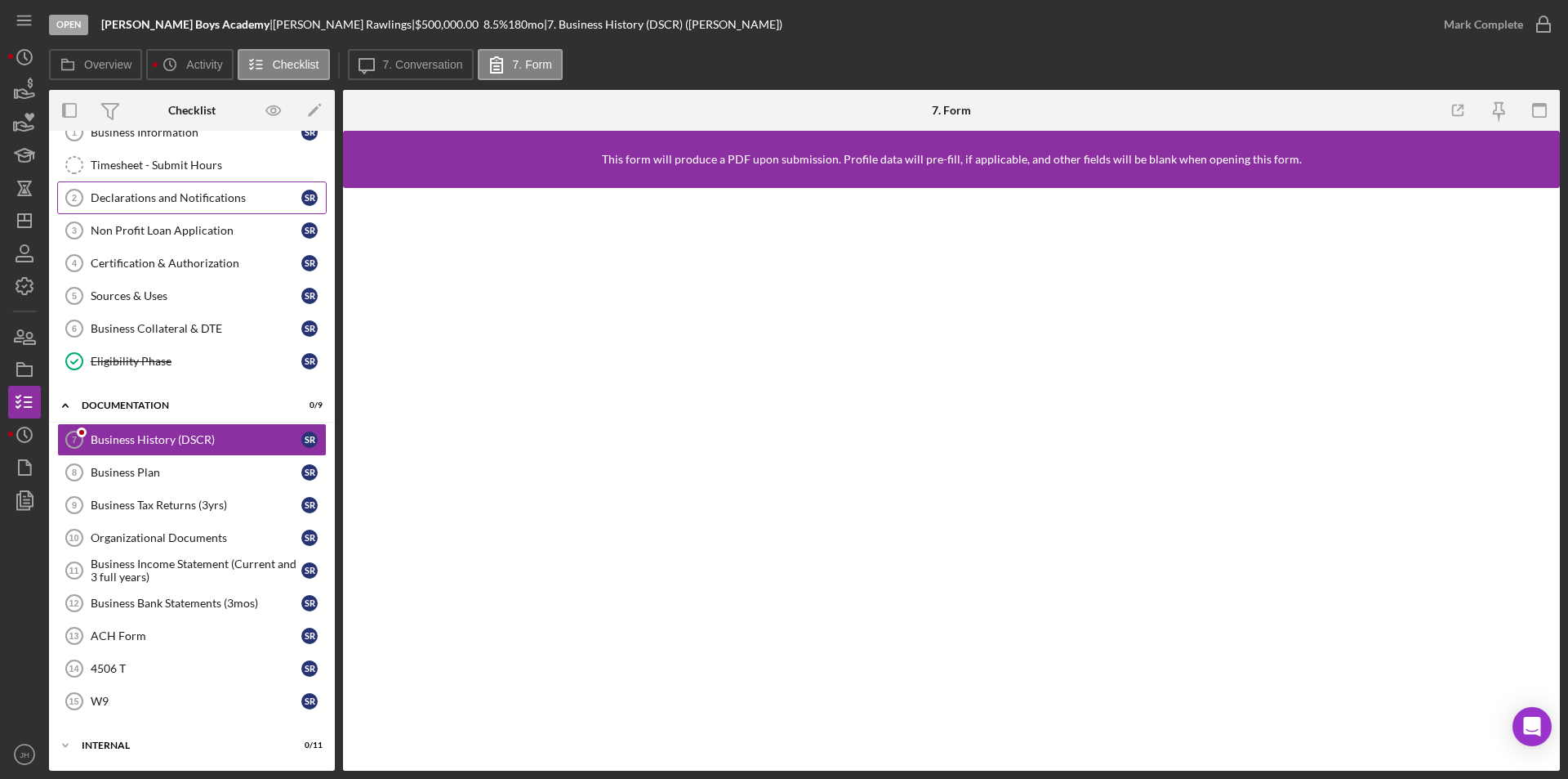
click at [125, 187] on link "Declarations and Notifications 2 Declarations and Notifications S R" at bounding box center [191, 198] width 269 height 33
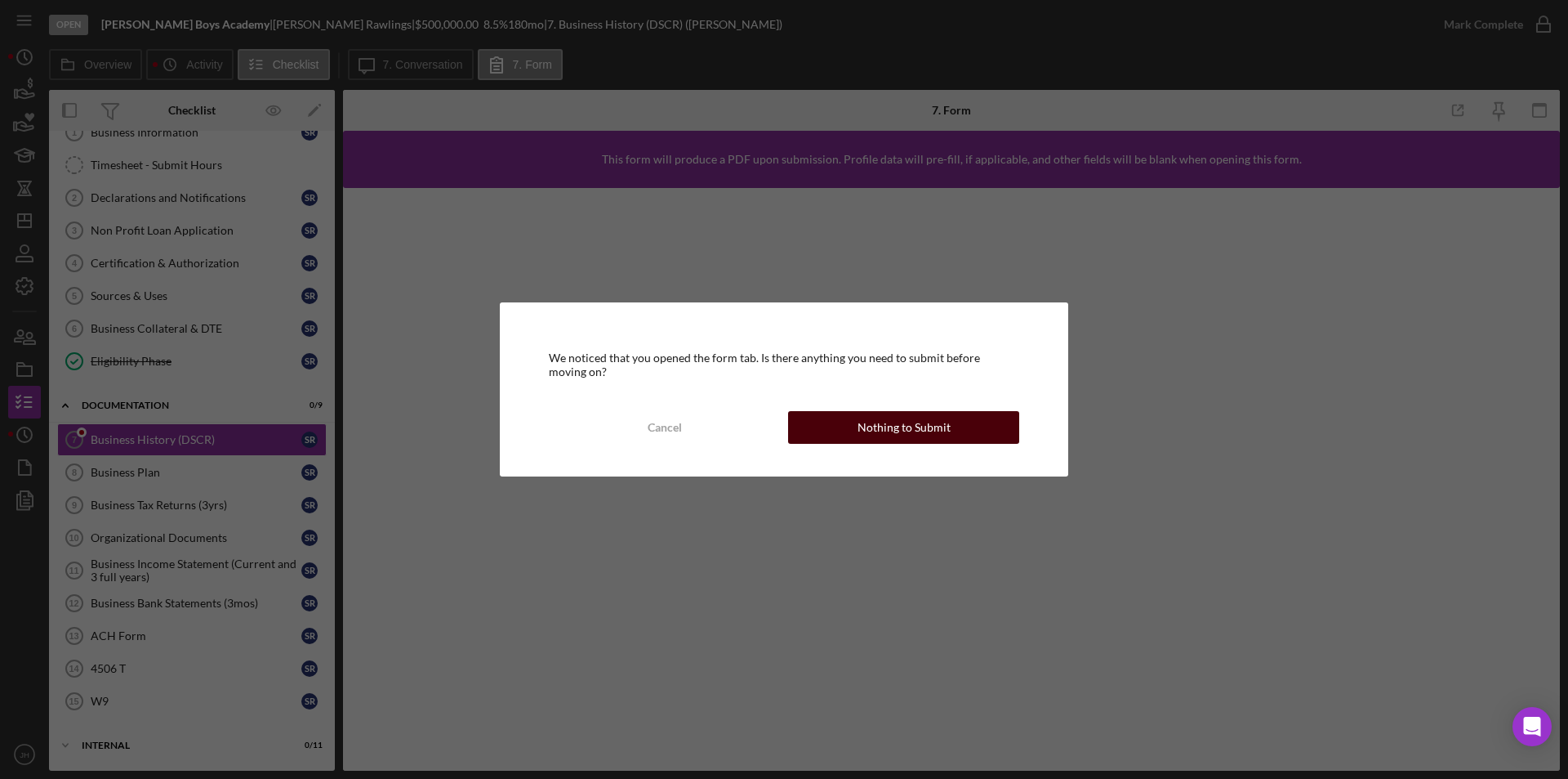
click at [916, 421] on div "Nothing to Submit" at bounding box center [904, 427] width 93 height 33
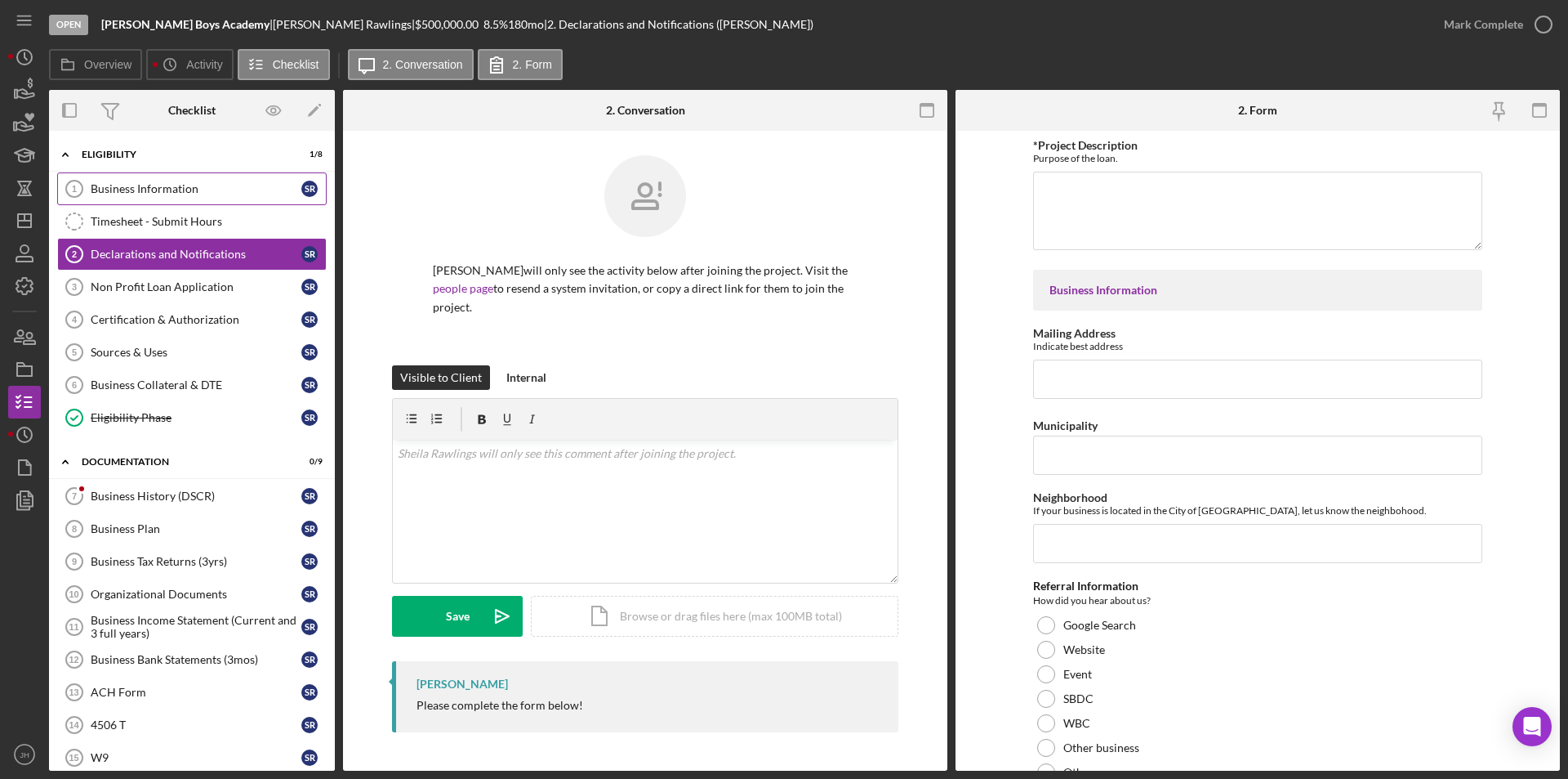
click at [137, 185] on div "Business Information" at bounding box center [195, 189] width 211 height 13
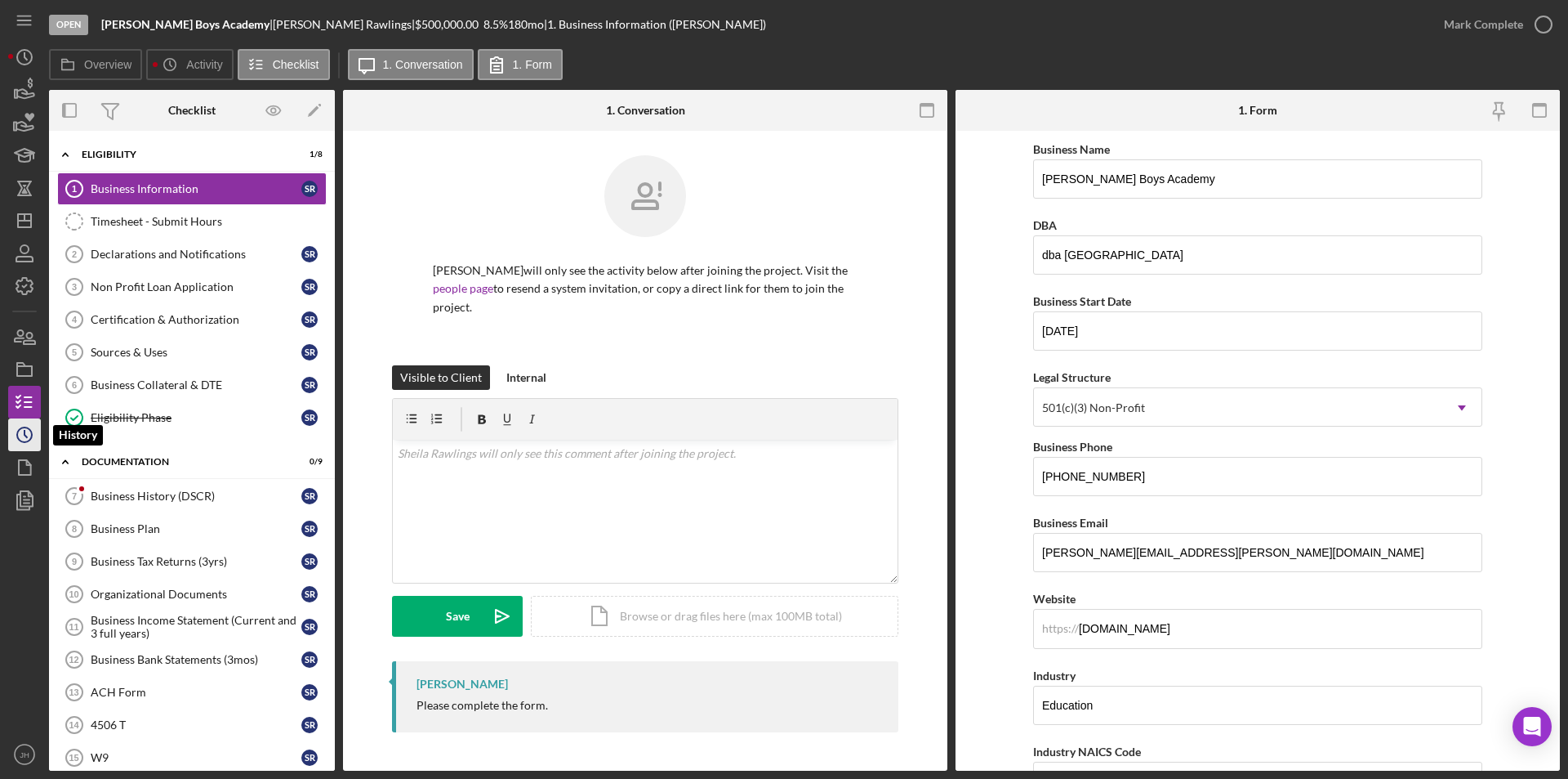
click at [22, 425] on icon "Icon/History" at bounding box center [24, 434] width 40 height 40
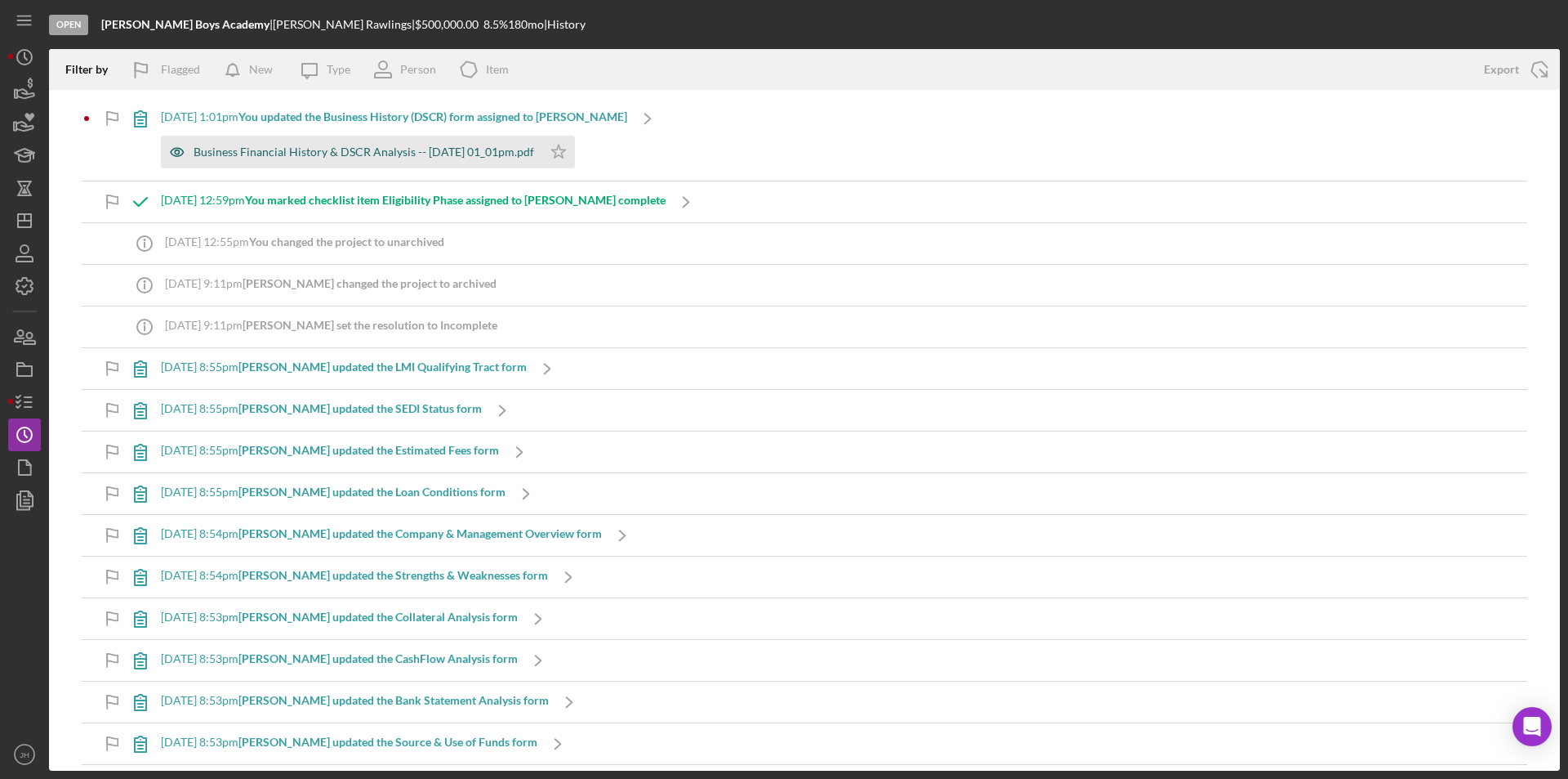
click at [459, 149] on div "Business Financial History & DSCR Analysis -- 2025-08-22 01_01pm.pdf" at bounding box center [364, 151] width 341 height 13
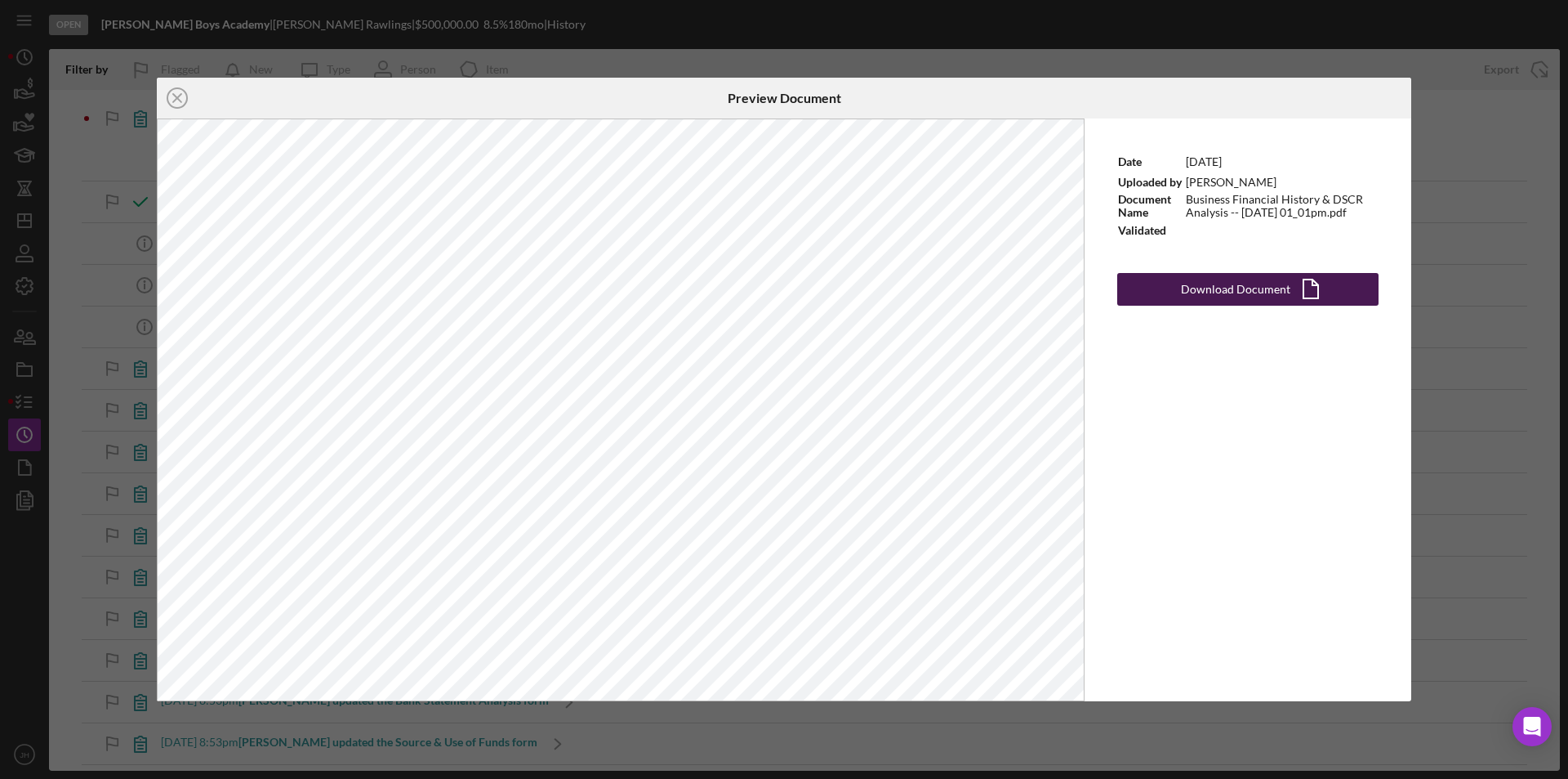
click at [1225, 287] on div "Download Document" at bounding box center [1235, 289] width 109 height 33
click at [1446, 113] on div "Icon/Close Preview Document Date 8/22/2025 Uploaded by Jennifer Harris Document…" at bounding box center [784, 389] width 1568 height 779
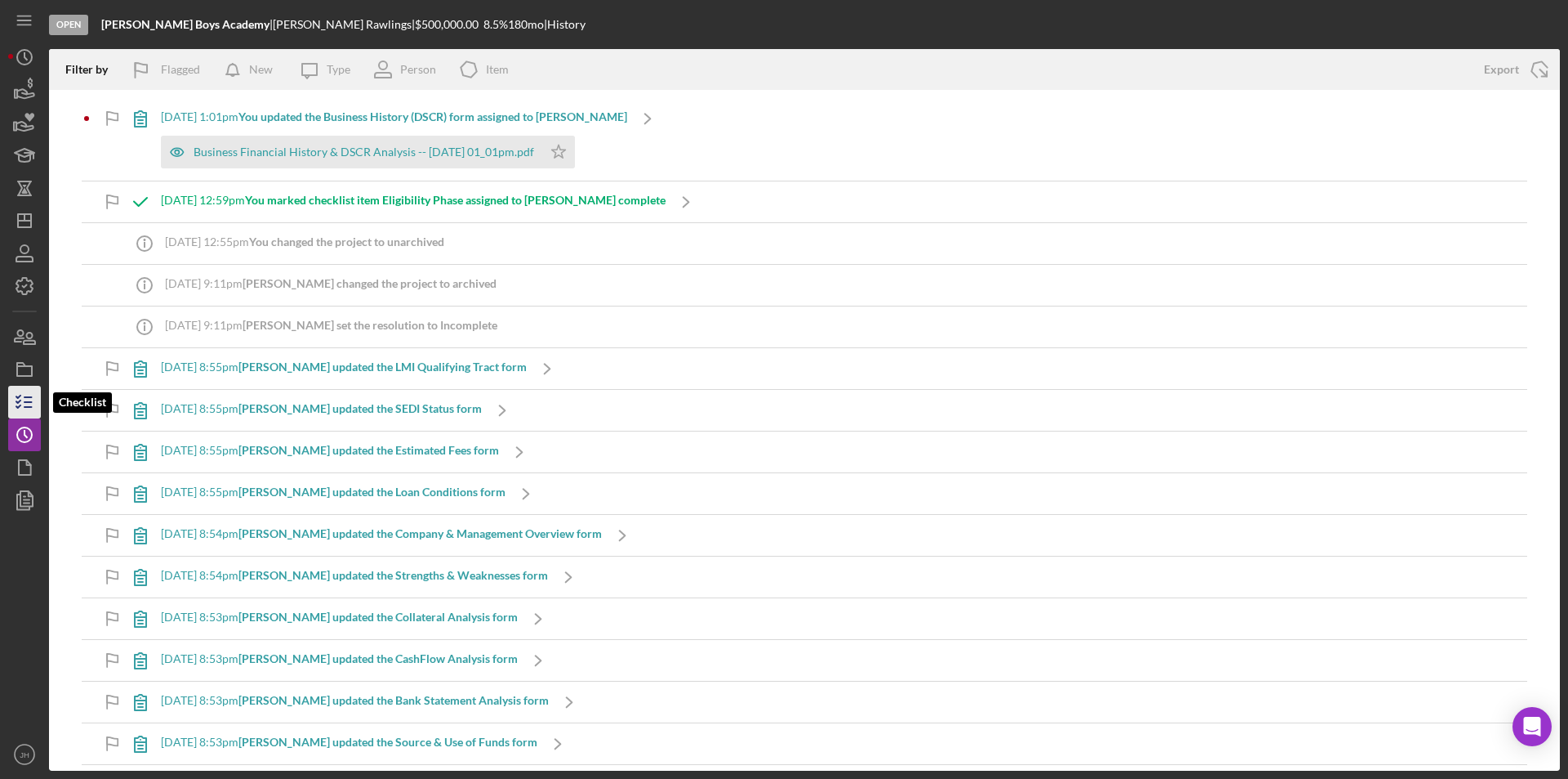
click at [12, 393] on icon "button" at bounding box center [24, 401] width 40 height 40
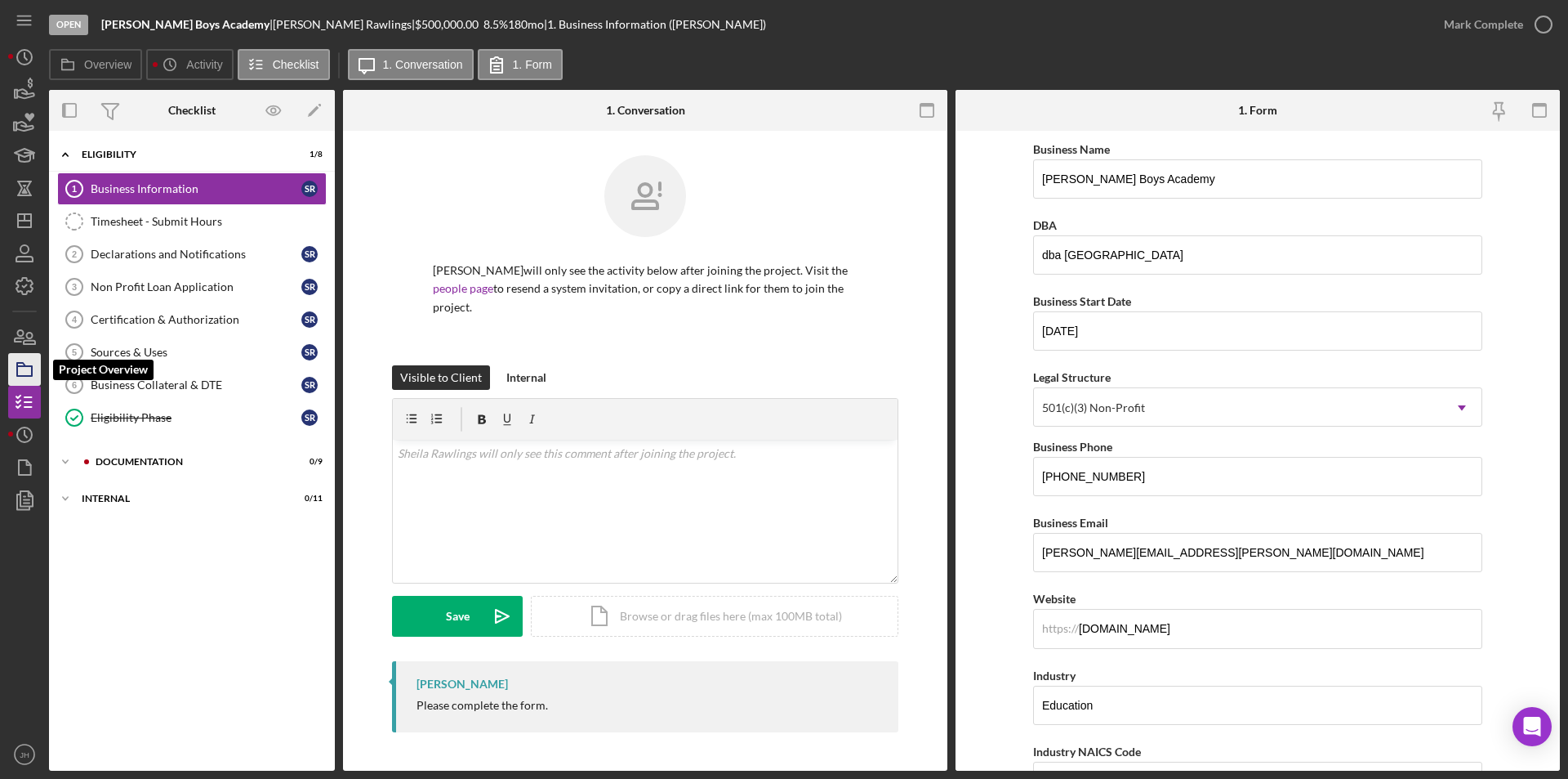
click at [24, 368] on icon "button" at bounding box center [24, 368] width 40 height 40
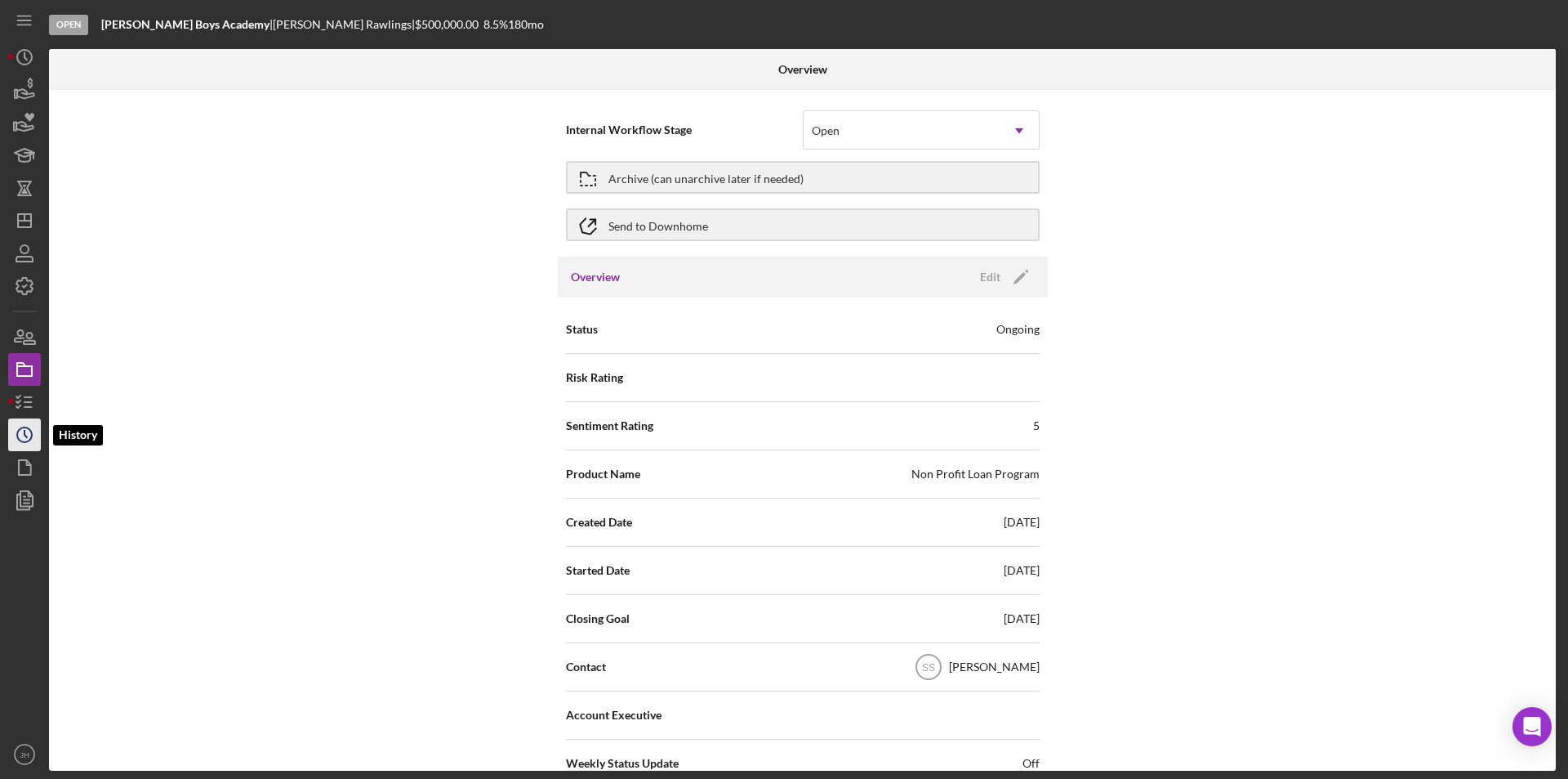
click at [25, 438] on icon "Icon/History" at bounding box center [24, 434] width 40 height 40
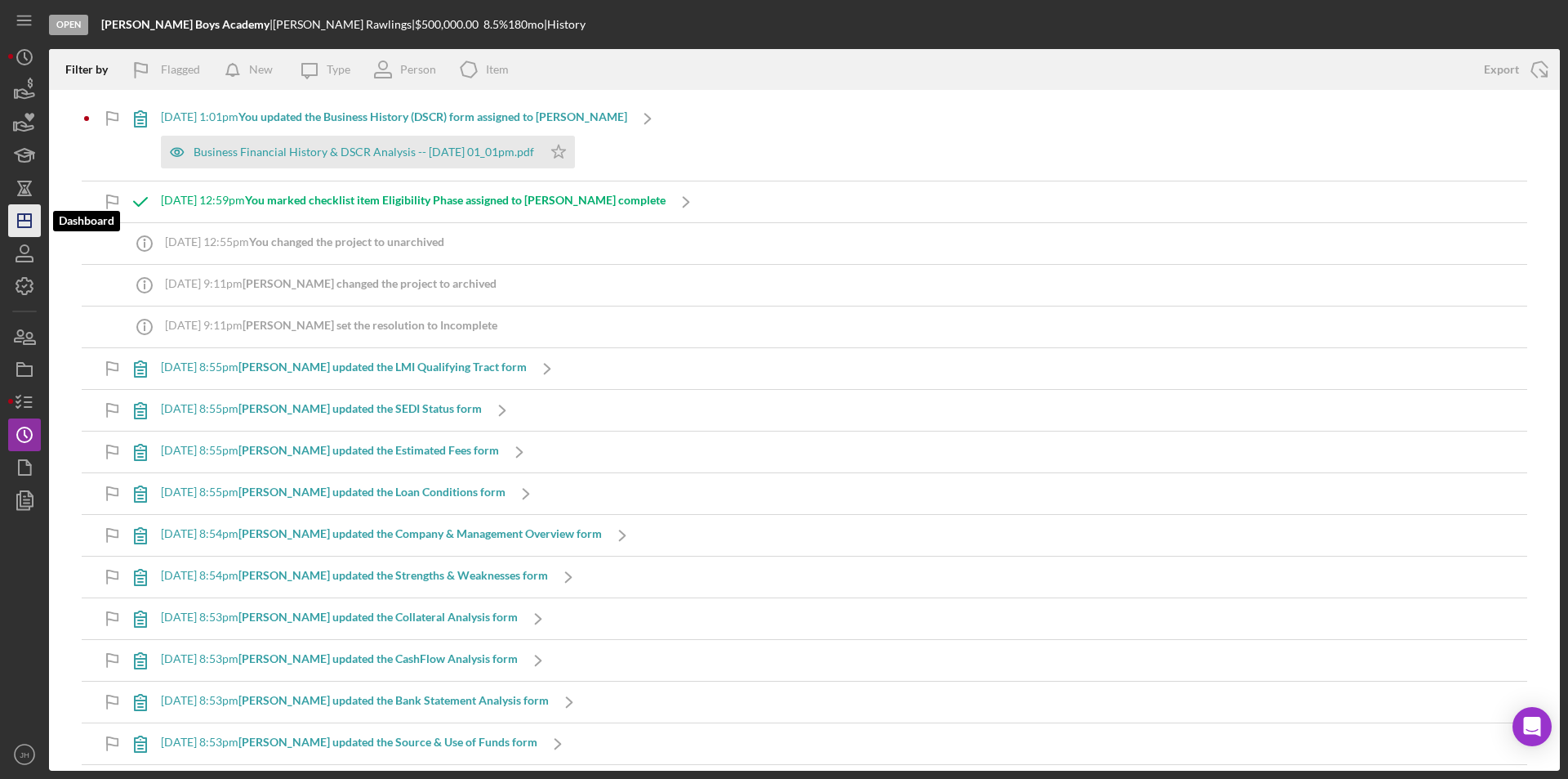
click at [28, 220] on line "button" at bounding box center [24, 220] width 13 height 0
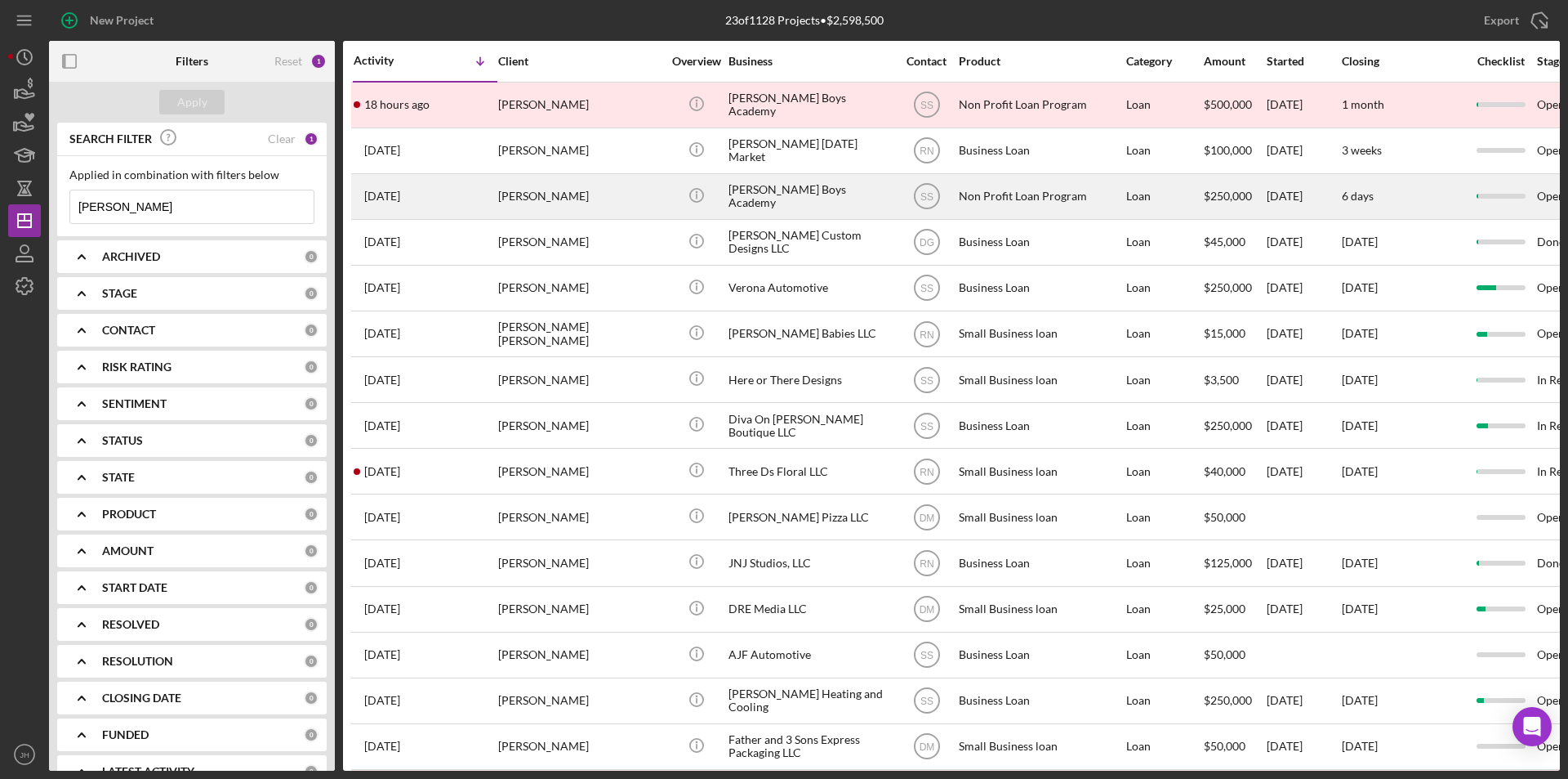
click at [570, 199] on div "[PERSON_NAME]" at bounding box center [580, 196] width 164 height 43
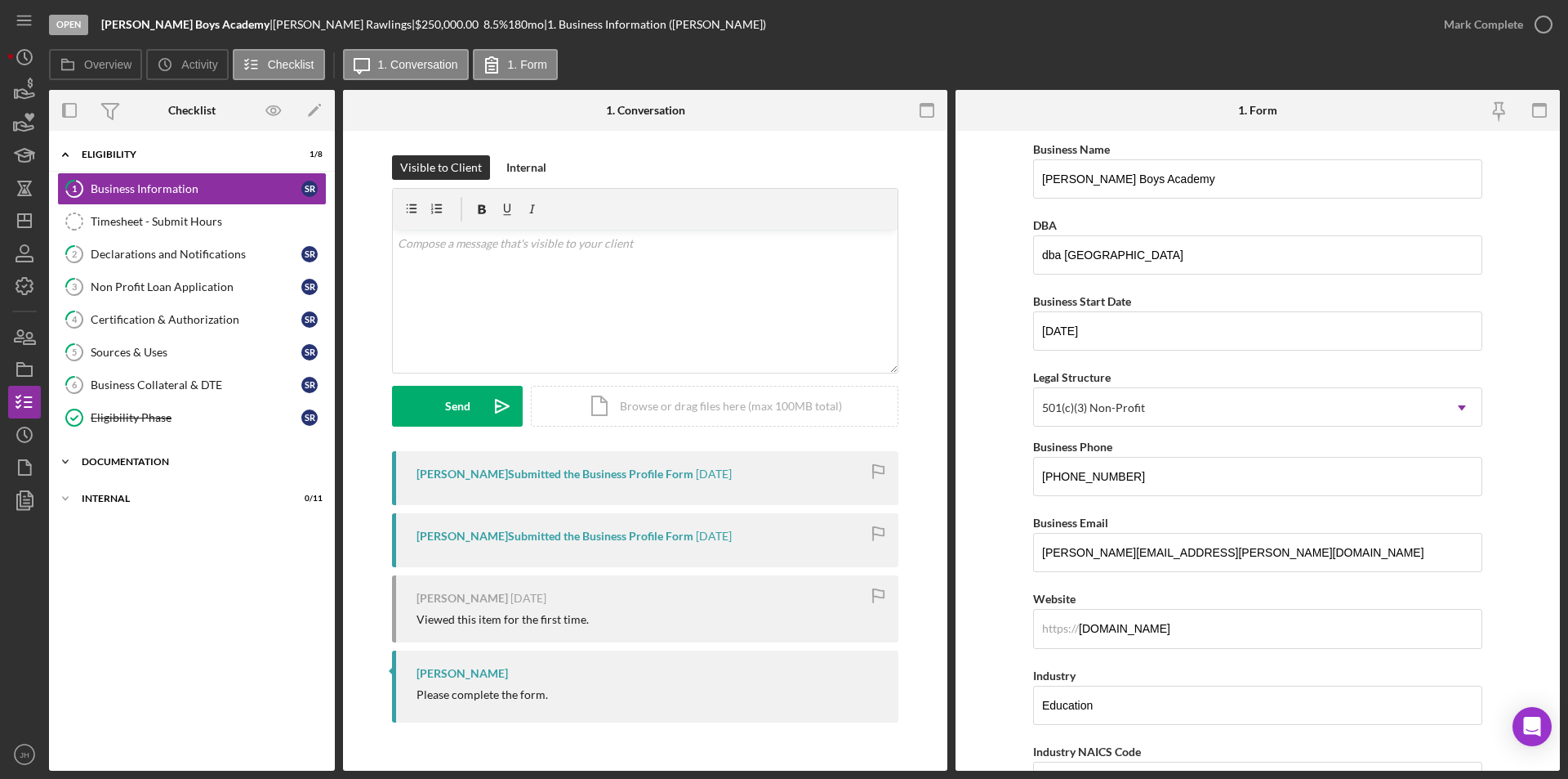
click at [65, 461] on icon "Icon/Expander" at bounding box center [65, 461] width 33 height 33
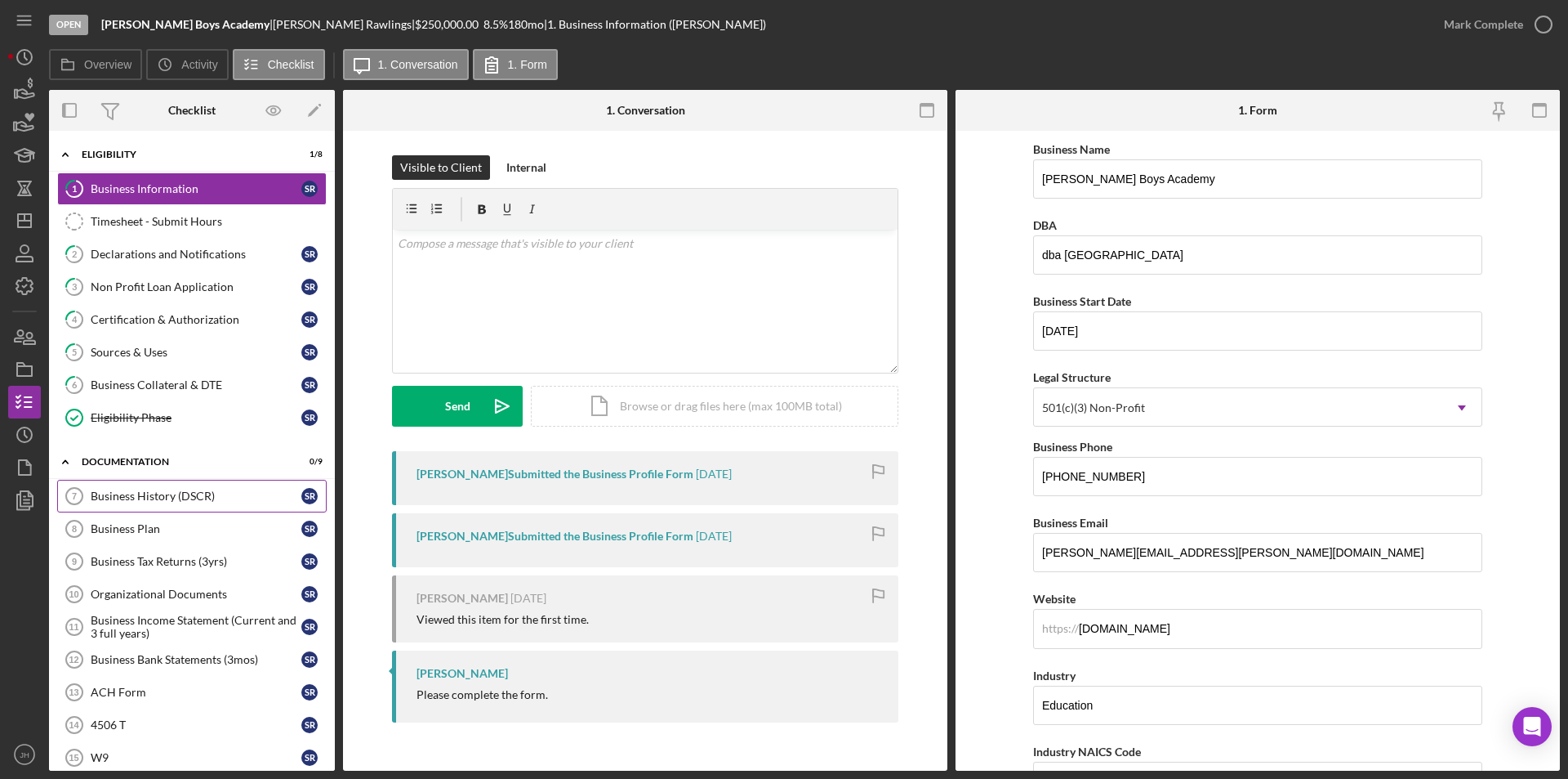
scroll to position [56, 0]
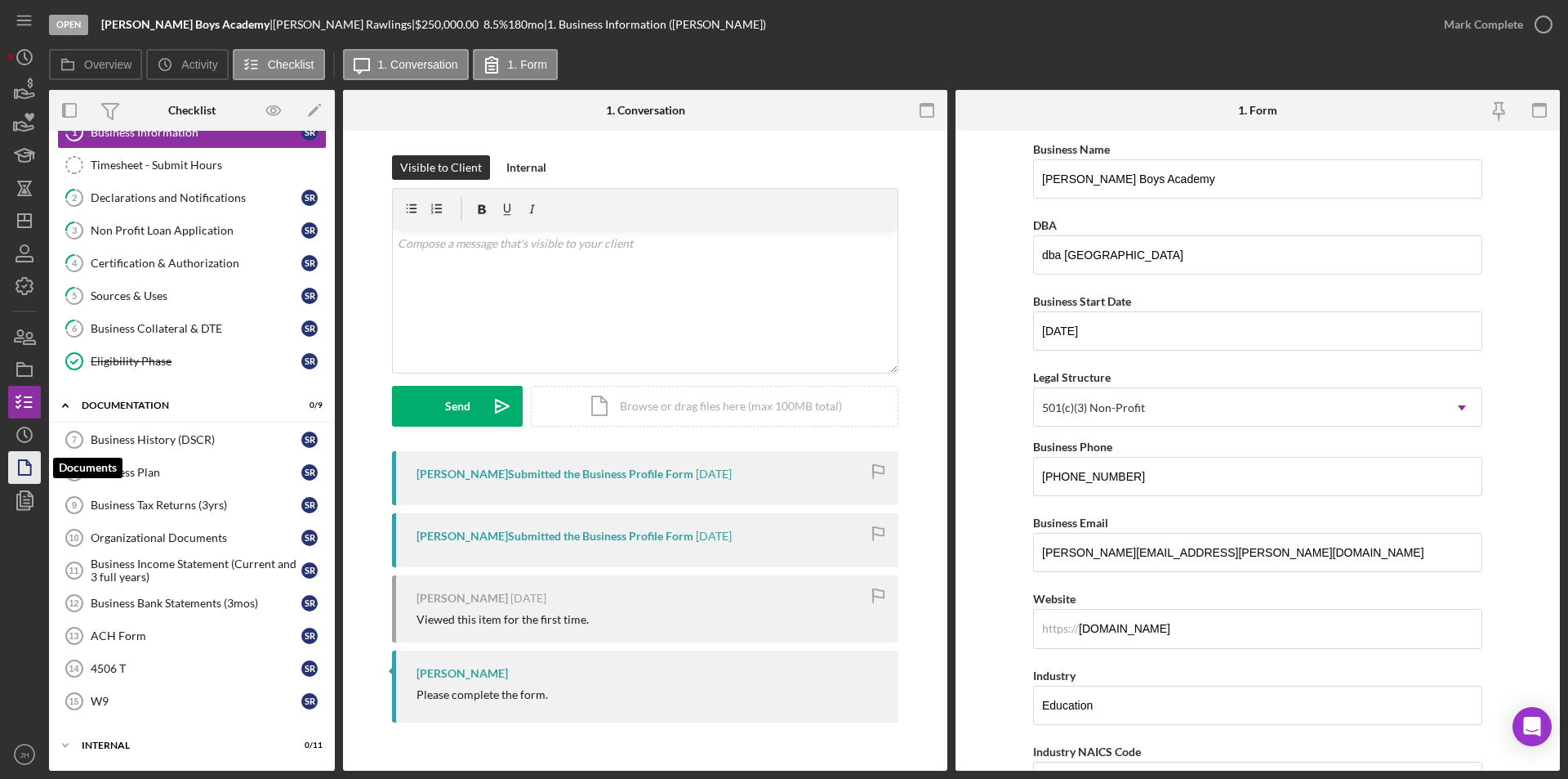
click at [28, 461] on polygon "button" at bounding box center [25, 467] width 12 height 15
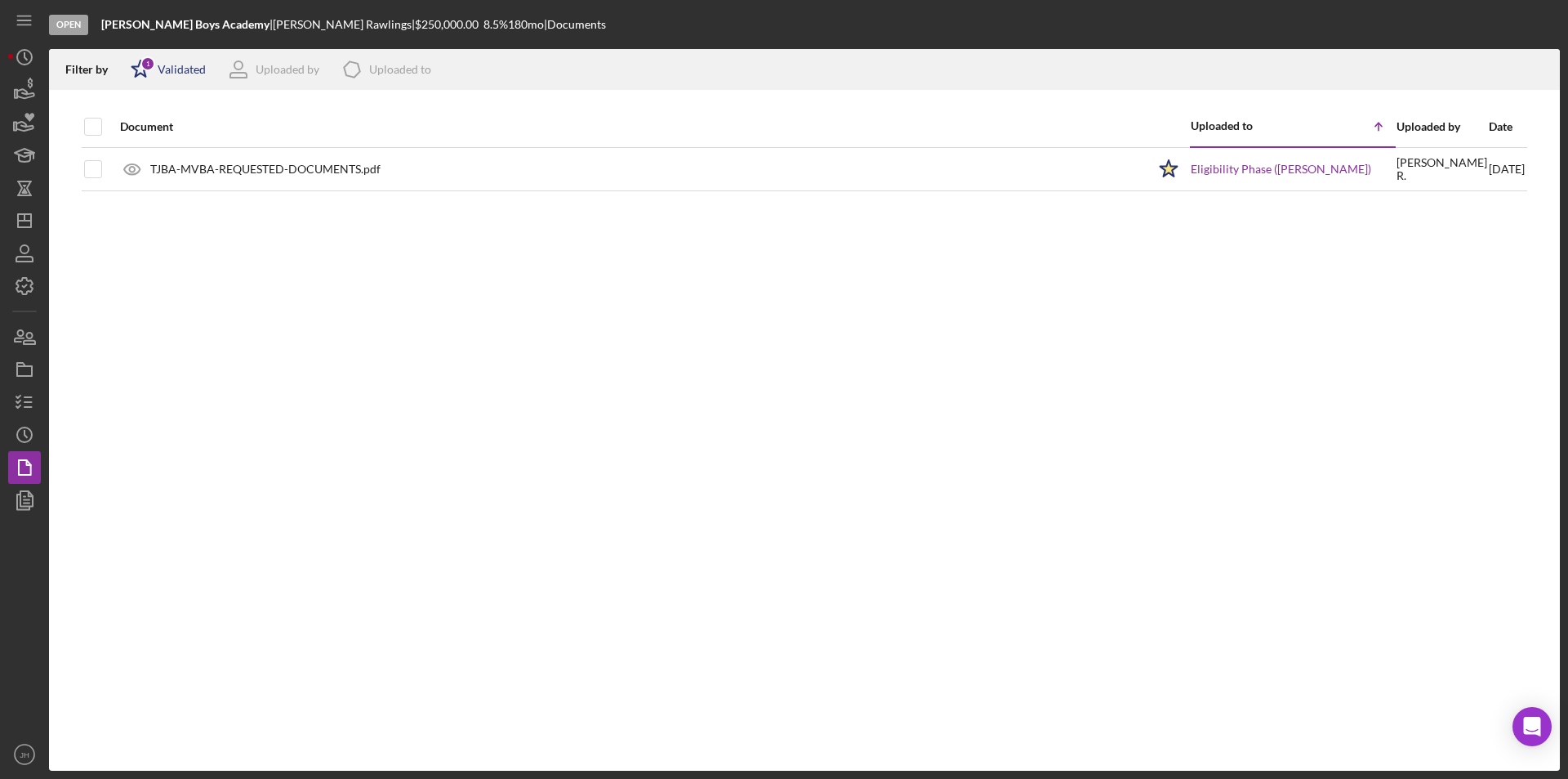
click at [188, 70] on div "Validated" at bounding box center [182, 69] width 48 height 13
click at [146, 158] on input "checkbox" at bounding box center [139, 156] width 16 height 16
checkbox input "true"
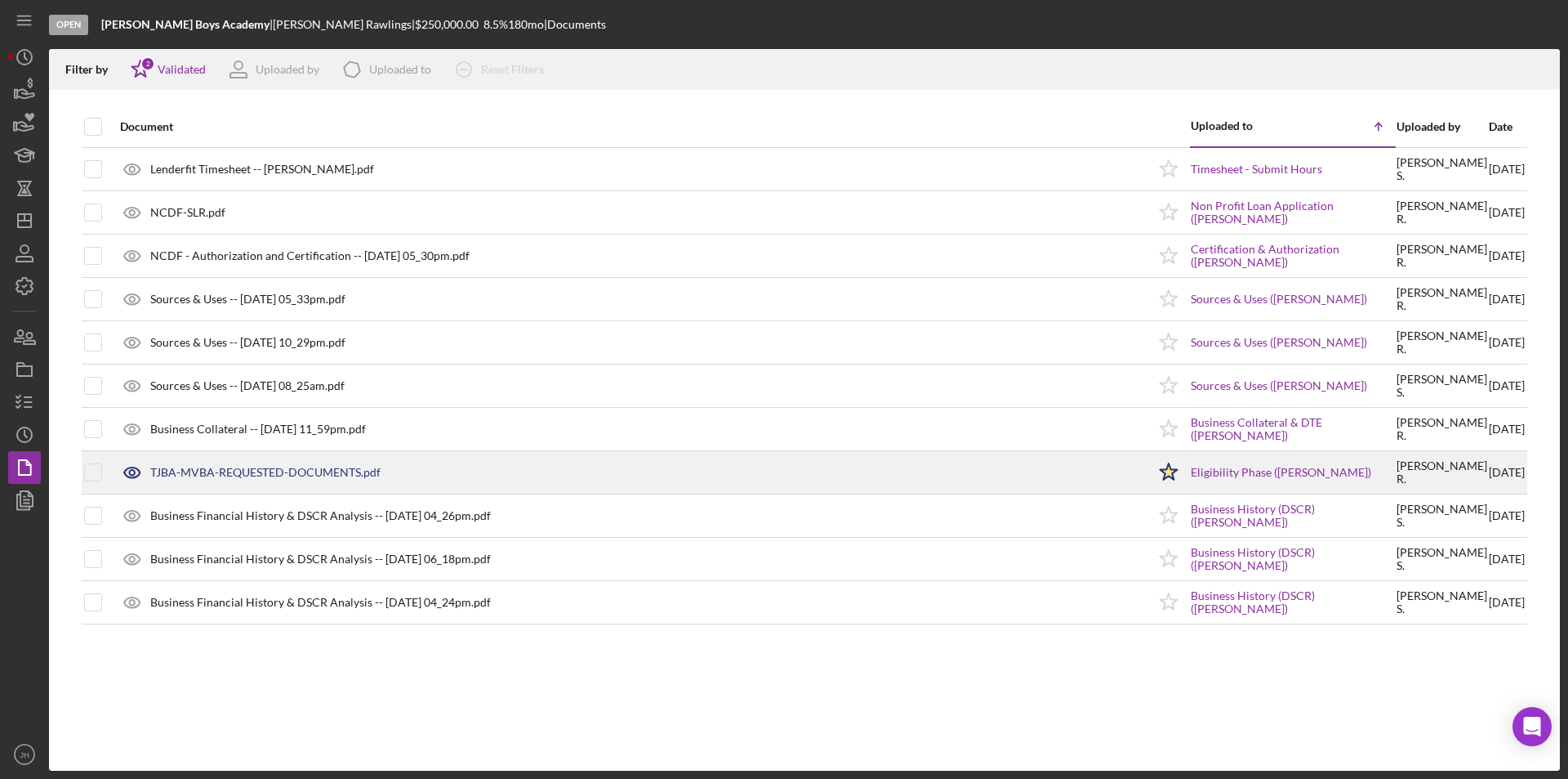
click at [358, 468] on div "TJBA-MVBA-REQUESTED-DOCUMENTS.pdf" at bounding box center [266, 472] width 231 height 13
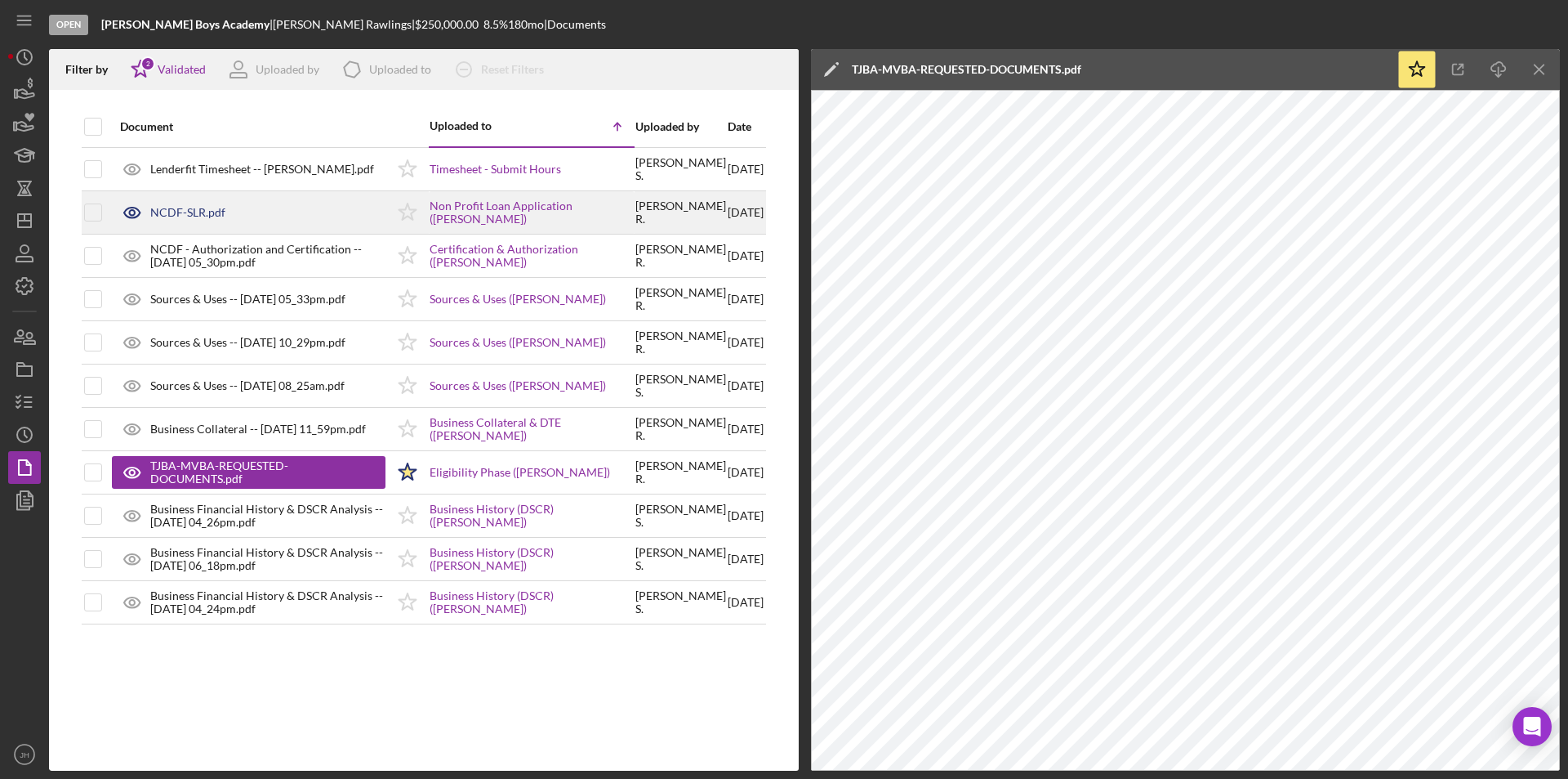
click at [177, 210] on div "NCDF-SLR.pdf" at bounding box center [188, 212] width 75 height 13
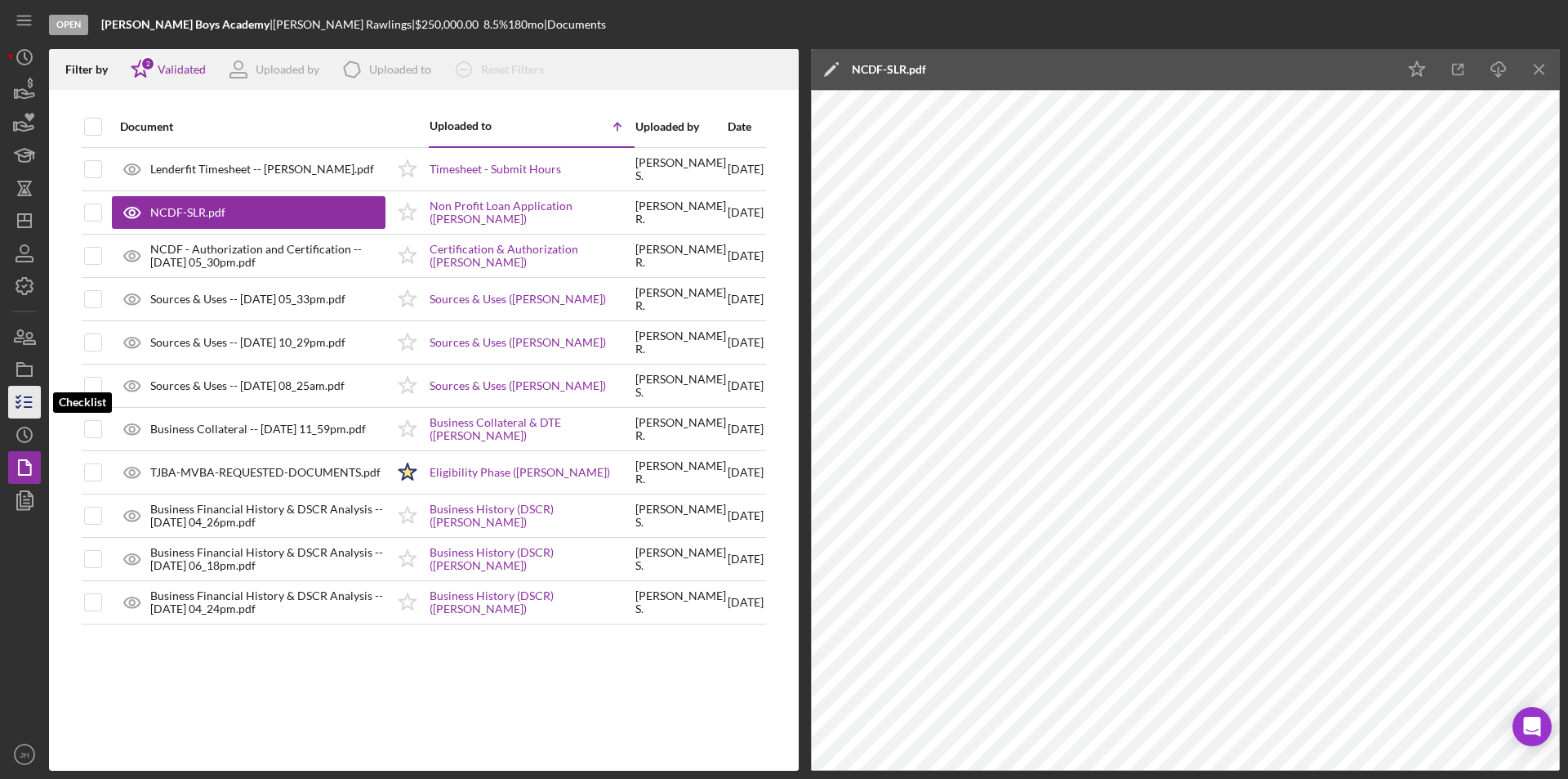
click at [21, 393] on icon "button" at bounding box center [24, 401] width 40 height 40
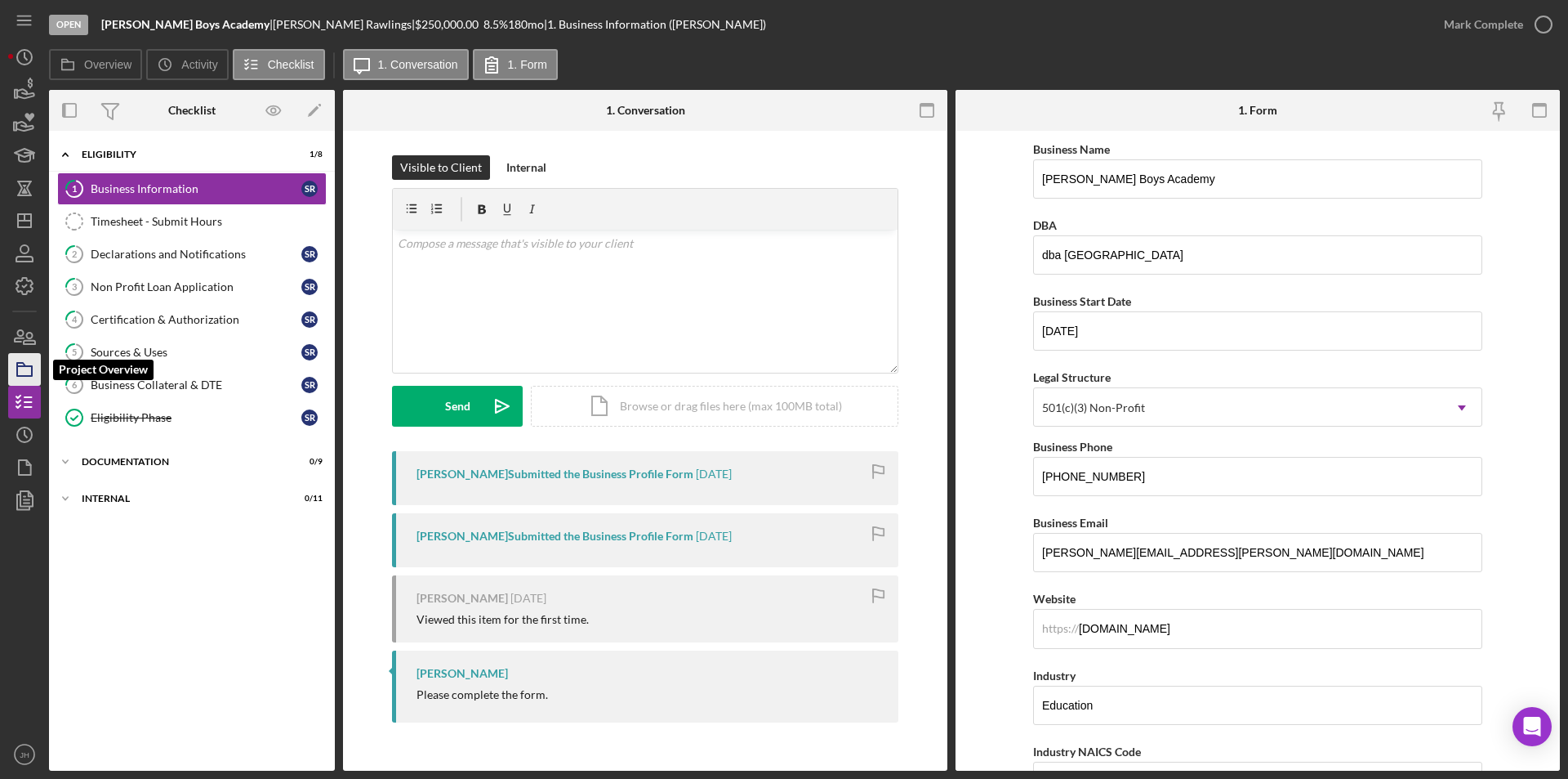
click at [17, 374] on rect "button" at bounding box center [24, 370] width 15 height 9
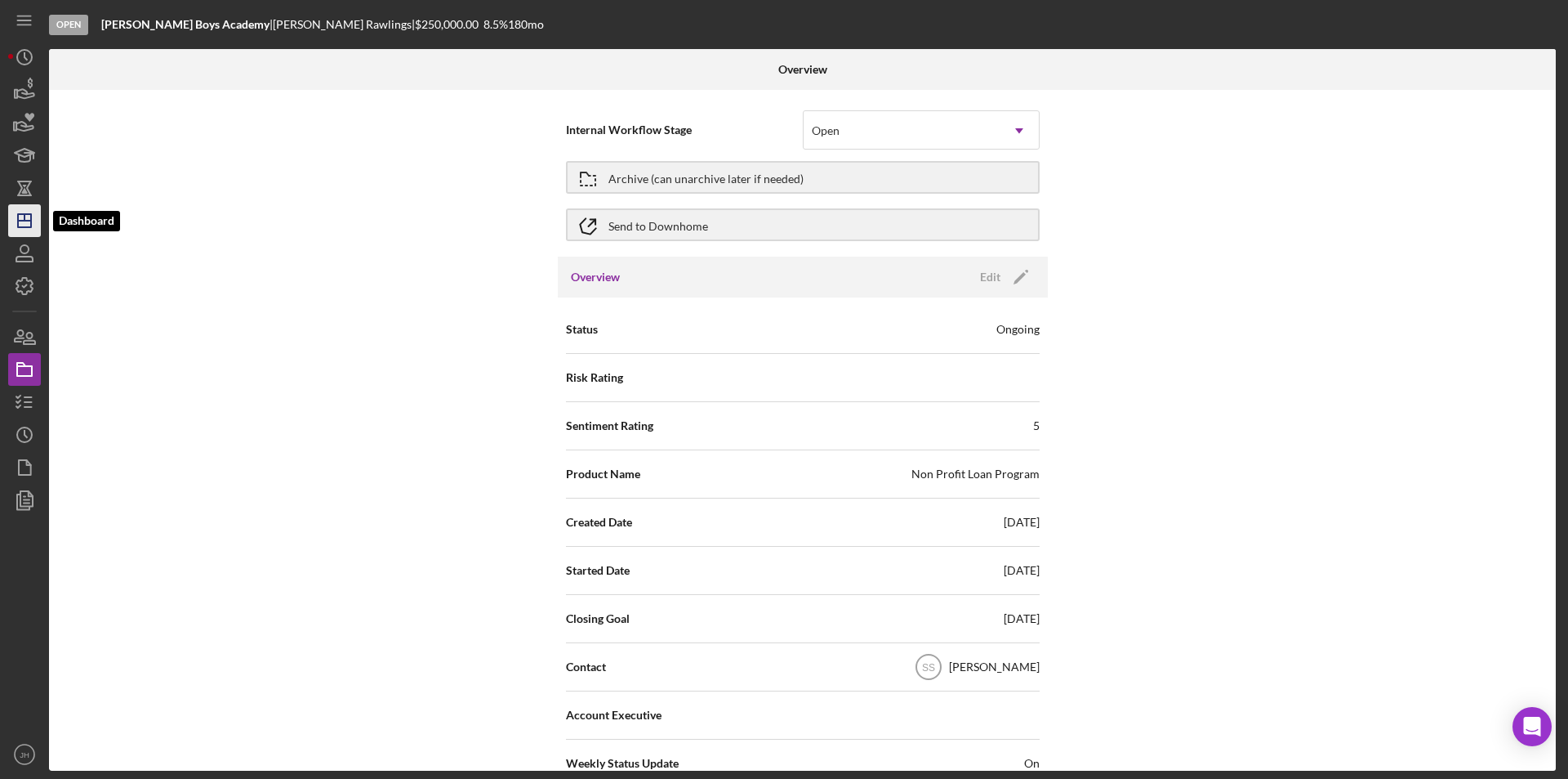
click at [26, 215] on g "button" at bounding box center [24, 220] width 13 height 13
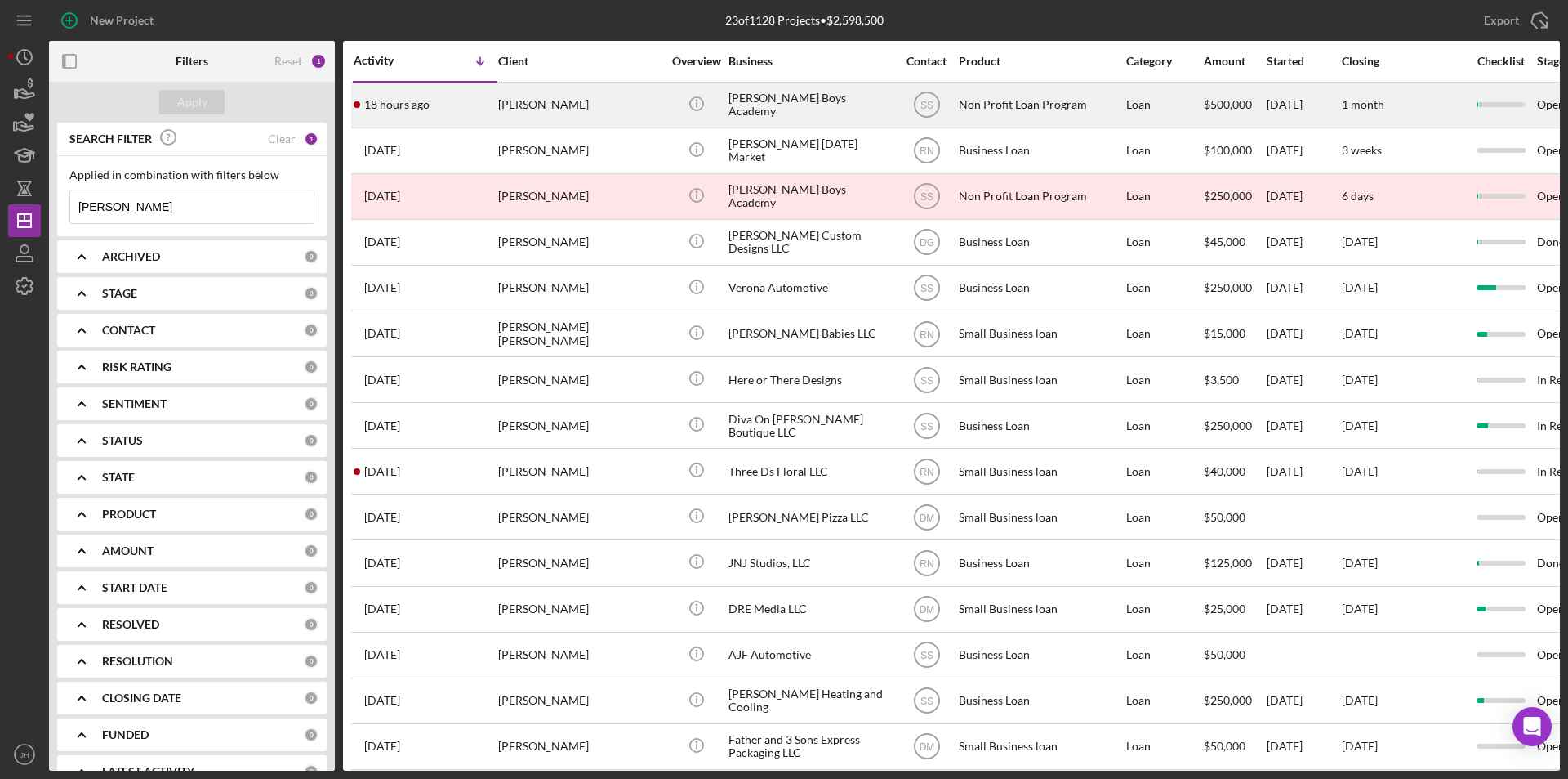
click at [556, 96] on div "[PERSON_NAME]" at bounding box center [580, 105] width 164 height 43
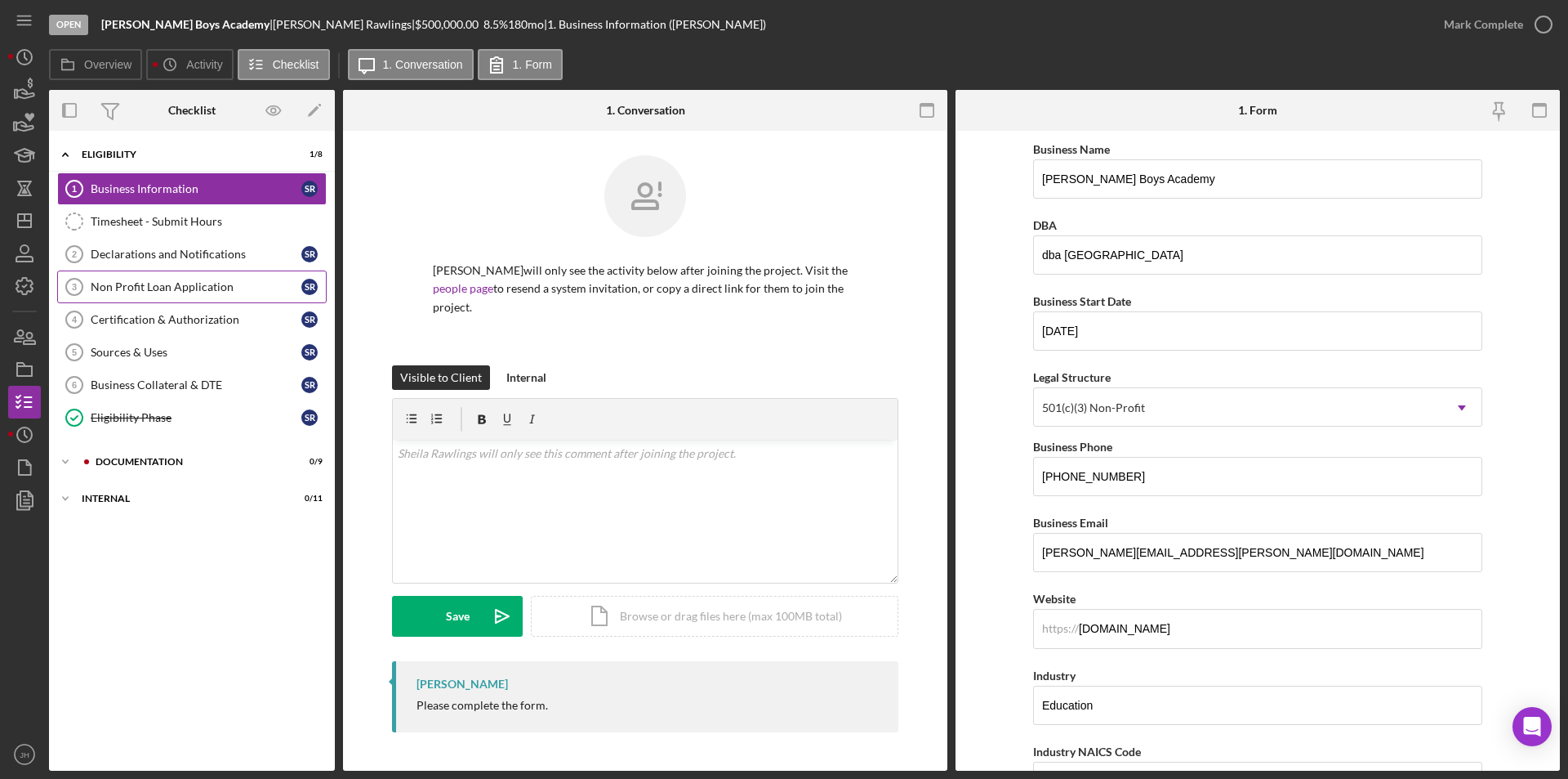
click at [141, 288] on div "Non Profit Loan Application" at bounding box center [195, 287] width 211 height 13
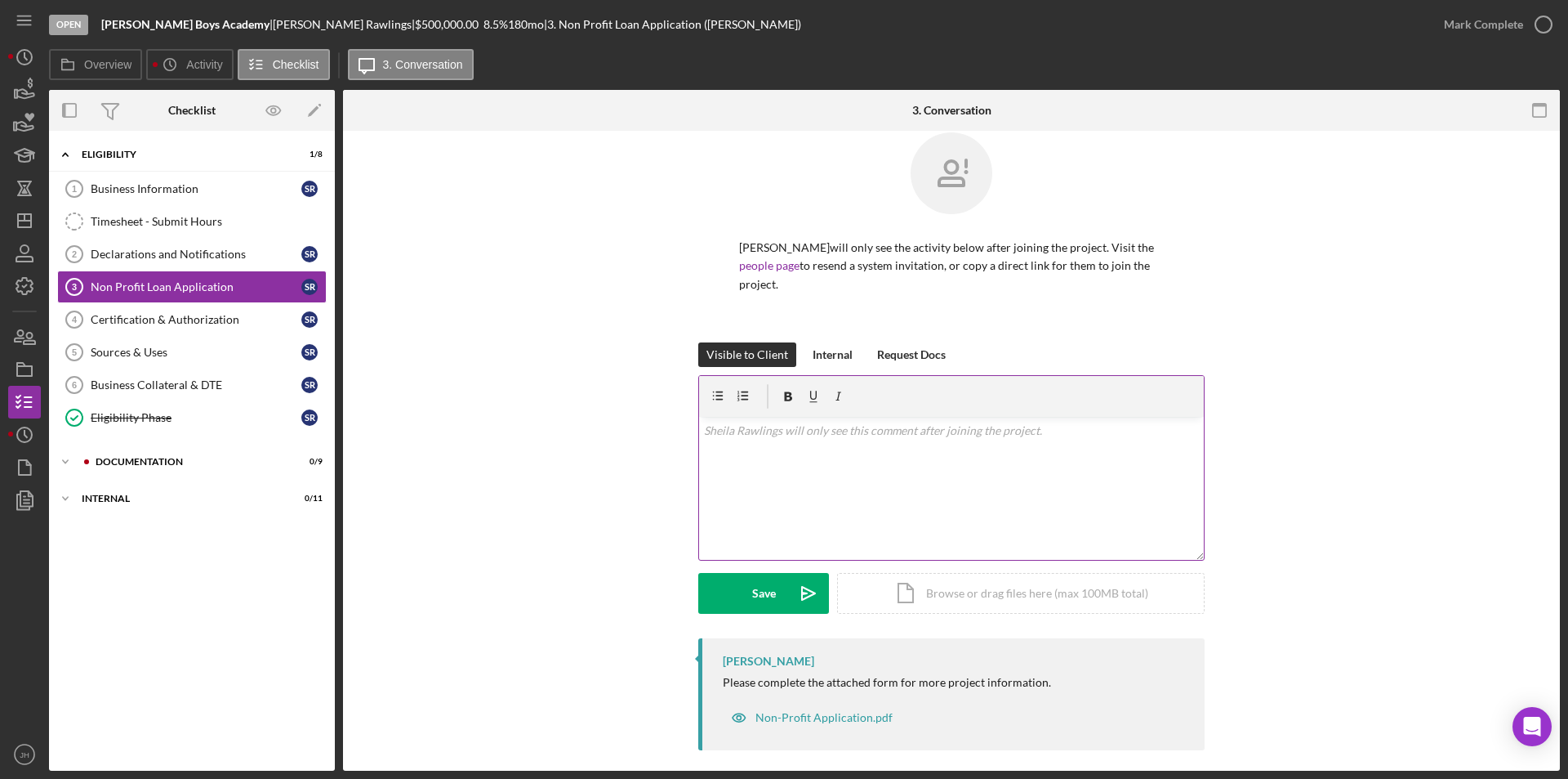
scroll to position [35, 0]
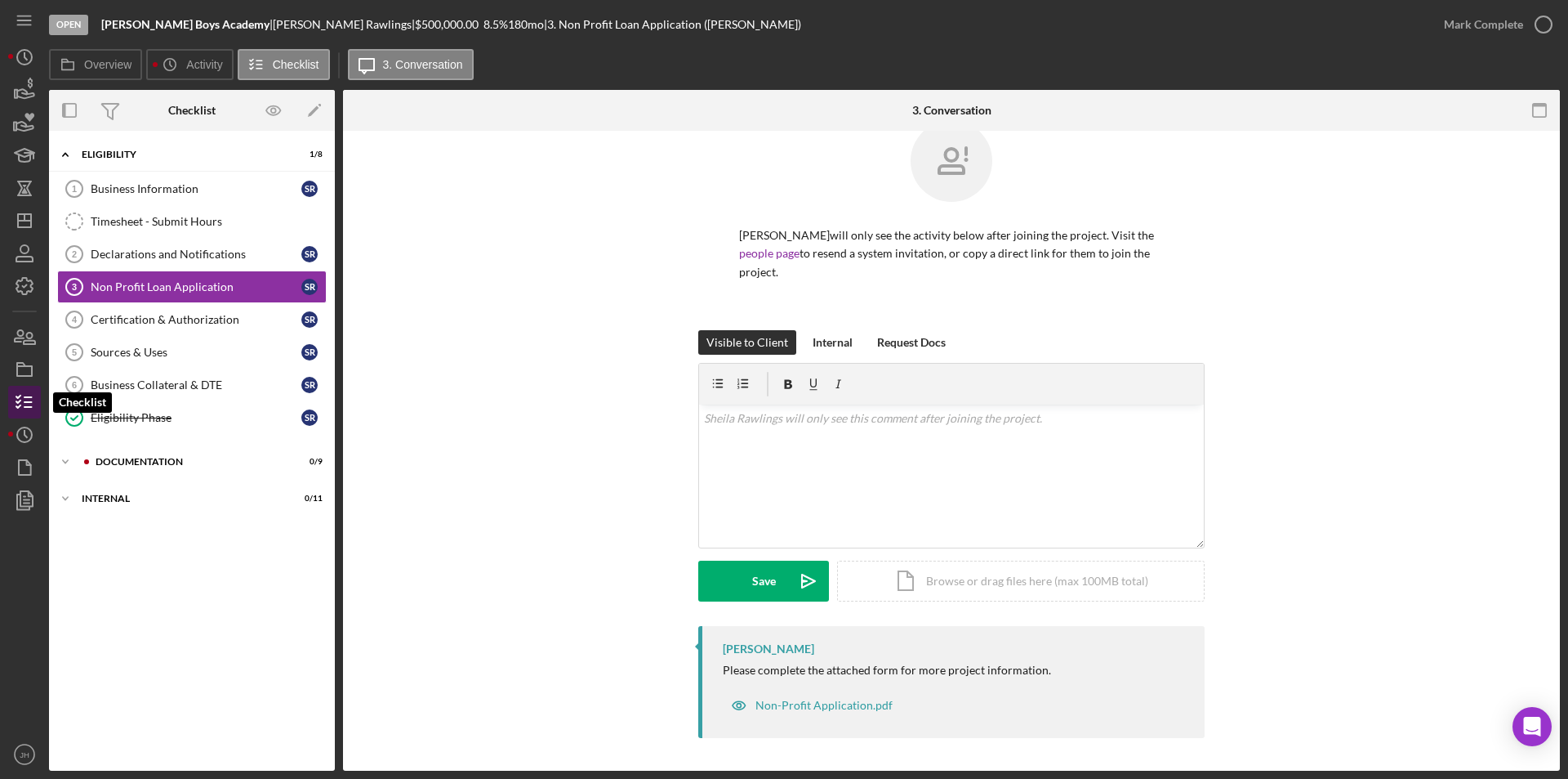
click at [23, 405] on icon "button" at bounding box center [24, 401] width 40 height 40
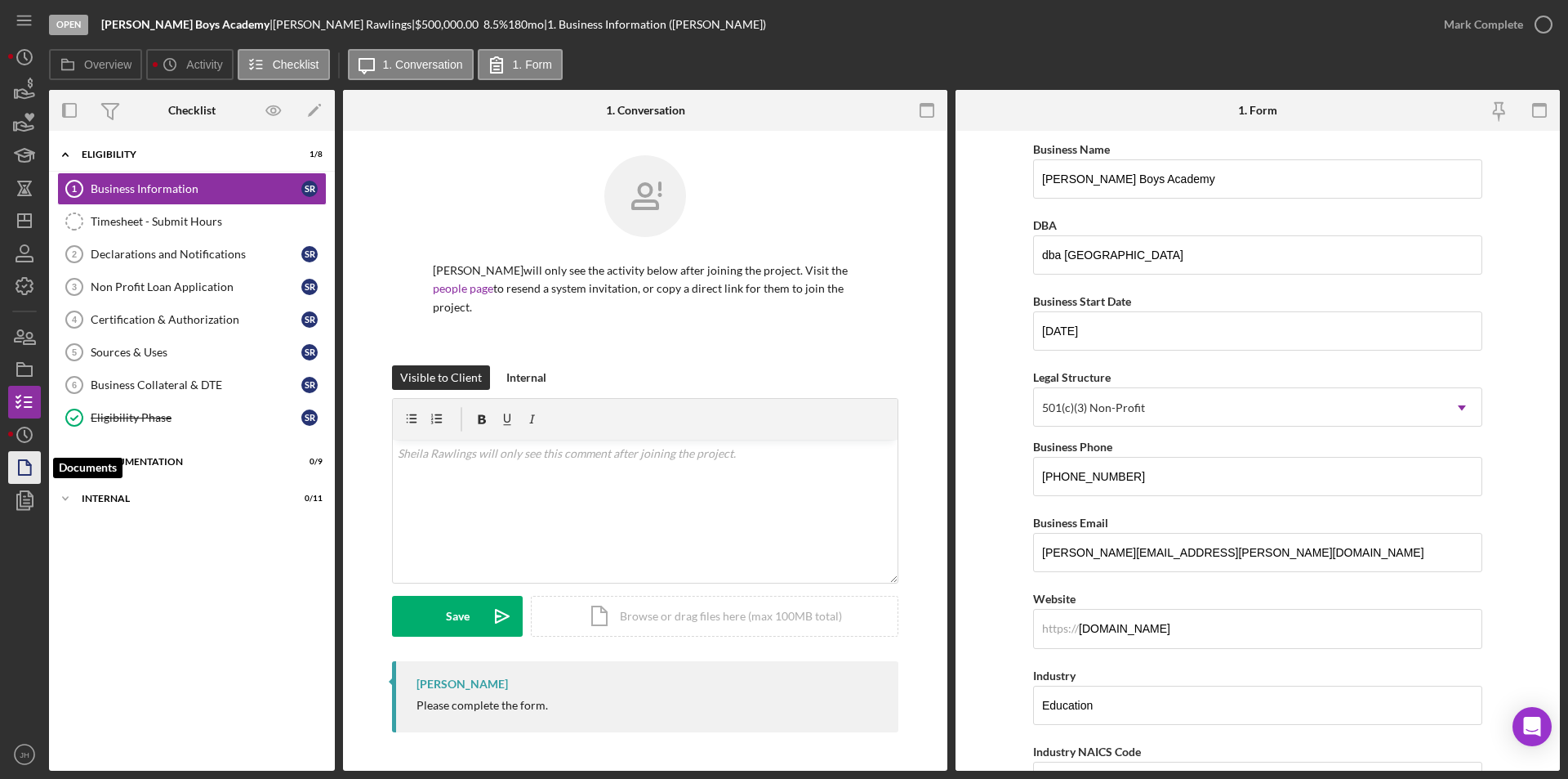
click at [17, 454] on icon "button" at bounding box center [24, 467] width 40 height 40
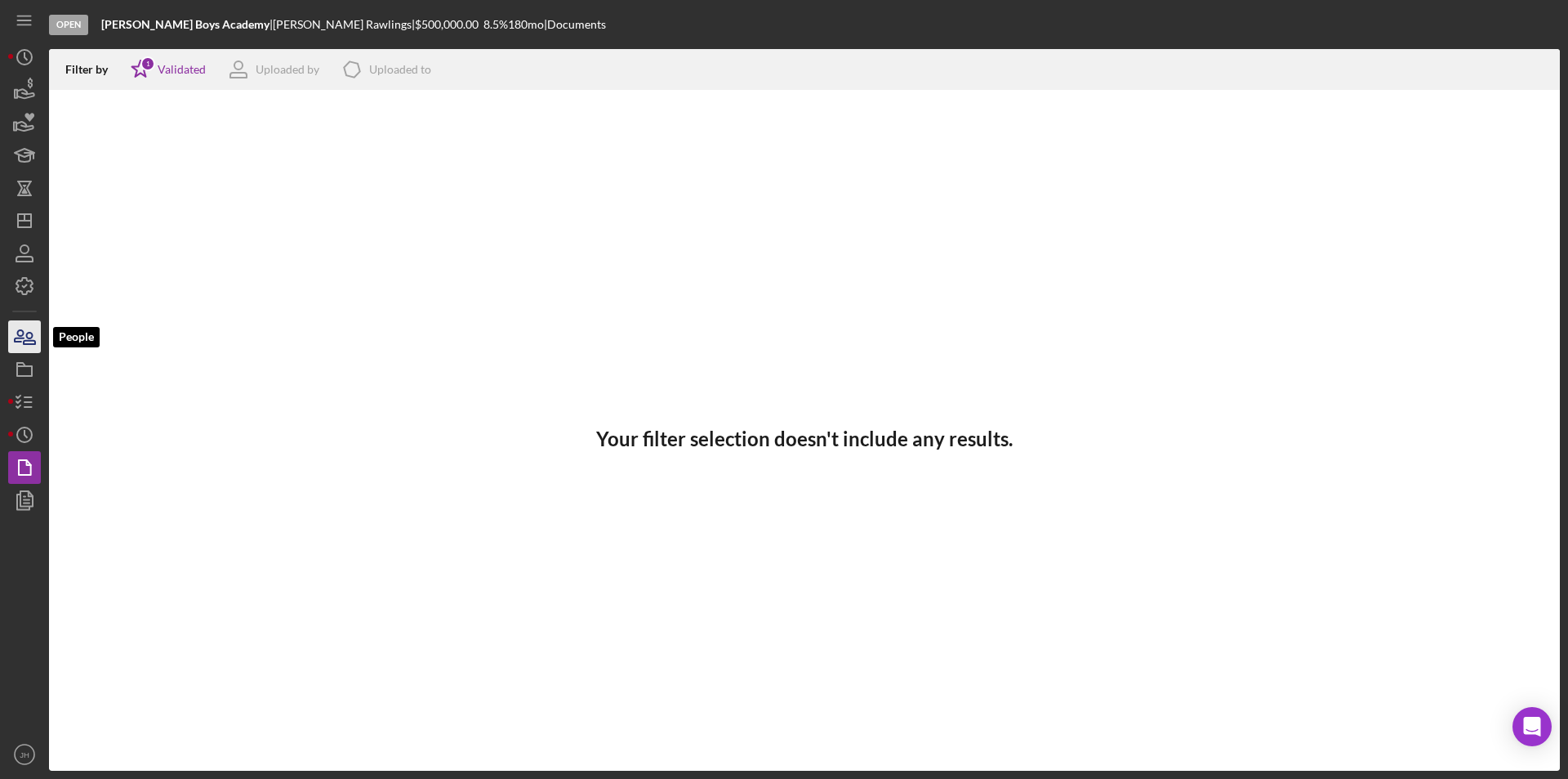
click at [32, 334] on icon "button" at bounding box center [29, 337] width 11 height 11
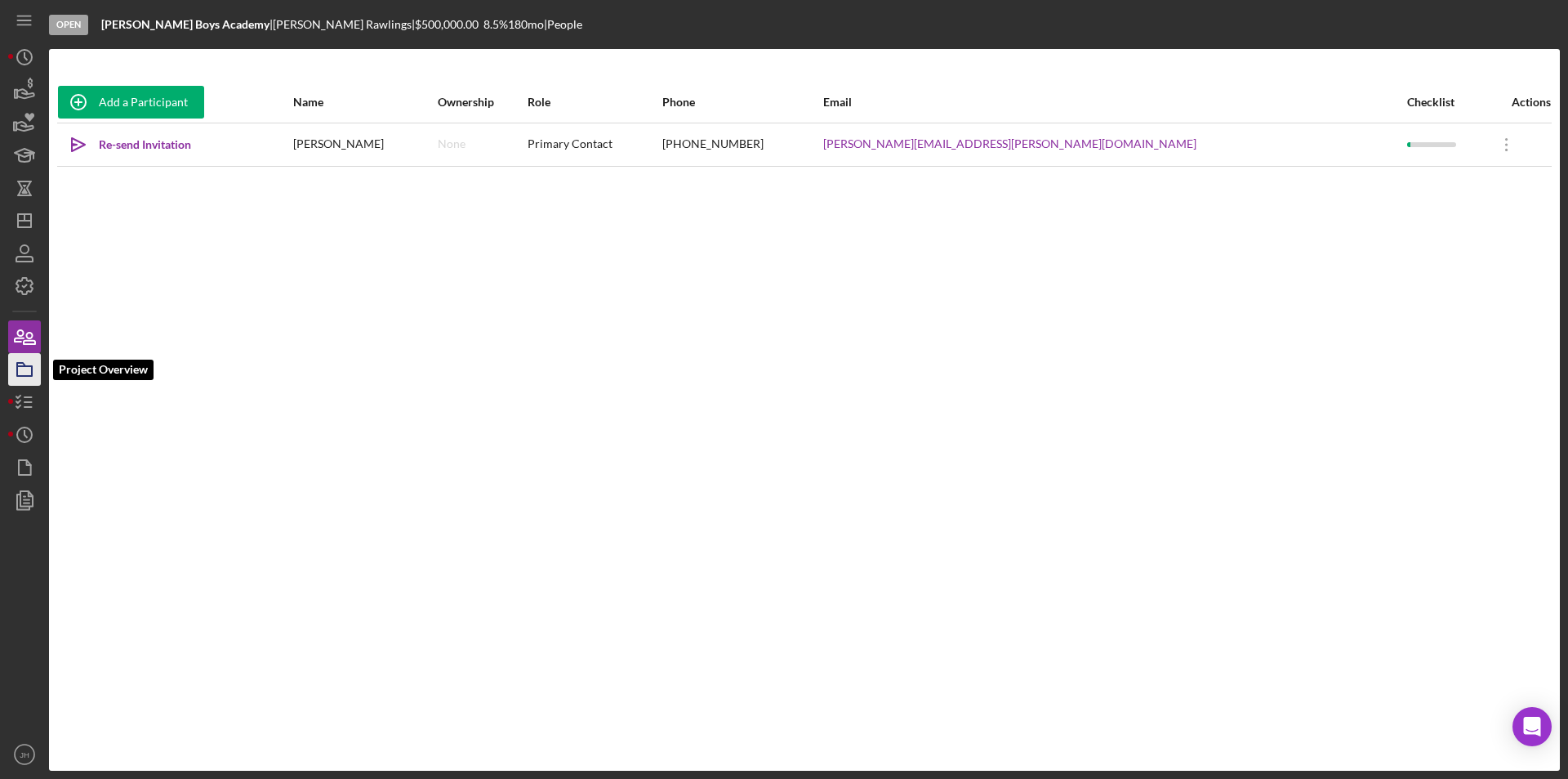
click at [27, 372] on icon "button" at bounding box center [24, 368] width 40 height 40
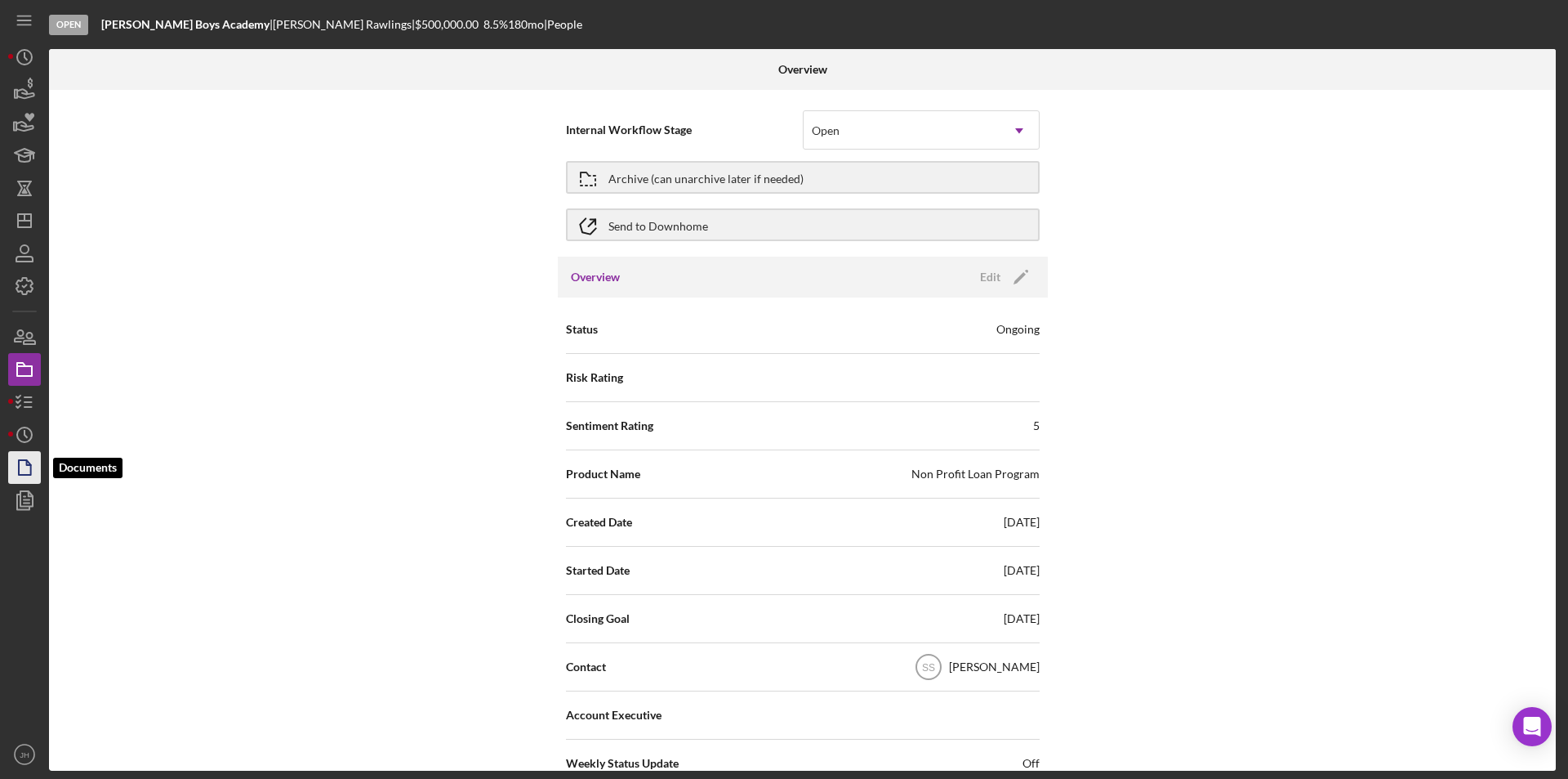
click at [22, 463] on icon "button" at bounding box center [24, 467] width 40 height 40
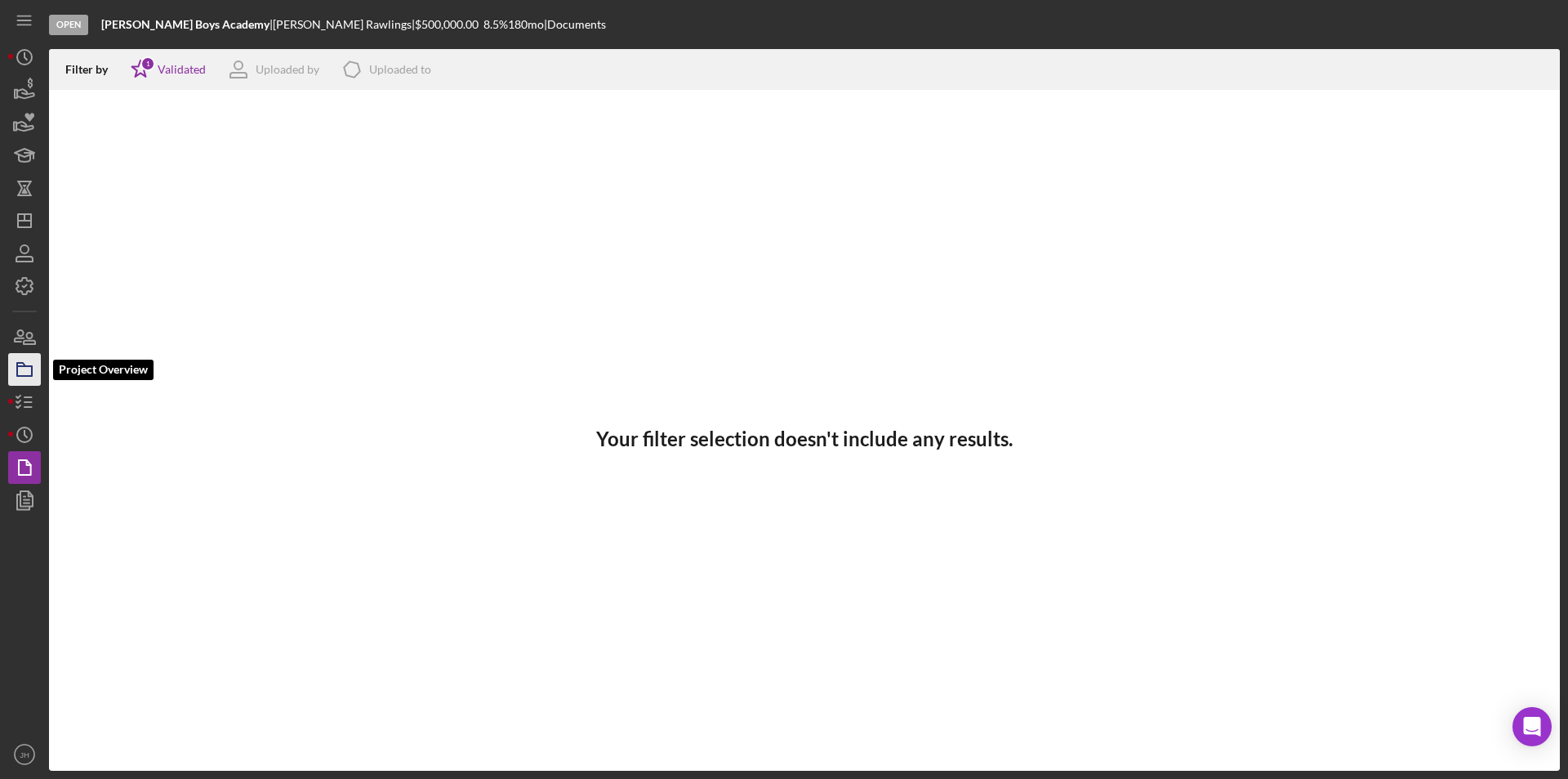
click at [22, 366] on polygon "button" at bounding box center [21, 364] width 8 height 3
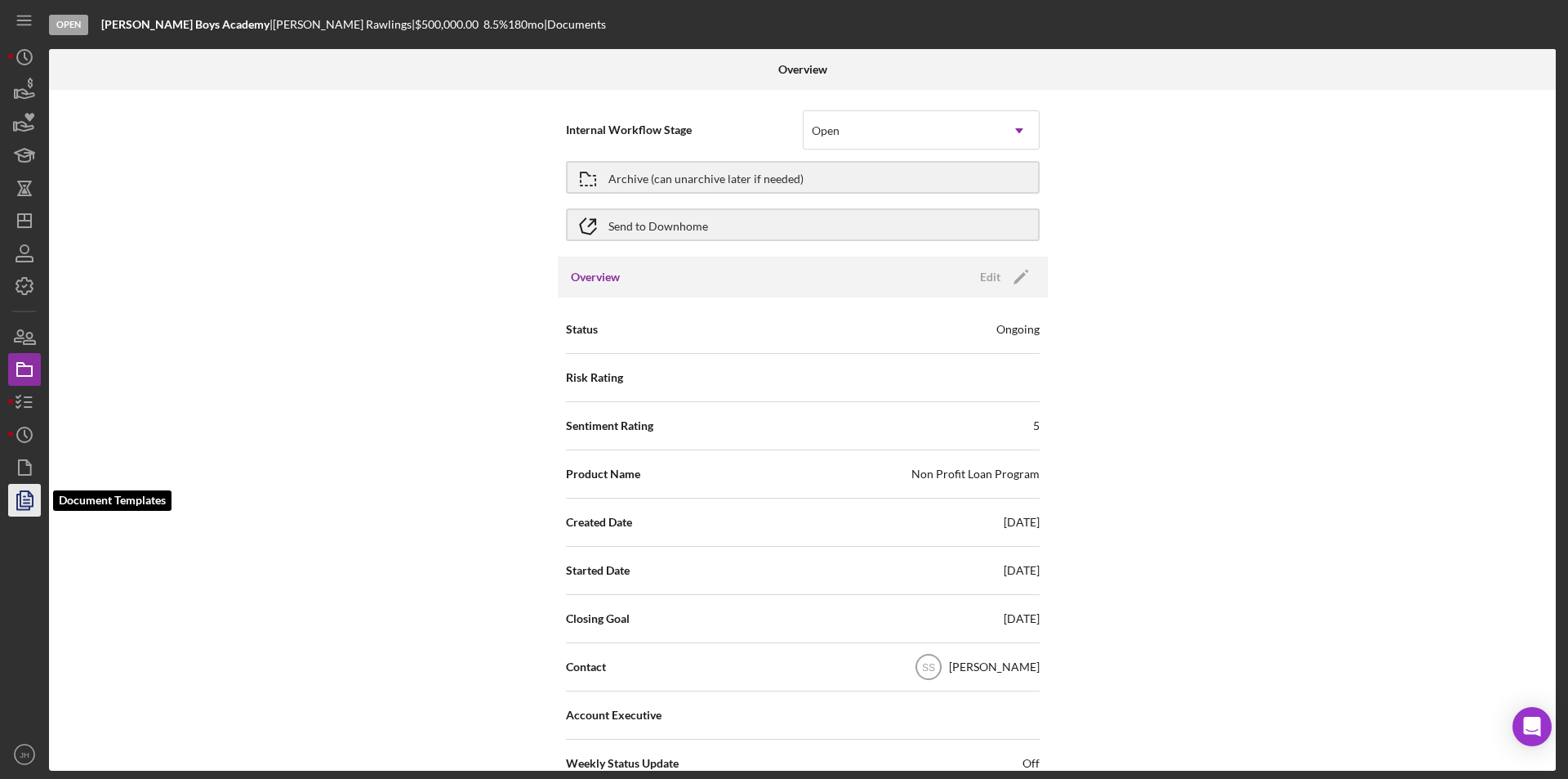
click at [28, 489] on icon "button" at bounding box center [24, 499] width 40 height 40
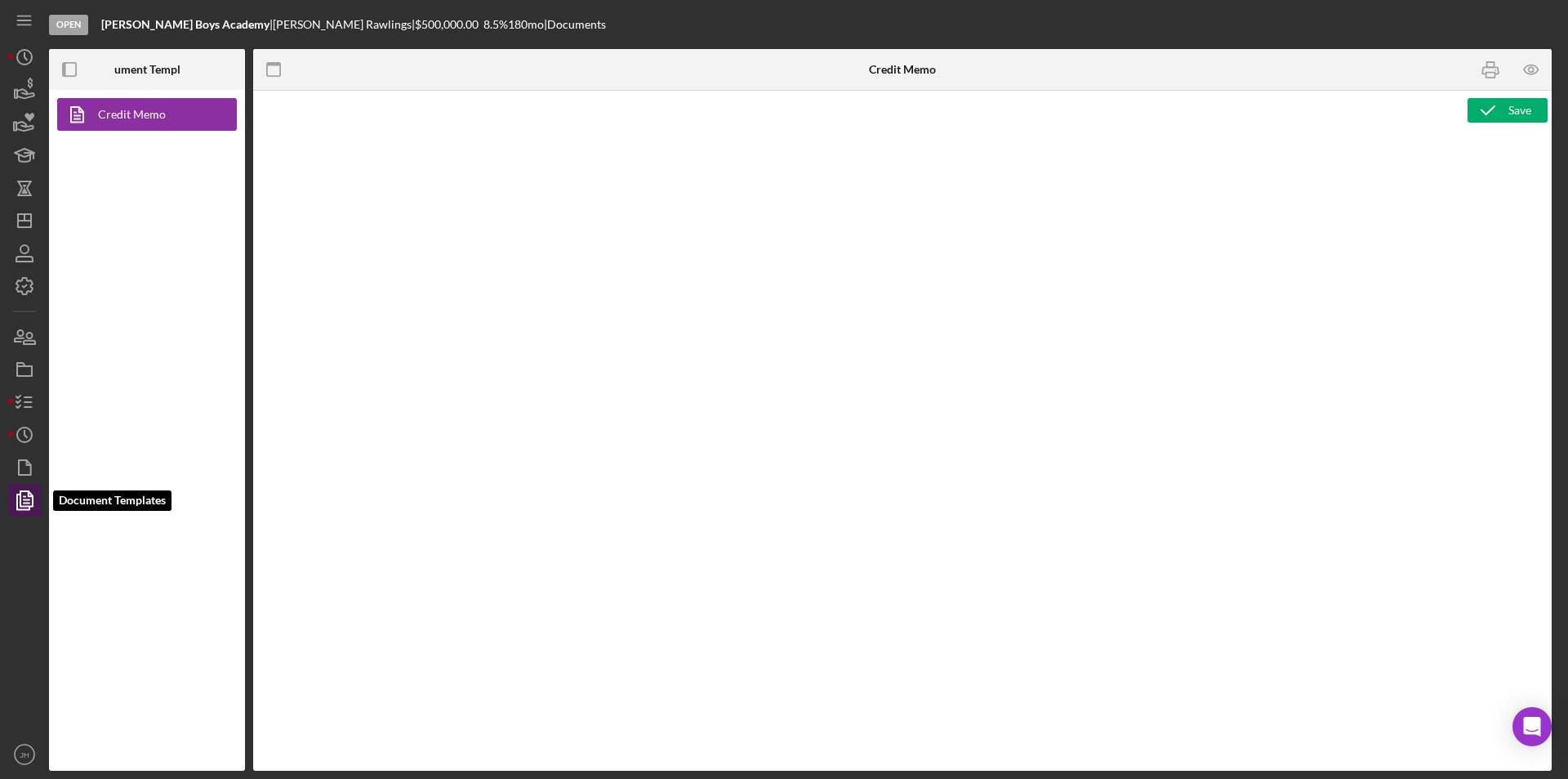
type textarea "<h1>Credit Memo</h1>"
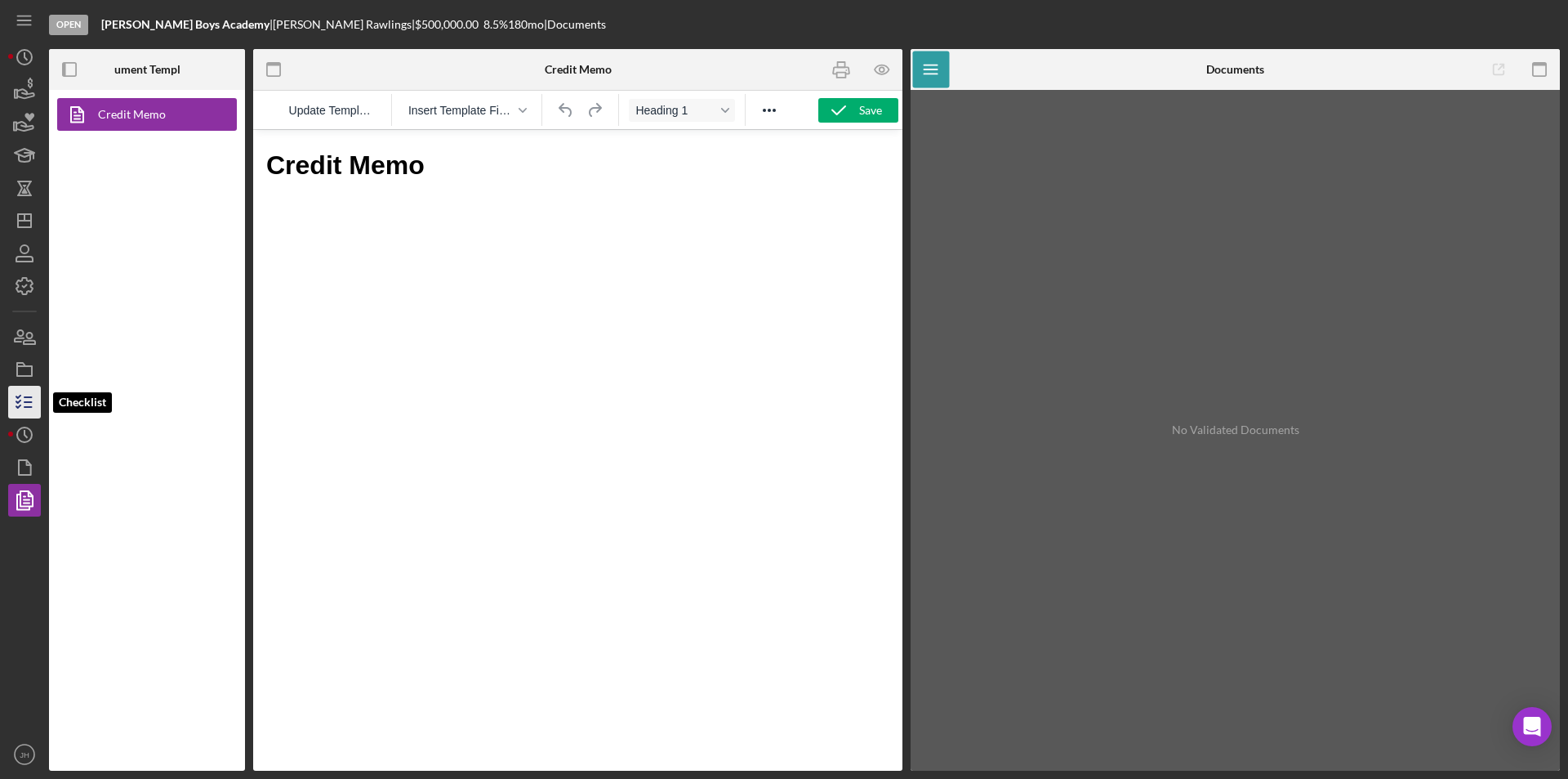
click at [28, 405] on icon "button" at bounding box center [24, 401] width 40 height 40
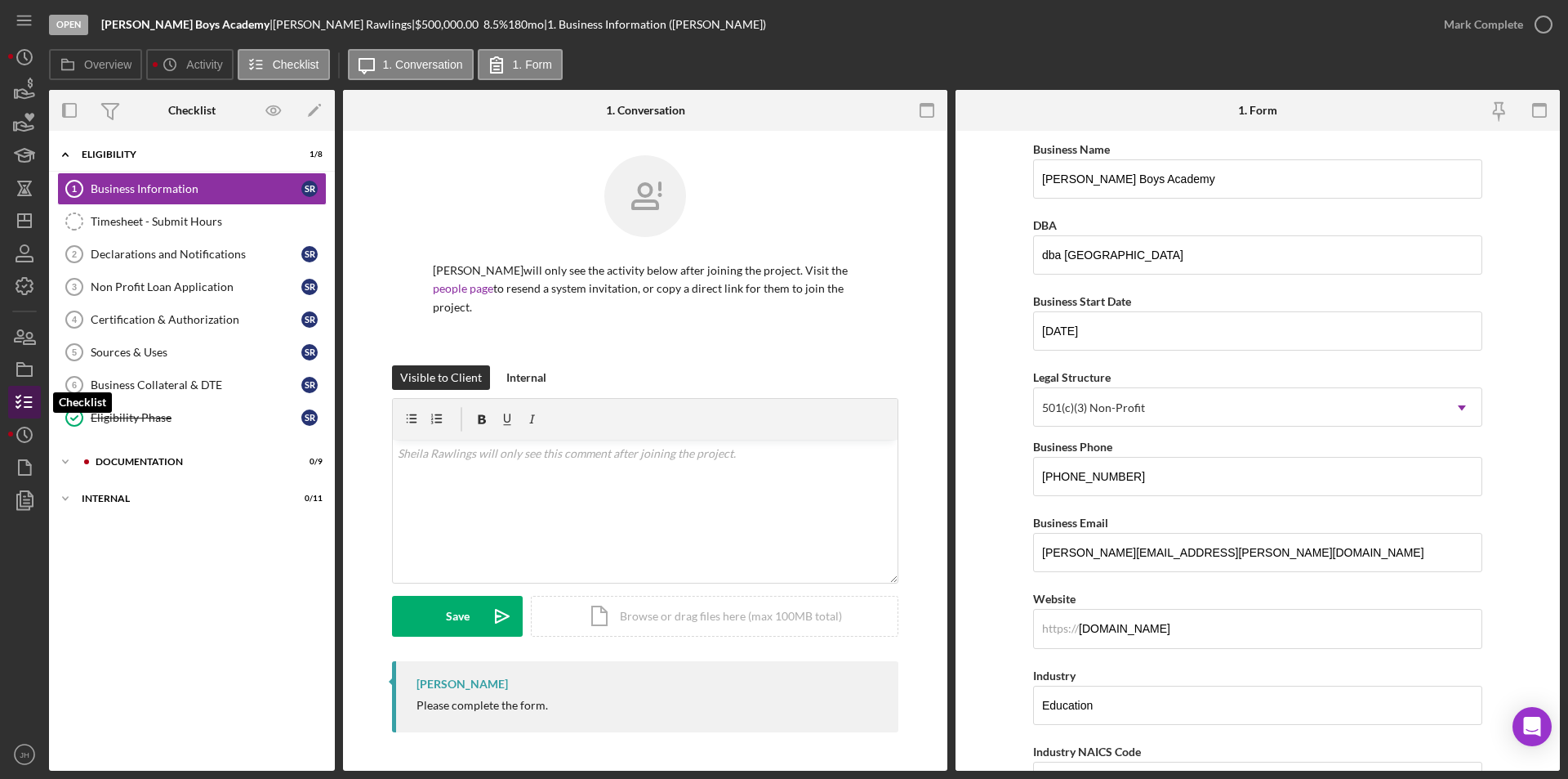
click at [24, 399] on icon "button" at bounding box center [24, 401] width 40 height 40
click at [26, 373] on icon "button" at bounding box center [24, 368] width 40 height 40
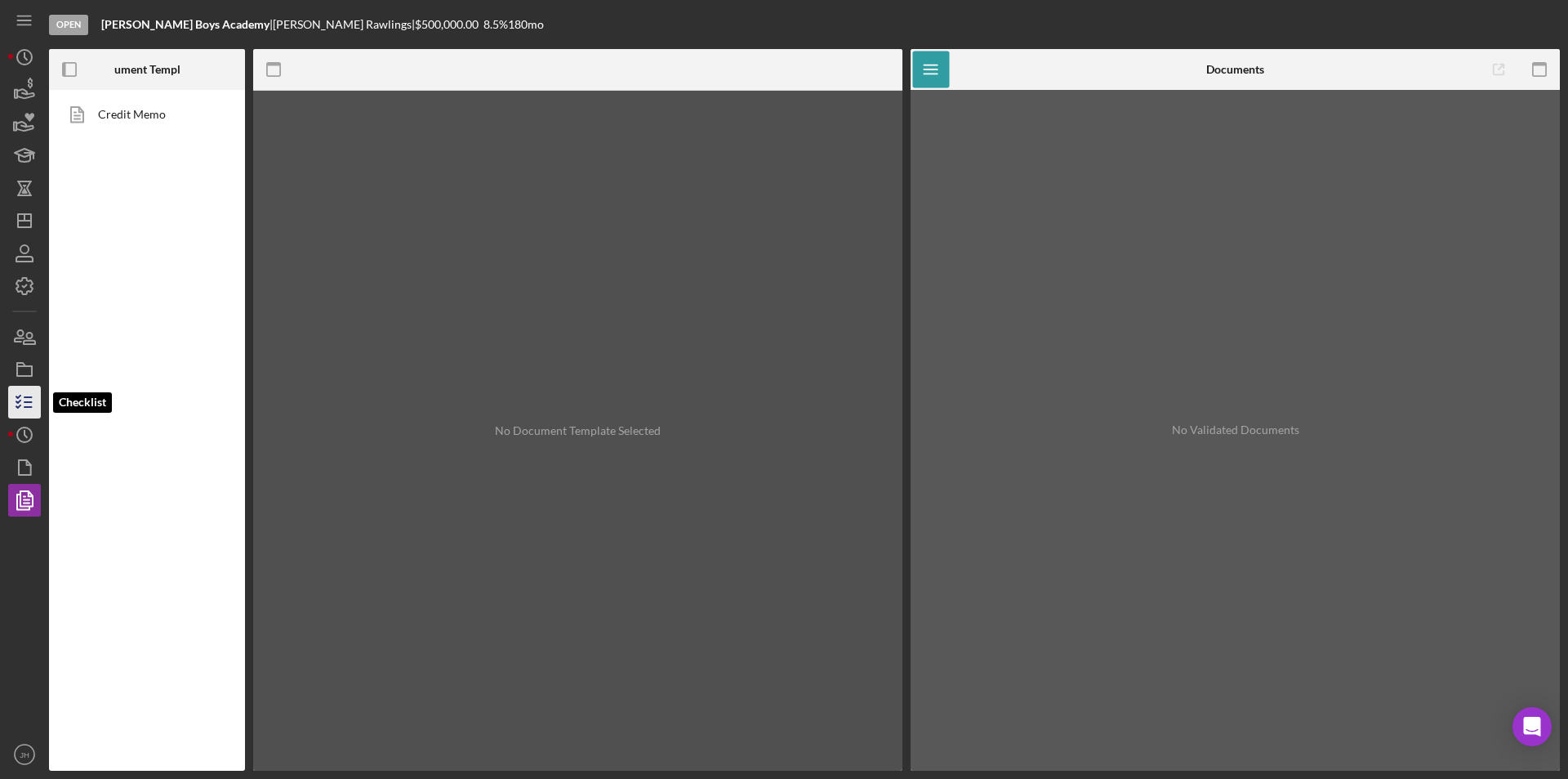
click at [28, 402] on line "button" at bounding box center [28, 402] width 8 height 0
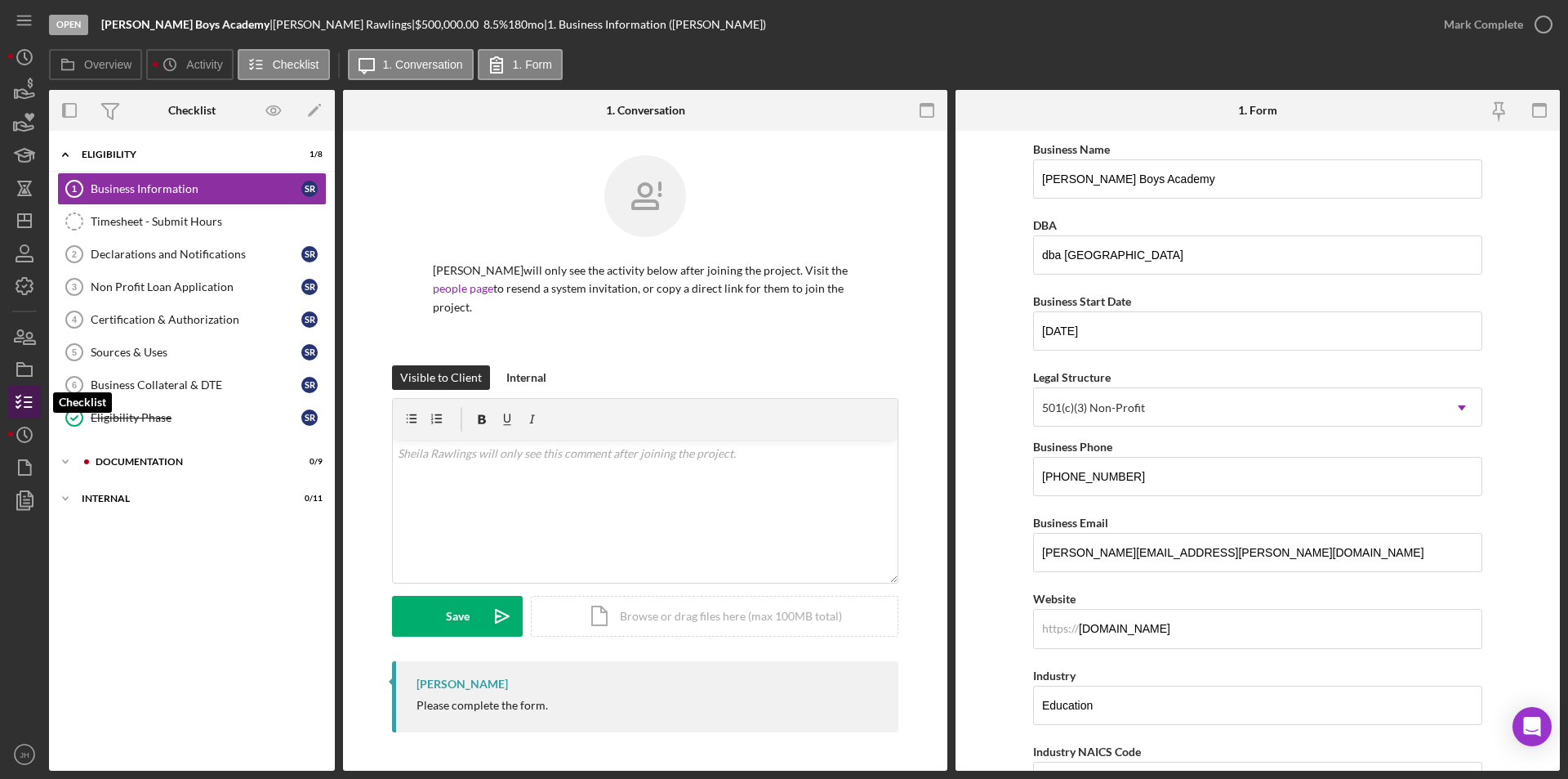
click at [24, 407] on line "button" at bounding box center [28, 407] width 8 height 0
click at [29, 371] on icon "button" at bounding box center [24, 368] width 40 height 40
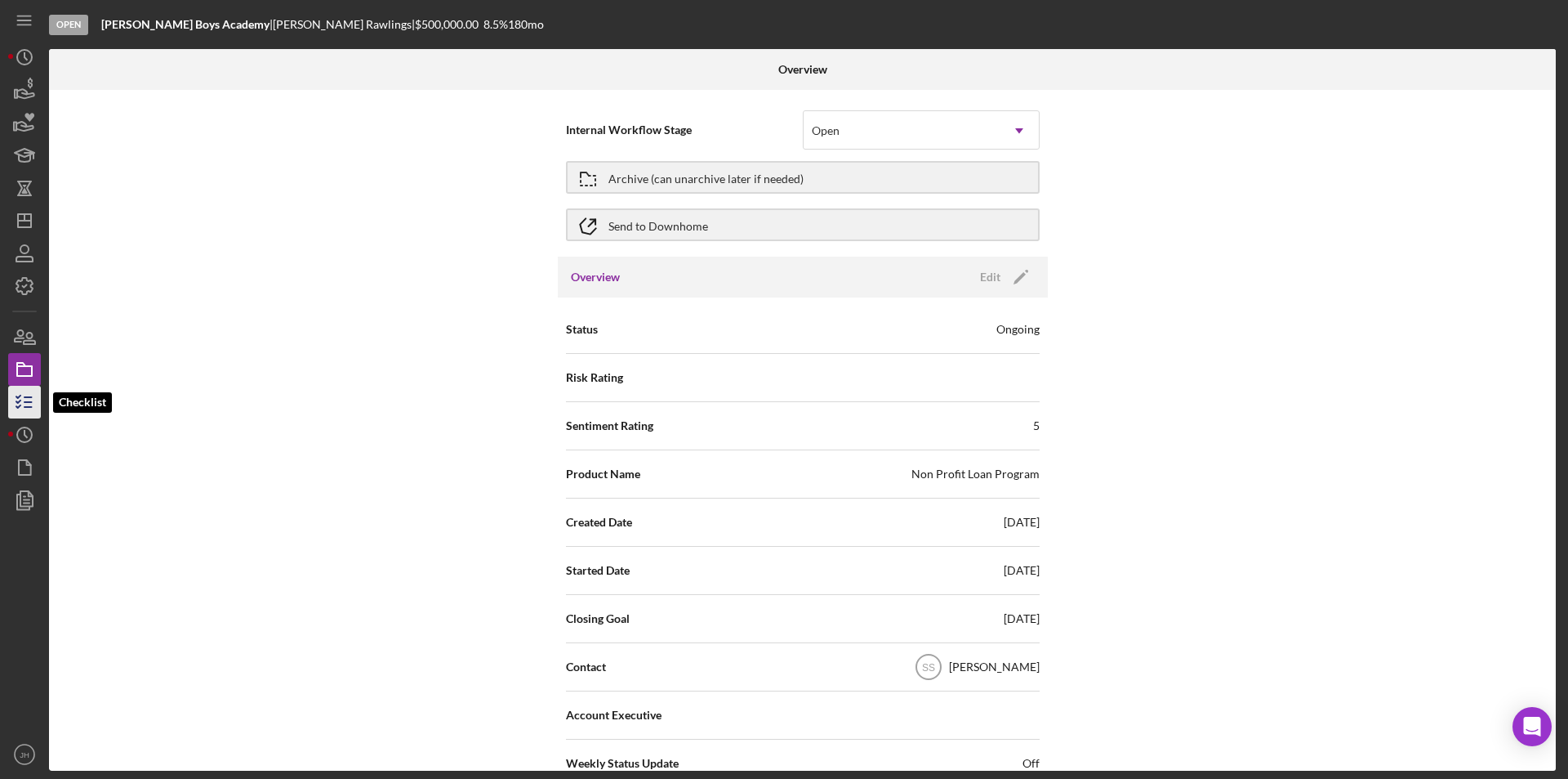
click at [11, 405] on icon "button" at bounding box center [24, 401] width 40 height 40
